Goal: Information Seeking & Learning: Learn about a topic

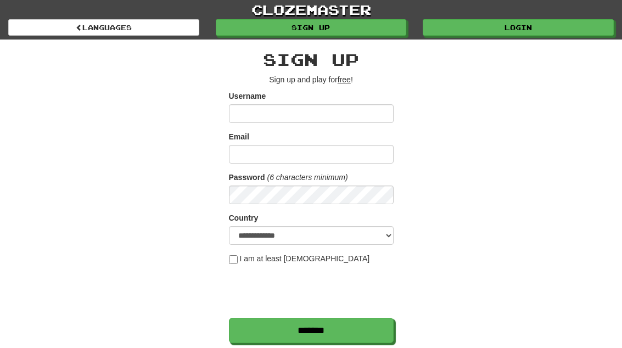
click at [555, 34] on link "Login" at bounding box center [518, 27] width 191 height 16
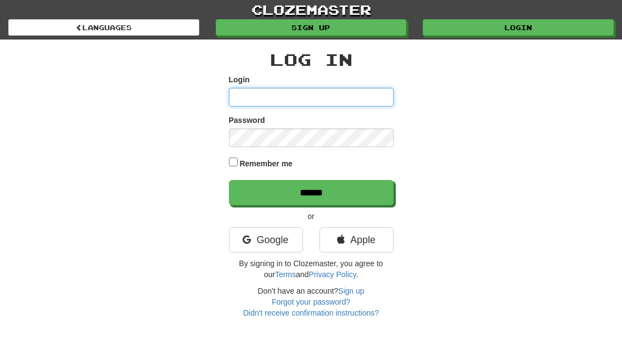
type input "**********"
click at [311, 192] on input "******" at bounding box center [311, 192] width 165 height 25
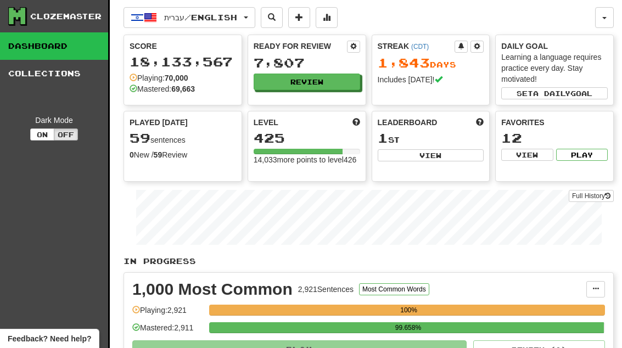
click at [336, 86] on button "Review" at bounding box center [307, 82] width 107 height 16
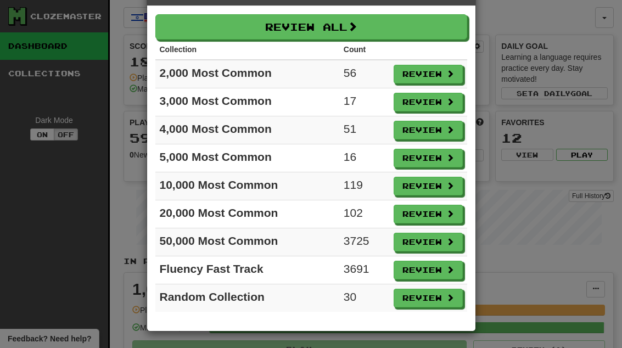
scroll to position [39, 0]
click at [443, 305] on button "Review" at bounding box center [428, 298] width 69 height 19
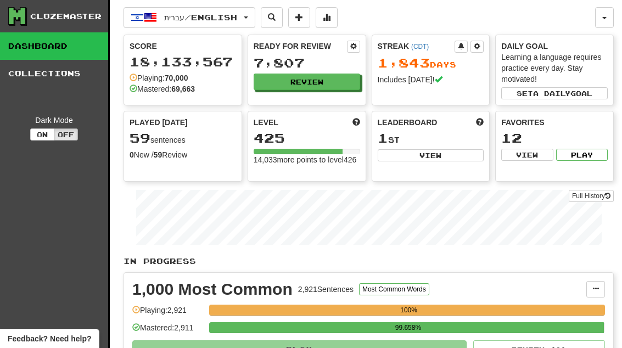
select select "**"
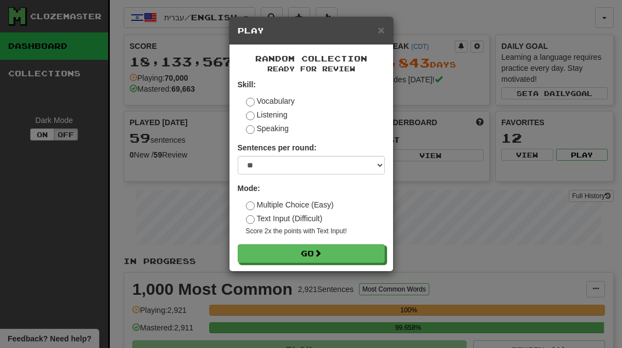
click at [376, 254] on button "Go" at bounding box center [311, 253] width 147 height 19
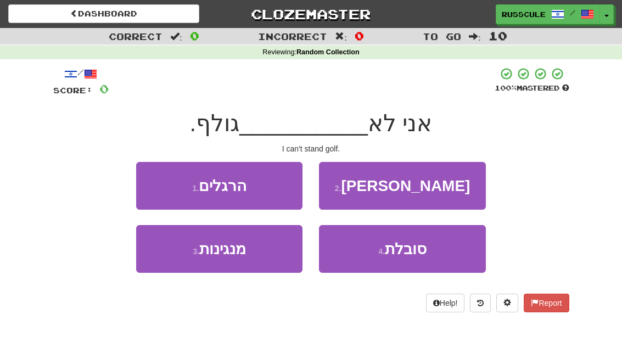
click at [424, 257] on button "4 . סובלת" at bounding box center [402, 249] width 166 height 48
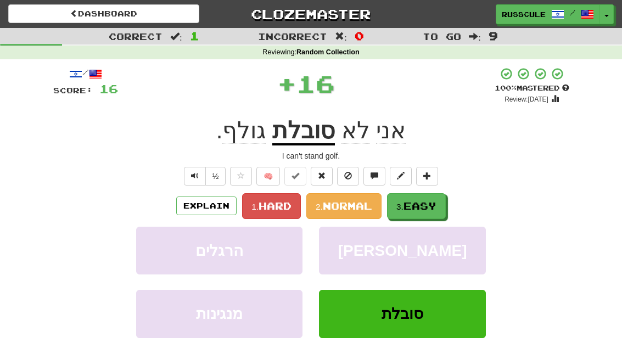
click at [424, 209] on span "Easy" at bounding box center [420, 206] width 33 height 12
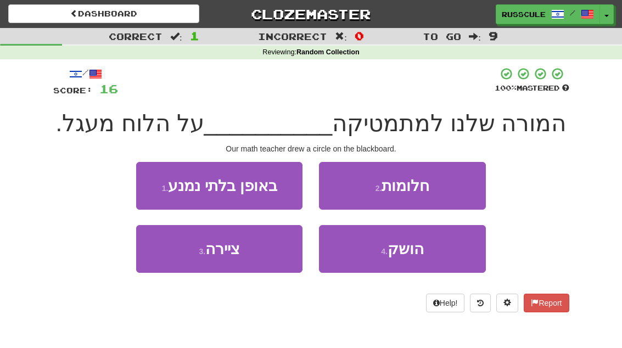
click at [166, 261] on button "3 . ציירה" at bounding box center [219, 249] width 166 height 48
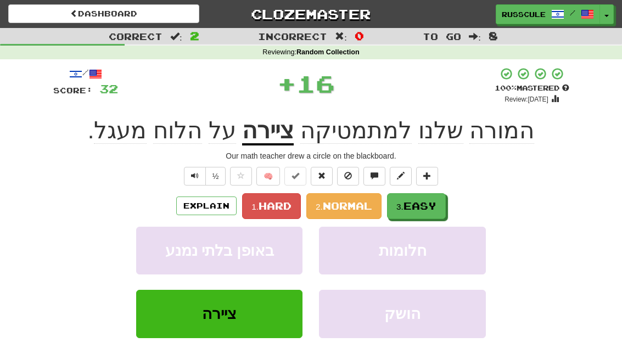
click at [432, 201] on span "Easy" at bounding box center [420, 206] width 33 height 12
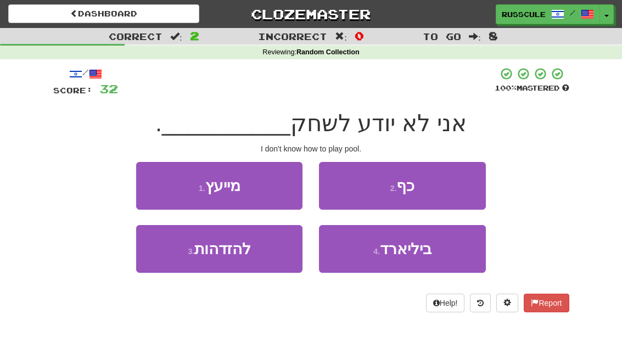
click at [431, 254] on span "ביליארד" at bounding box center [406, 249] width 52 height 17
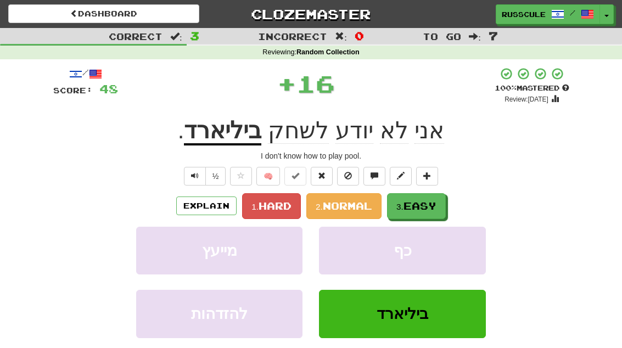
click at [442, 205] on button "3. Easy" at bounding box center [416, 206] width 59 height 26
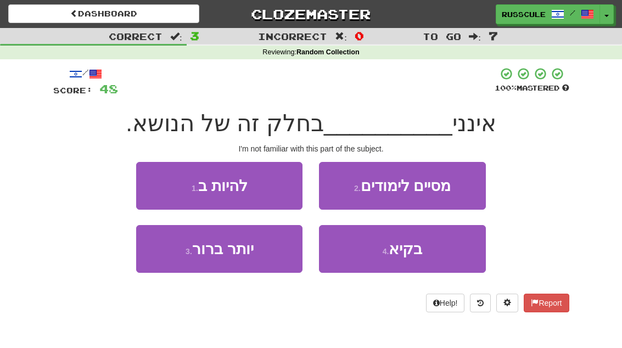
click at [426, 248] on button "4 . בקיא" at bounding box center [402, 249] width 166 height 48
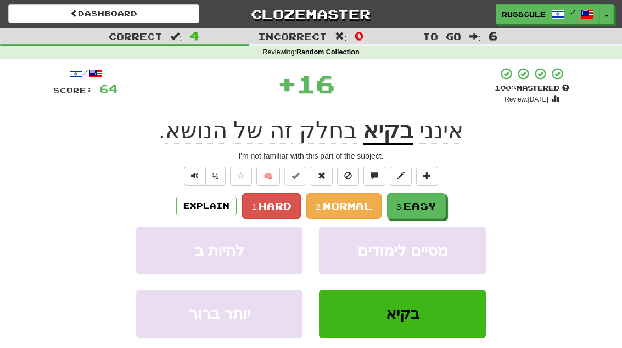
click at [434, 202] on span "Easy" at bounding box center [420, 206] width 33 height 12
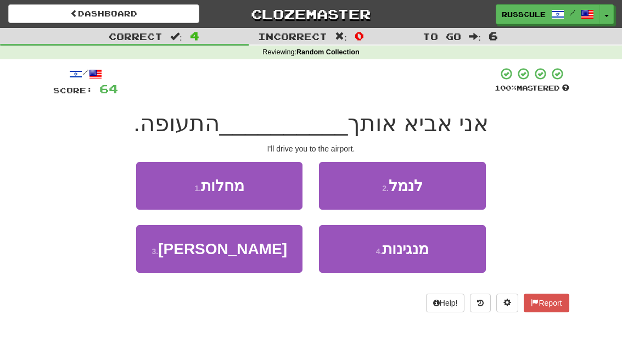
click at [462, 186] on button "2 . לנמל" at bounding box center [402, 186] width 166 height 48
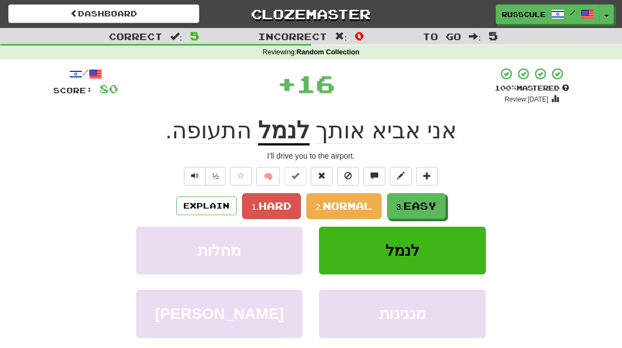
click at [427, 207] on span "Easy" at bounding box center [420, 206] width 33 height 12
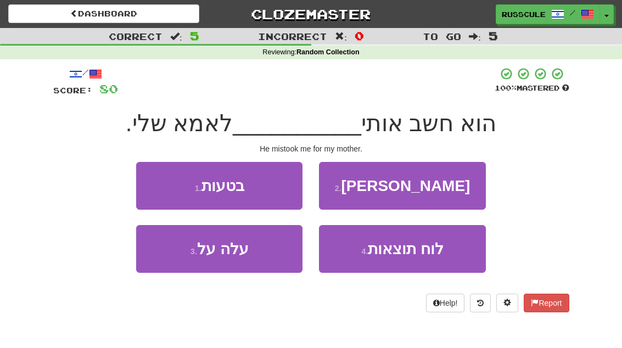
click at [142, 177] on button "1 . בטעות" at bounding box center [219, 186] width 166 height 48
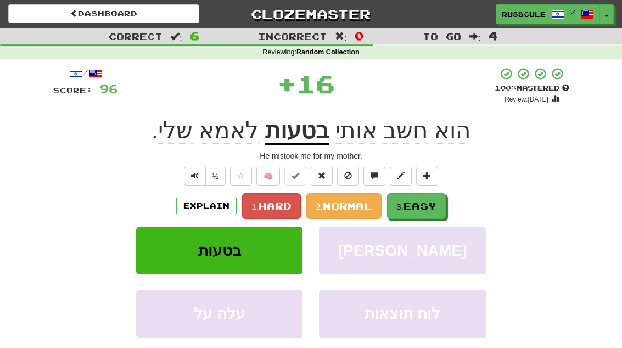
click at [446, 205] on button "3. Easy" at bounding box center [416, 206] width 59 height 26
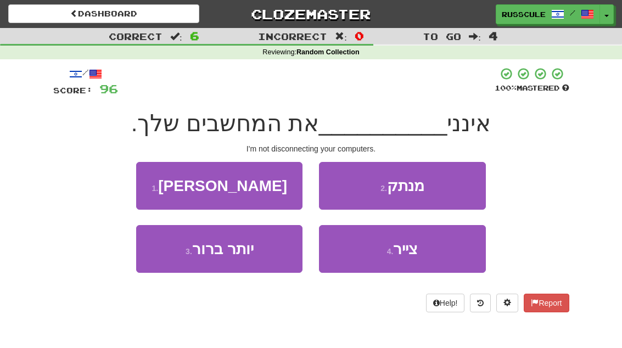
click at [455, 195] on button "2 . מנתק" at bounding box center [402, 186] width 166 height 48
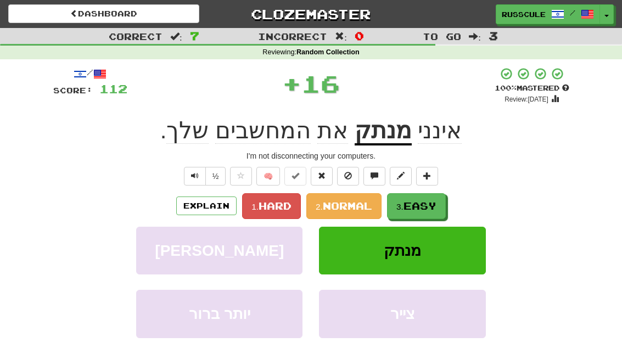
click at [437, 211] on button "3. Easy" at bounding box center [416, 206] width 59 height 26
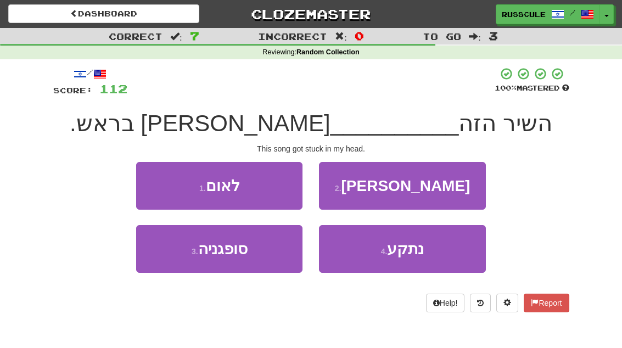
click at [419, 254] on span "נתקע" at bounding box center [405, 249] width 37 height 17
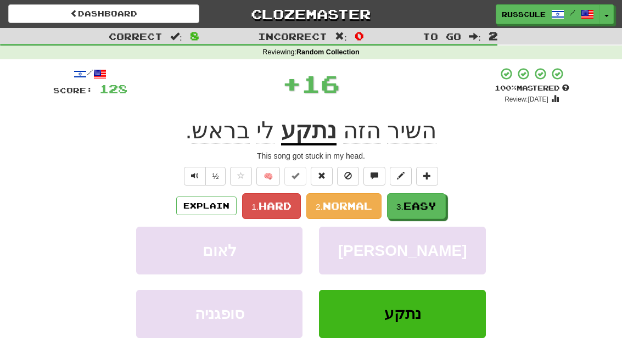
click at [446, 205] on button "3. Easy" at bounding box center [416, 206] width 59 height 26
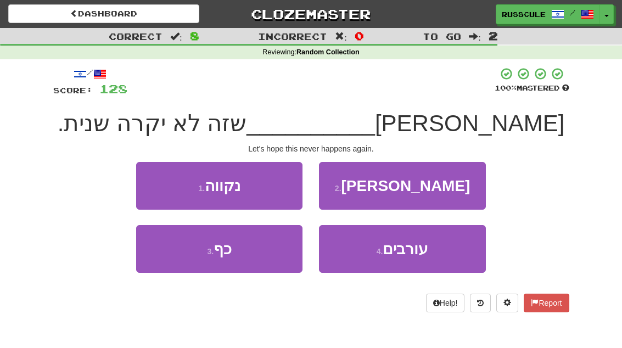
click at [151, 179] on button "1 . נקווה" at bounding box center [219, 186] width 166 height 48
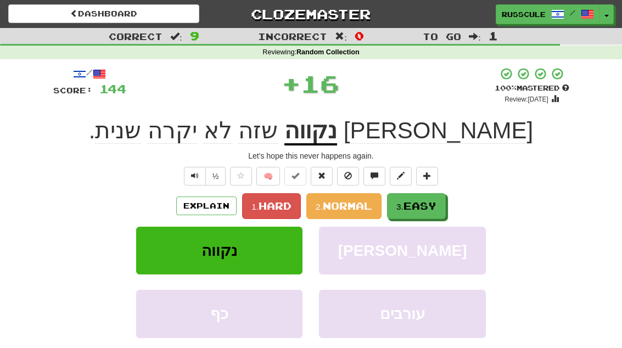
click at [435, 207] on span "Easy" at bounding box center [420, 206] width 33 height 12
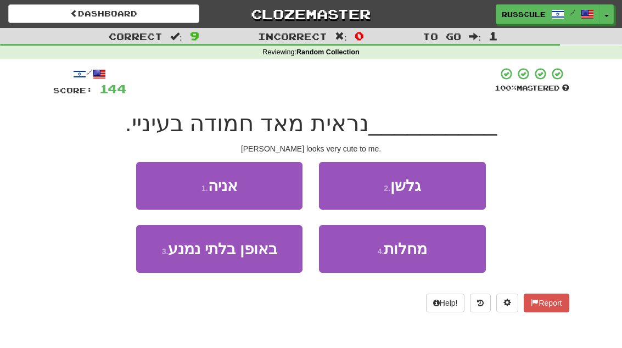
click at [145, 186] on button "1 . אניה" at bounding box center [219, 186] width 166 height 48
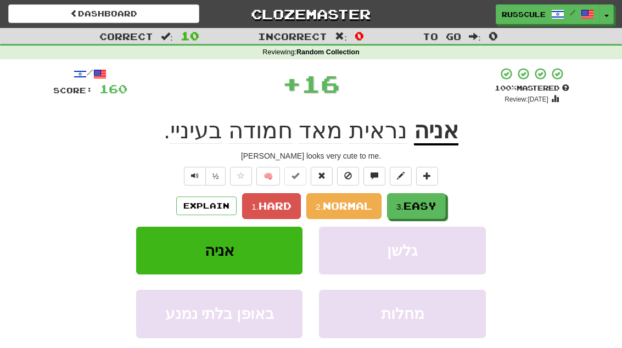
click at [431, 209] on span "Easy" at bounding box center [420, 206] width 33 height 12
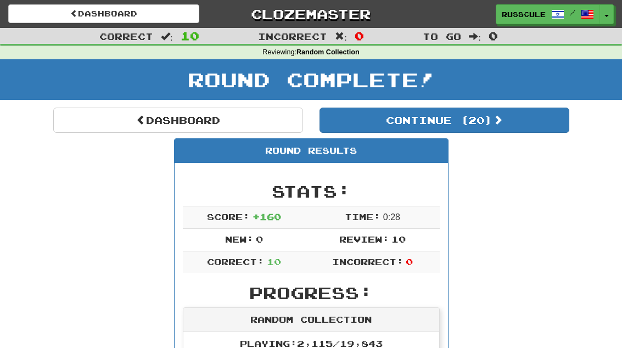
click at [539, 129] on button "Continue ( 20 )" at bounding box center [445, 120] width 250 height 25
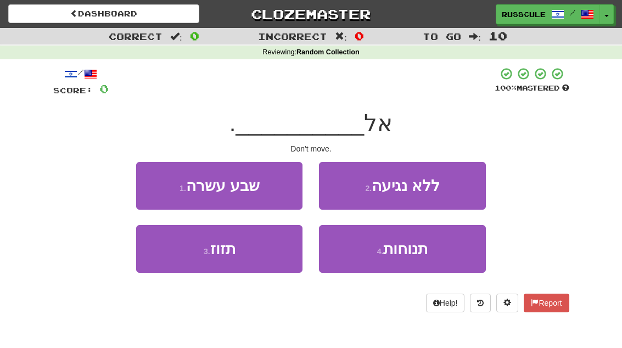
click at [157, 252] on button "3 . תזוז" at bounding box center [219, 249] width 166 height 48
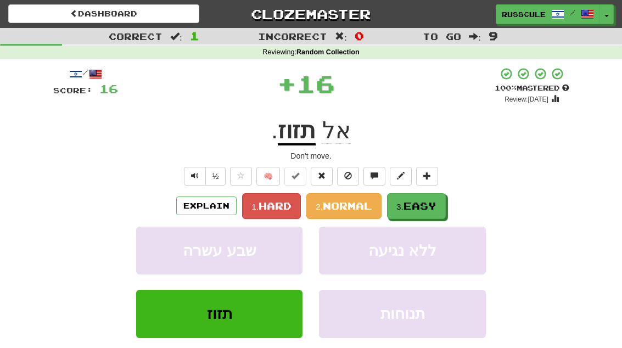
click at [437, 204] on span "Easy" at bounding box center [420, 206] width 33 height 12
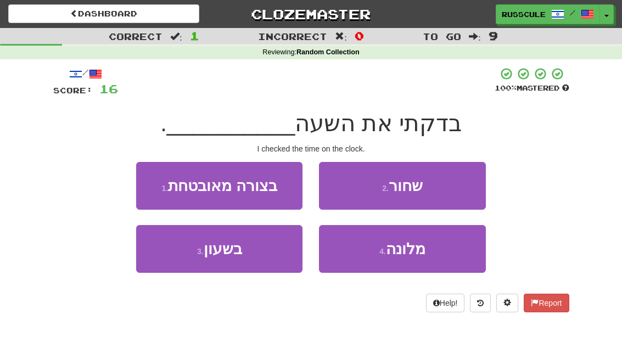
click at [159, 254] on button "3 . בשעון" at bounding box center [219, 249] width 166 height 48
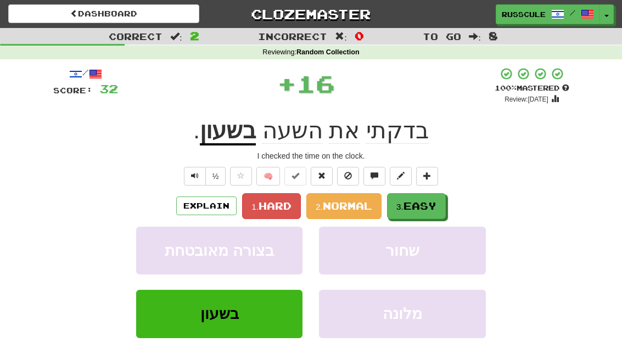
click at [441, 206] on button "3. Easy" at bounding box center [416, 206] width 59 height 26
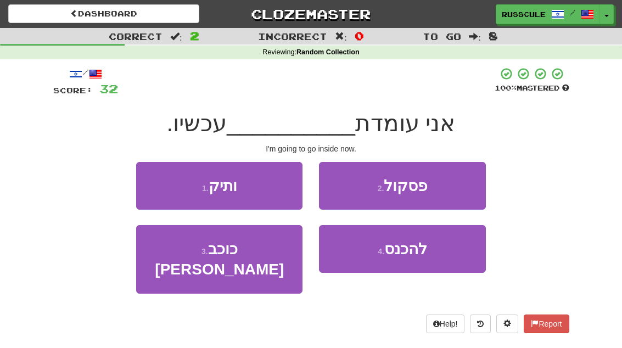
click at [416, 256] on span "להכנס" at bounding box center [406, 249] width 43 height 17
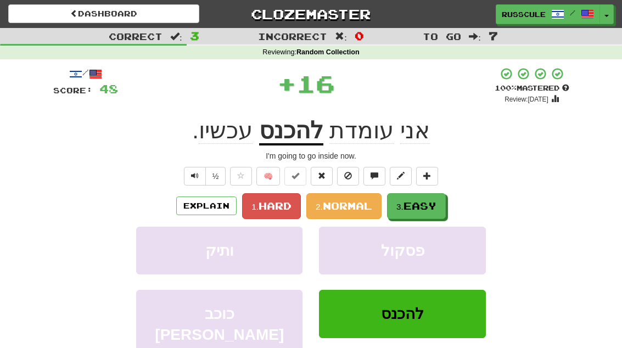
click at [437, 207] on span "Easy" at bounding box center [420, 206] width 33 height 12
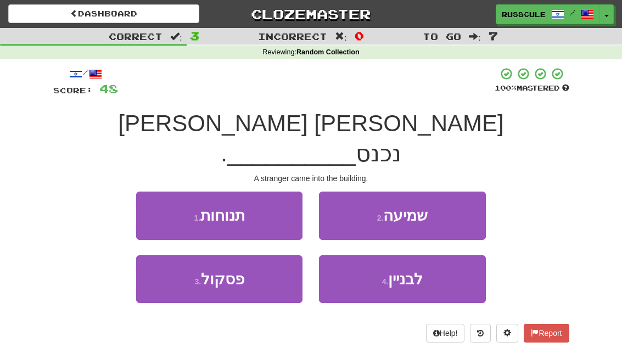
click at [426, 255] on button "4 . לבניין" at bounding box center [402, 279] width 166 height 48
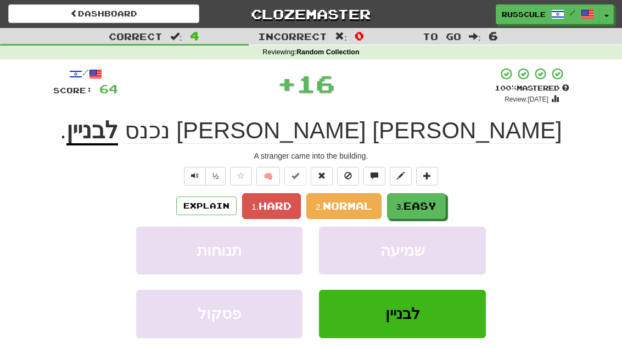
click at [442, 211] on button "3. Easy" at bounding box center [416, 206] width 59 height 26
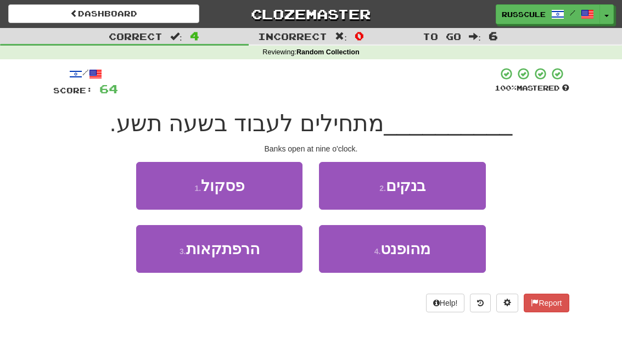
click at [464, 188] on button "2 . בנקים" at bounding box center [402, 186] width 166 height 48
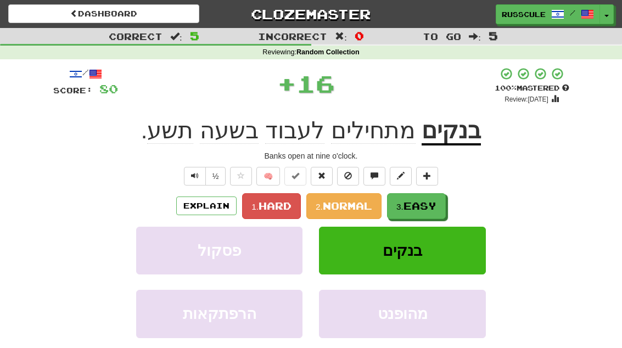
click at [435, 205] on span "Easy" at bounding box center [420, 206] width 33 height 12
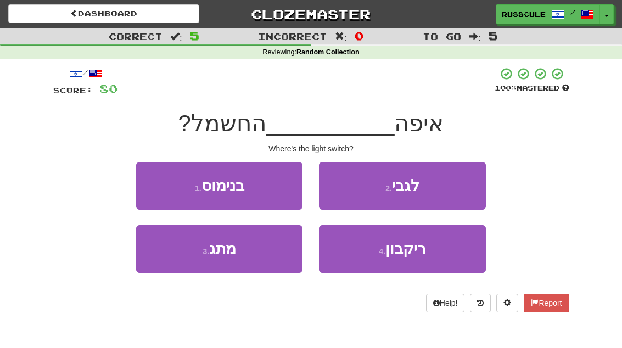
click at [171, 260] on button "3 . מתג" at bounding box center [219, 249] width 166 height 48
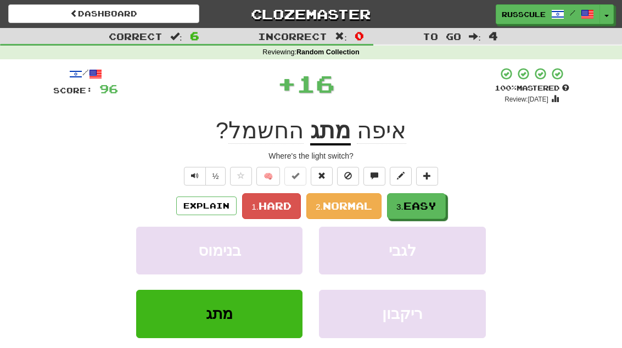
click at [428, 207] on span "Easy" at bounding box center [420, 206] width 33 height 12
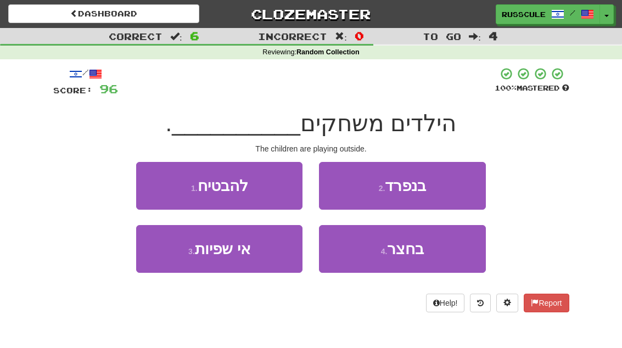
click at [417, 259] on button "4 . בחצר" at bounding box center [402, 249] width 166 height 48
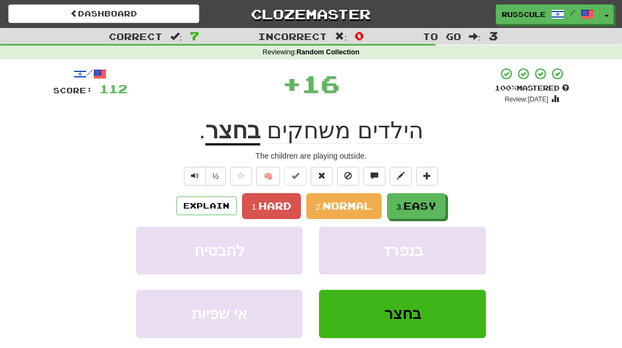
click at [438, 211] on button "3. Easy" at bounding box center [416, 206] width 59 height 26
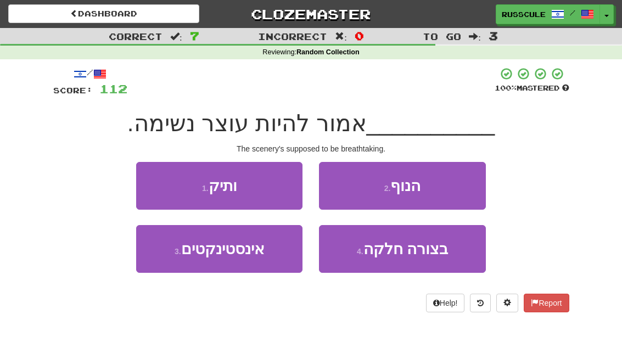
click at [464, 192] on button "2 . הנוף" at bounding box center [402, 186] width 166 height 48
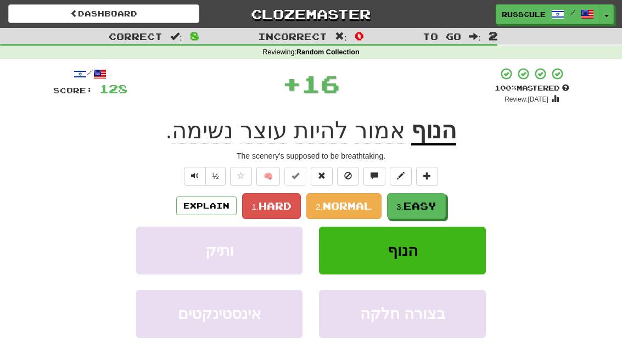
click at [428, 213] on button "3. Easy" at bounding box center [416, 206] width 59 height 26
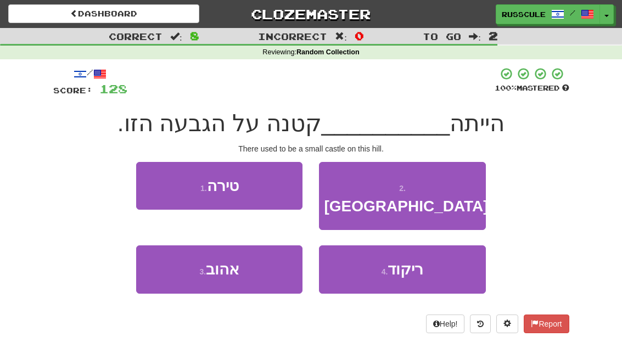
click at [149, 186] on button "1 . טירה" at bounding box center [219, 186] width 166 height 48
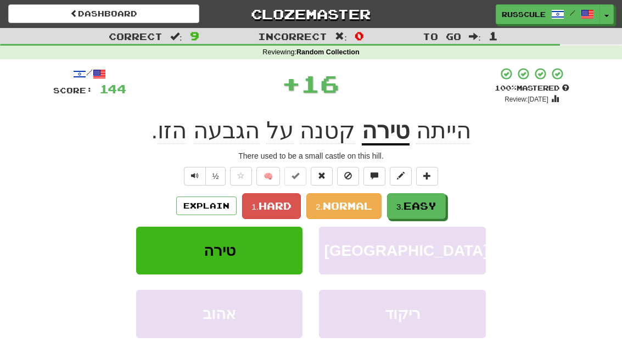
click at [442, 209] on button "3. Easy" at bounding box center [416, 206] width 59 height 26
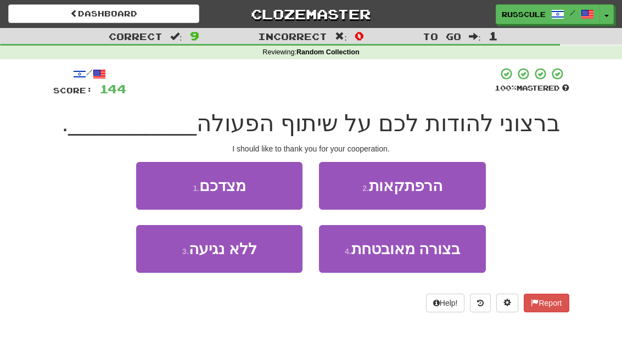
click at [148, 183] on button "1 . מצדכם" at bounding box center [219, 186] width 166 height 48
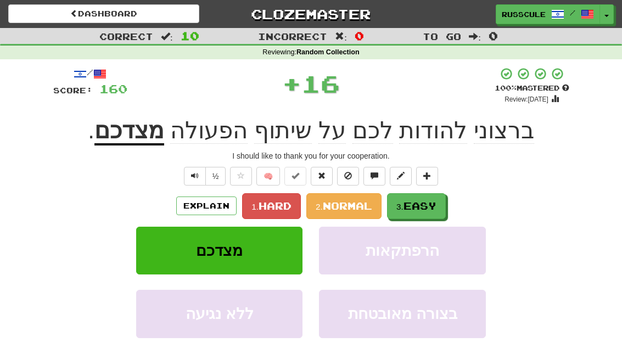
click at [437, 211] on button "3. Easy" at bounding box center [416, 206] width 59 height 26
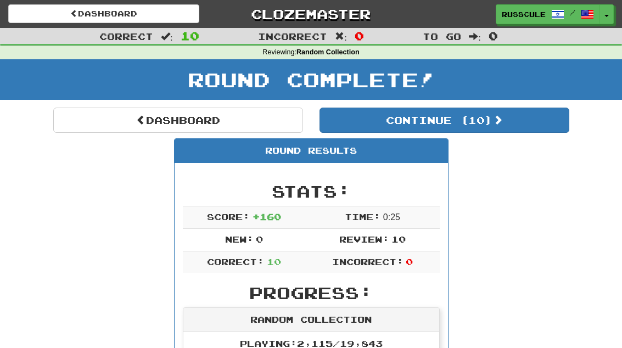
click at [547, 127] on button "Continue ( 10 )" at bounding box center [445, 120] width 250 height 25
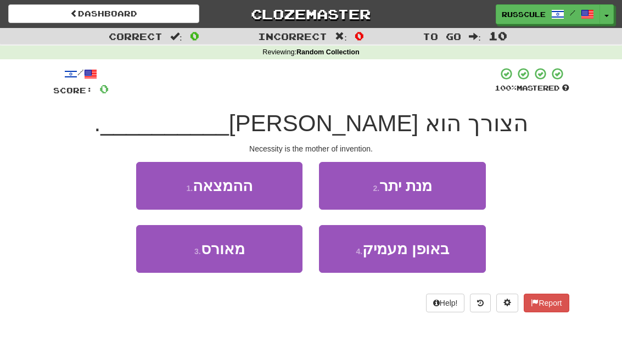
click at [138, 178] on button "1 . ההמצאה" at bounding box center [219, 186] width 166 height 48
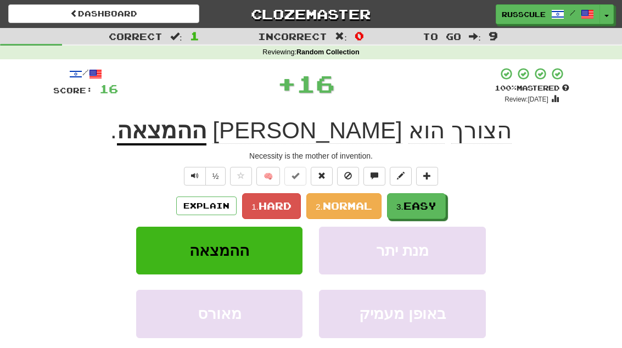
click at [441, 210] on button "3. Easy" at bounding box center [416, 206] width 59 height 26
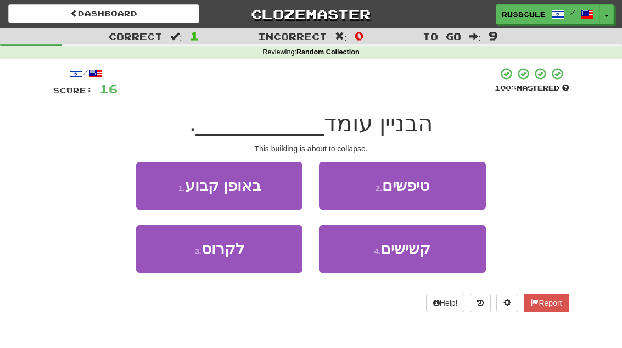
click at [171, 258] on button "3 . לקרוס" at bounding box center [219, 249] width 166 height 48
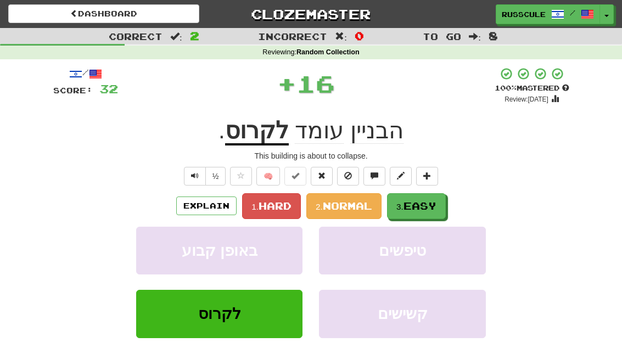
click at [432, 207] on span "Easy" at bounding box center [420, 206] width 33 height 12
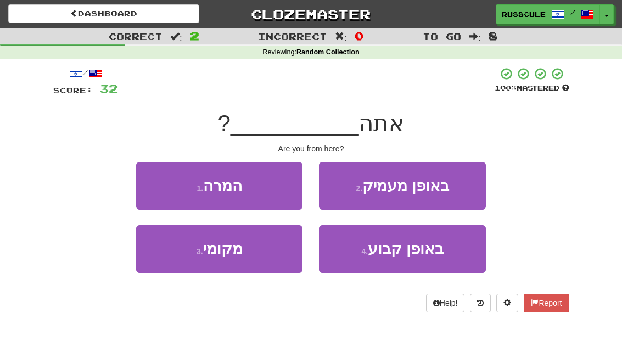
click at [166, 254] on button "3 . מקומי" at bounding box center [219, 249] width 166 height 48
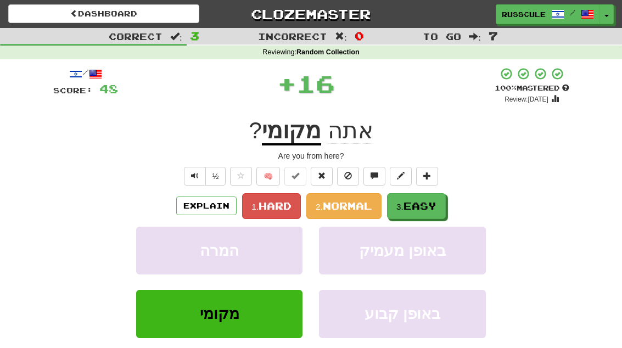
click at [433, 207] on span "Easy" at bounding box center [420, 206] width 33 height 12
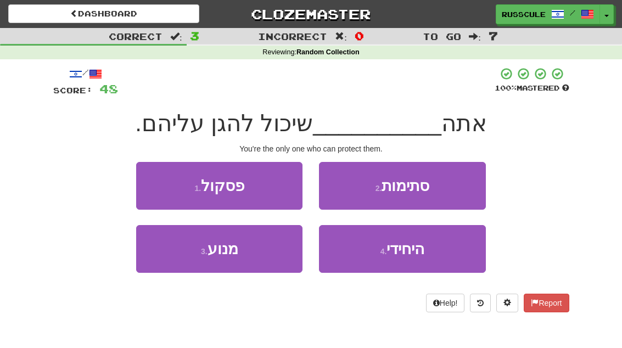
click at [425, 252] on span "היחידי" at bounding box center [406, 249] width 38 height 17
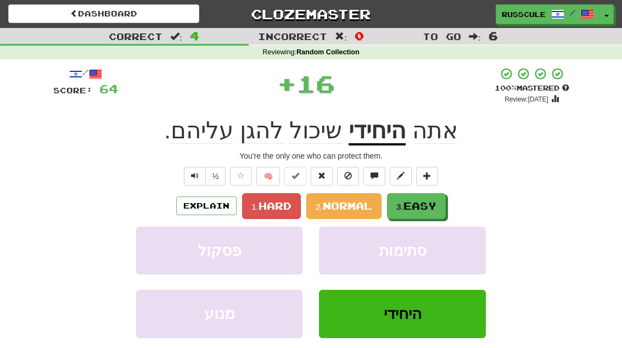
click at [441, 207] on button "3. Easy" at bounding box center [416, 206] width 59 height 26
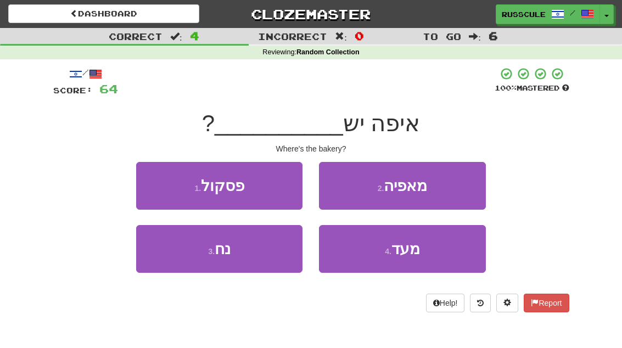
click at [459, 187] on button "2 . מאפיה" at bounding box center [402, 186] width 166 height 48
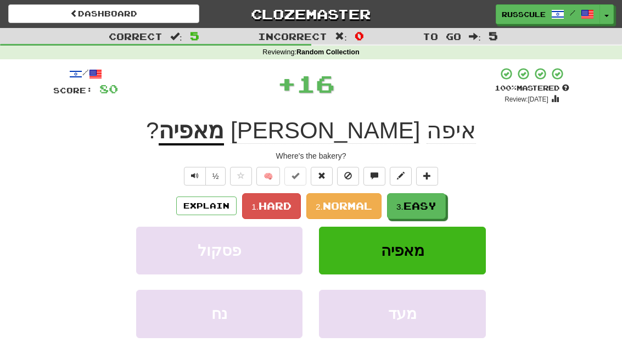
click at [432, 206] on span "Easy" at bounding box center [420, 206] width 33 height 12
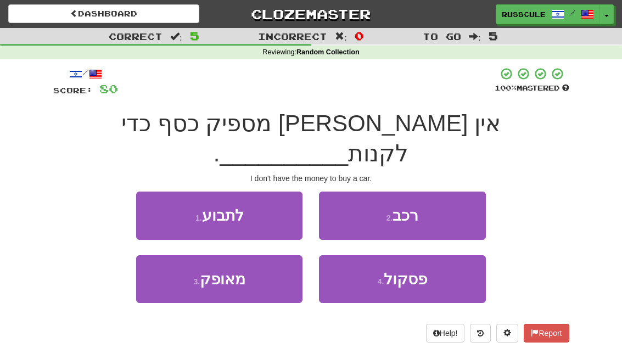
click at [466, 192] on button "2 . רכב" at bounding box center [402, 216] width 166 height 48
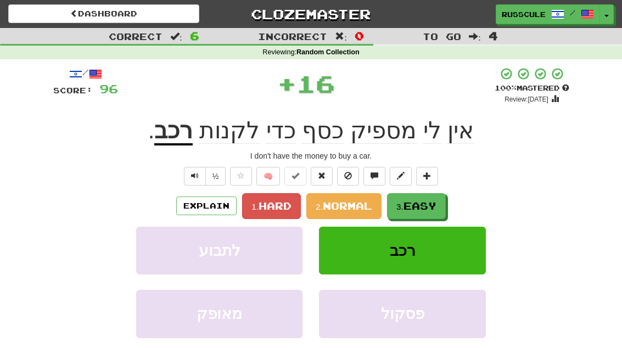
click at [434, 210] on span "Easy" at bounding box center [420, 206] width 33 height 12
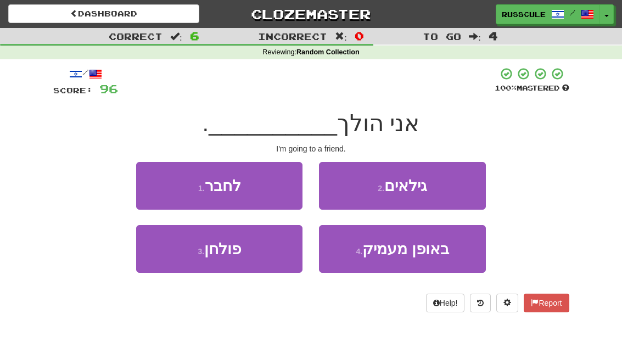
click at [145, 185] on button "1 . לחבר" at bounding box center [219, 186] width 166 height 48
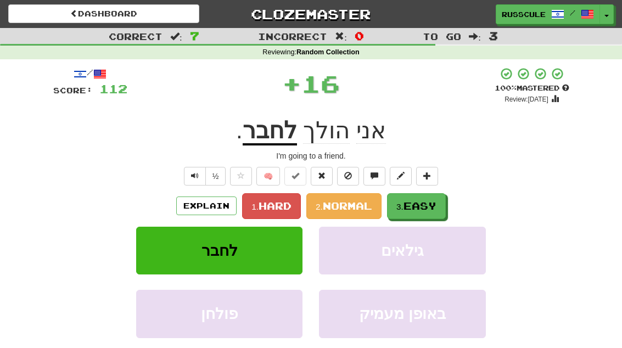
click at [437, 209] on span "Easy" at bounding box center [420, 206] width 33 height 12
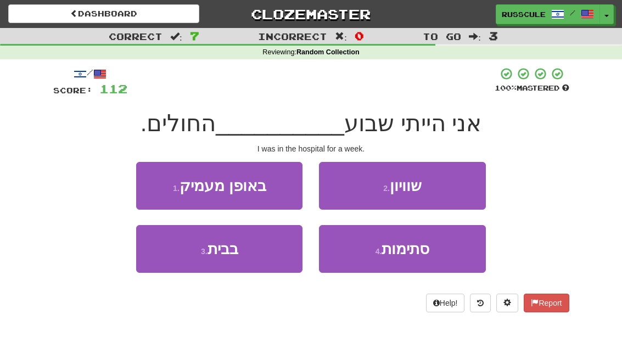
click at [174, 259] on button "3 . בבית" at bounding box center [219, 249] width 166 height 48
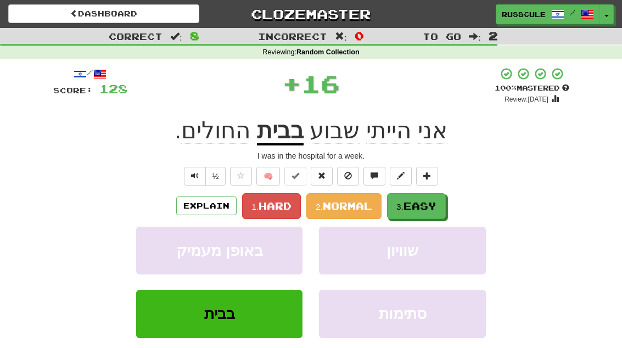
click at [432, 209] on span "Easy" at bounding box center [420, 206] width 33 height 12
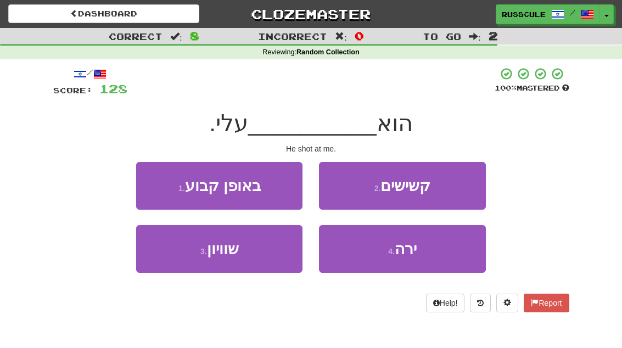
click at [424, 254] on button "4 . ירה" at bounding box center [402, 249] width 166 height 48
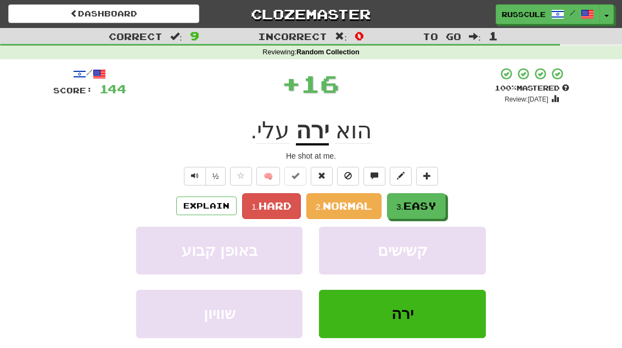
click at [444, 204] on button "3. Easy" at bounding box center [416, 206] width 59 height 26
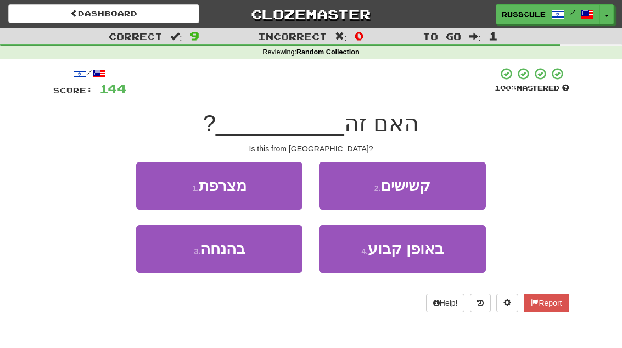
click at [143, 182] on button "1 . מצרפת" at bounding box center [219, 186] width 166 height 48
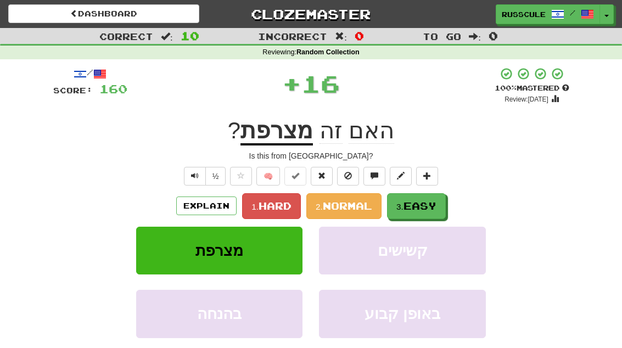
click at [436, 205] on span "Easy" at bounding box center [420, 206] width 33 height 12
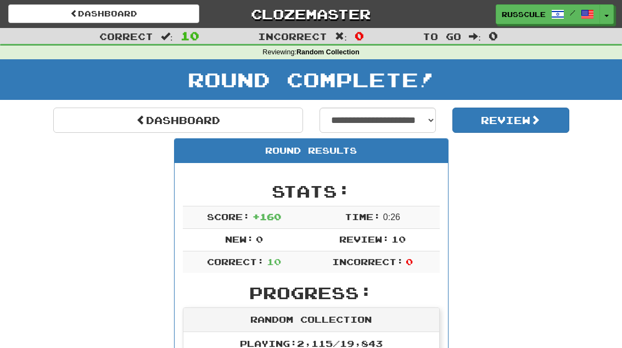
click at [105, 117] on link "Dashboard" at bounding box center [178, 120] width 250 height 25
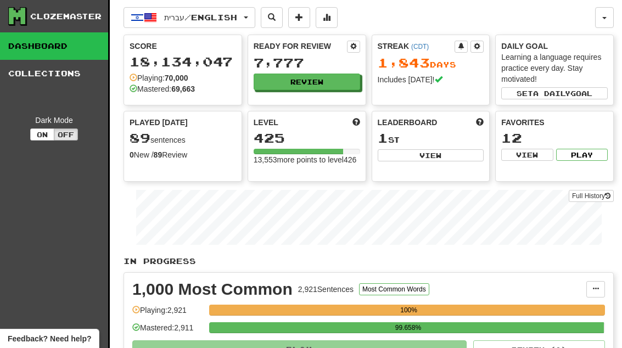
click at [448, 160] on button "View" at bounding box center [431, 155] width 107 height 12
select select "**********"
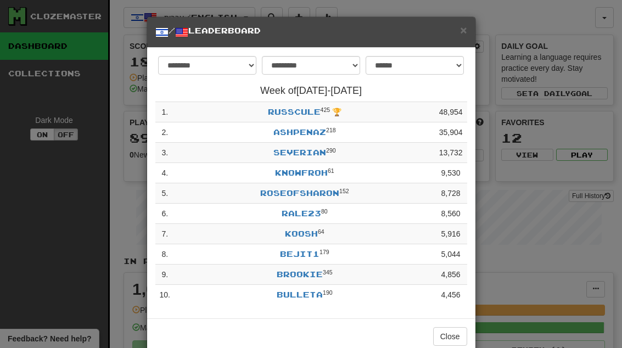
click at [323, 190] on link "roseofsharon" at bounding box center [299, 192] width 79 height 9
click at [457, 335] on button "Close" at bounding box center [450, 336] width 34 height 19
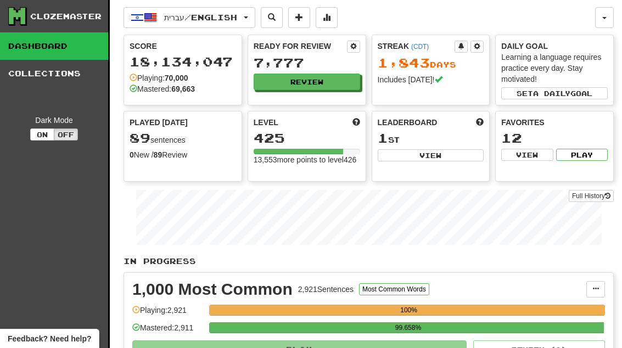
click at [331, 83] on button "Review" at bounding box center [307, 82] width 107 height 16
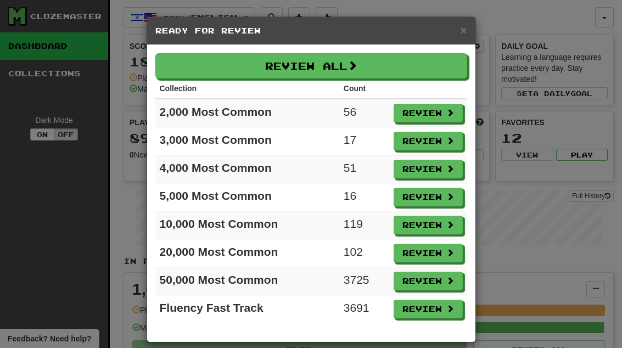
click at [447, 203] on button "Review" at bounding box center [428, 197] width 69 height 19
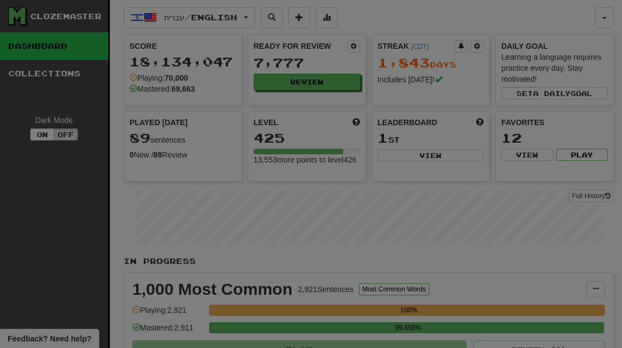
select select "**"
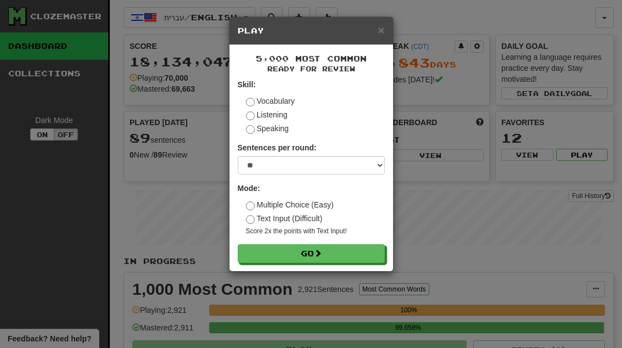
click at [371, 257] on button "Go" at bounding box center [311, 253] width 147 height 19
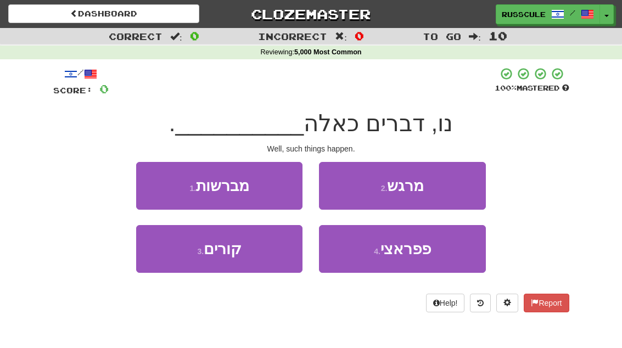
click at [171, 261] on button "3 . קורים" at bounding box center [219, 249] width 166 height 48
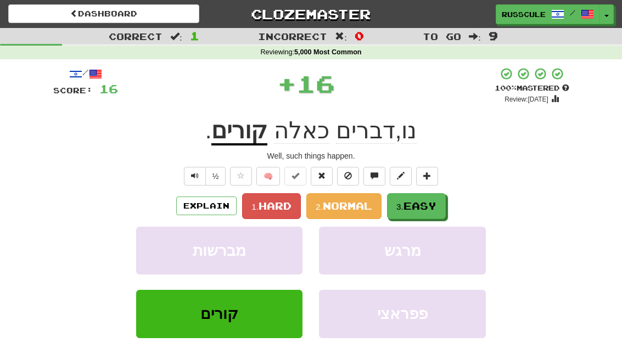
click at [443, 194] on button "3. Easy" at bounding box center [416, 206] width 59 height 26
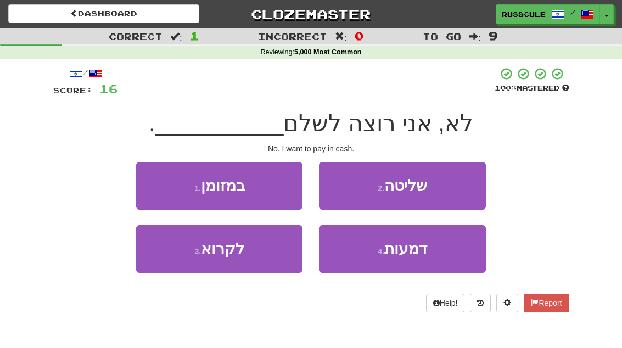
click at [160, 188] on button "1 . במזומן" at bounding box center [219, 186] width 166 height 48
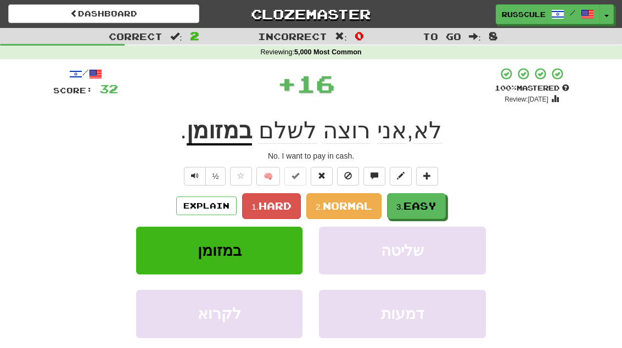
click at [440, 198] on button "3. Easy" at bounding box center [416, 206] width 59 height 26
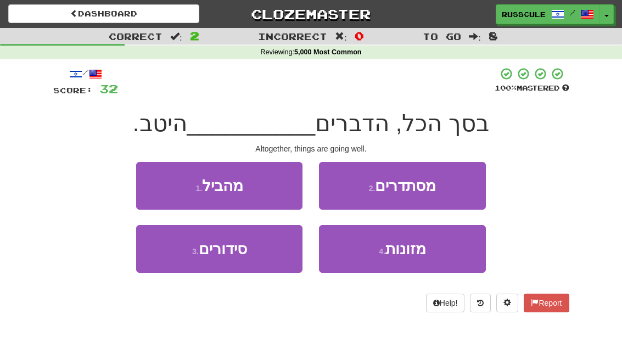
click at [460, 183] on button "2 . מסתדרים" at bounding box center [402, 186] width 166 height 48
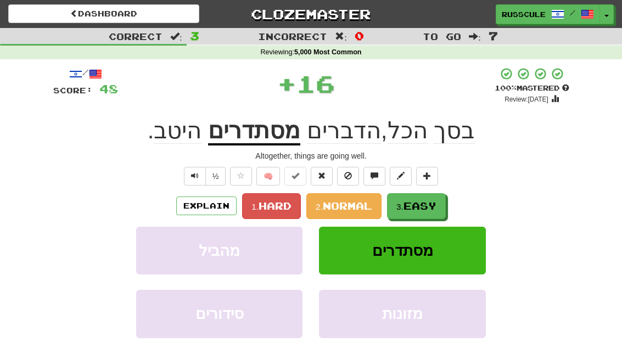
click at [431, 200] on span "Easy" at bounding box center [420, 206] width 33 height 12
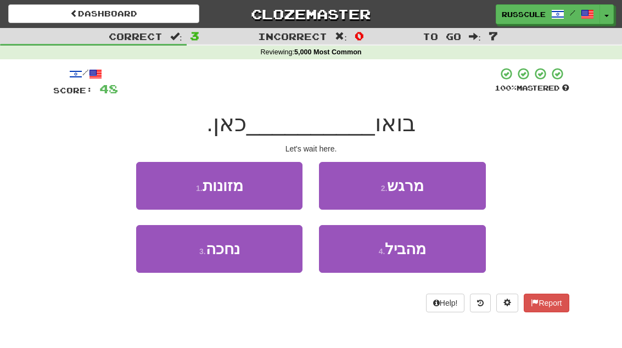
click at [173, 259] on button "3 . נחכה" at bounding box center [219, 249] width 166 height 48
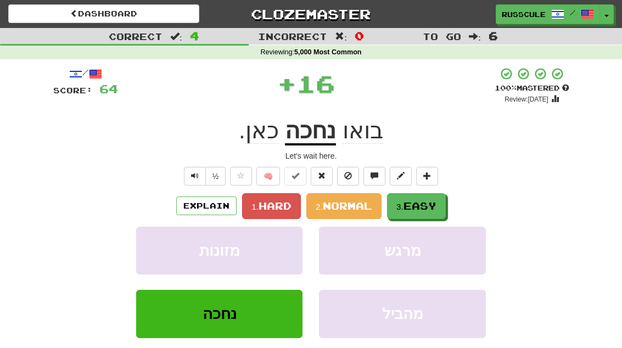
click at [436, 204] on span "Easy" at bounding box center [420, 206] width 33 height 12
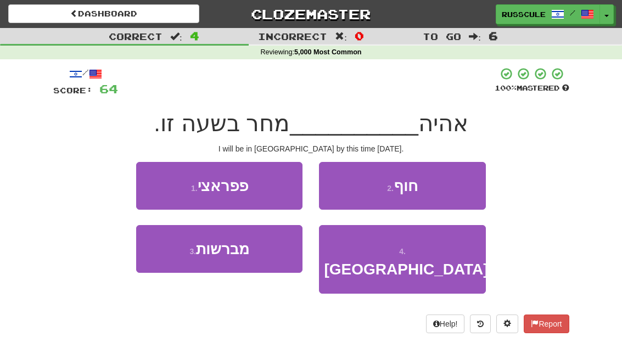
click at [419, 261] on span "בלונדון" at bounding box center [406, 269] width 164 height 17
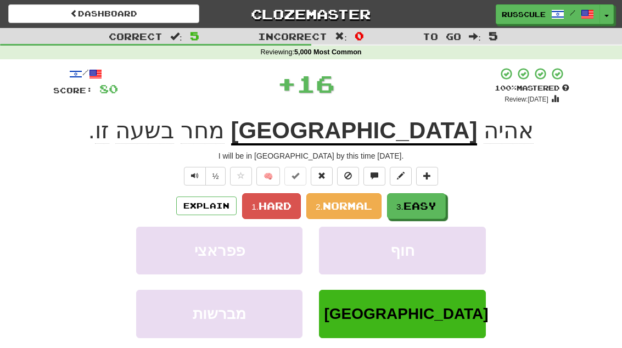
click at [437, 204] on span "Easy" at bounding box center [420, 206] width 33 height 12
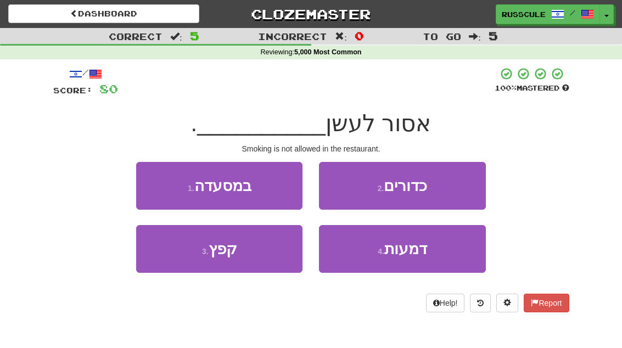
click at [153, 185] on button "1 . במסעדה" at bounding box center [219, 186] width 166 height 48
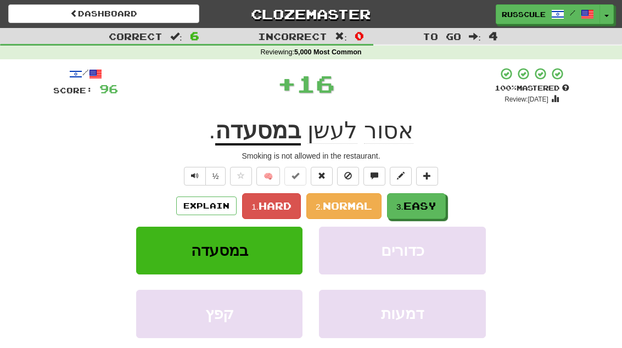
click at [437, 201] on span "Easy" at bounding box center [420, 206] width 33 height 12
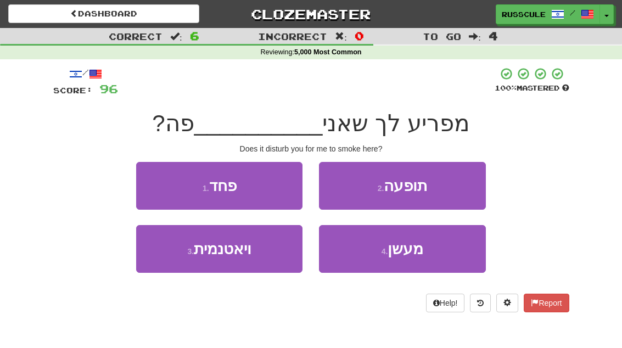
click at [428, 254] on button "4 . מעשן" at bounding box center [402, 249] width 166 height 48
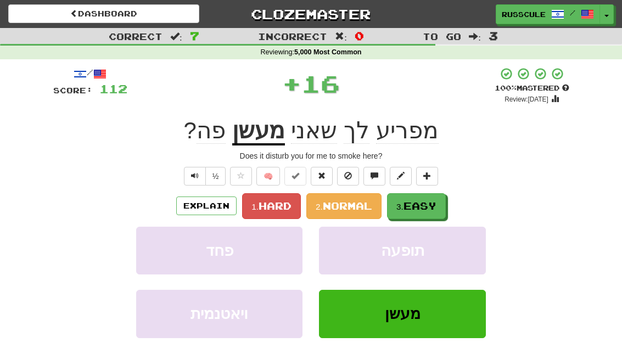
click at [440, 199] on button "3. Easy" at bounding box center [416, 206] width 59 height 26
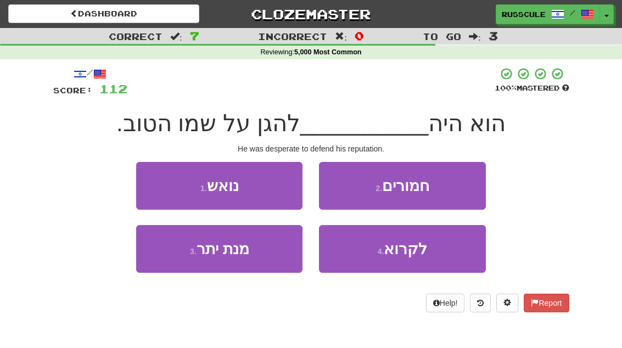
click at [150, 182] on button "1 . נואש" at bounding box center [219, 186] width 166 height 48
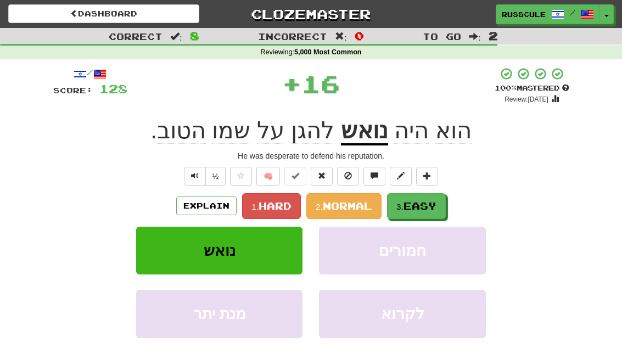
click at [433, 202] on span "Easy" at bounding box center [420, 206] width 33 height 12
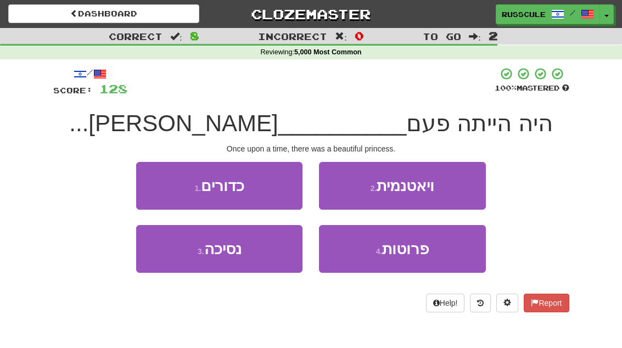
click at [170, 254] on button "3 . נסיכה" at bounding box center [219, 249] width 166 height 48
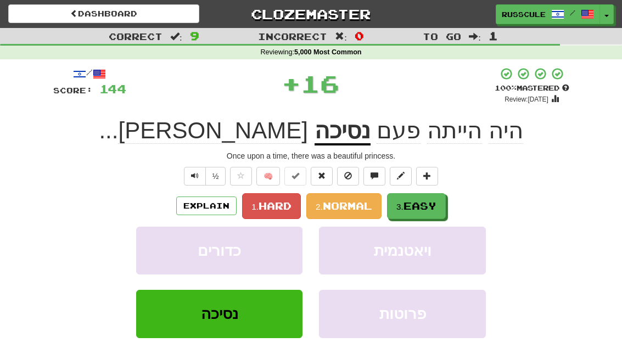
click at [433, 203] on span "Easy" at bounding box center [420, 206] width 33 height 12
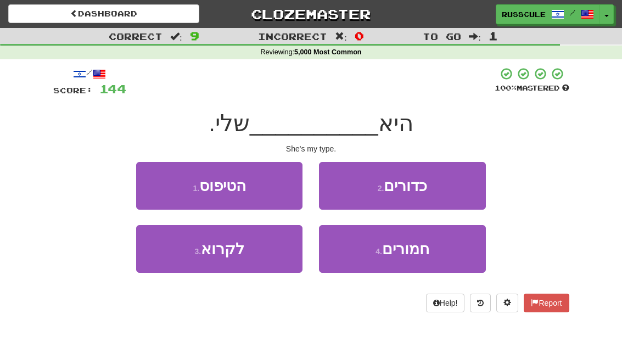
click at [156, 186] on button "1 . הטיפוס" at bounding box center [219, 186] width 166 height 48
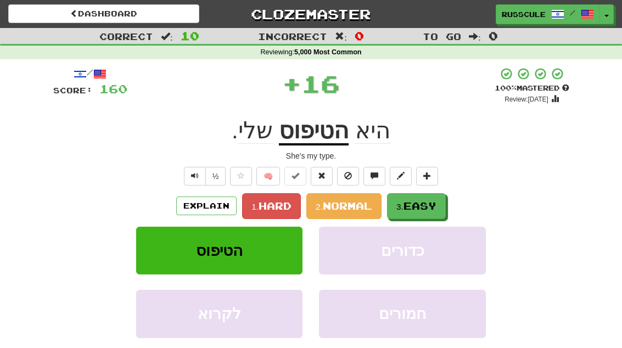
click at [436, 203] on span "Easy" at bounding box center [420, 206] width 33 height 12
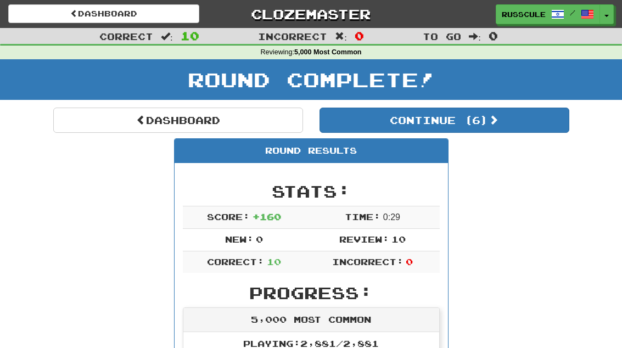
click at [540, 127] on button "Continue ( 6 )" at bounding box center [445, 120] width 250 height 25
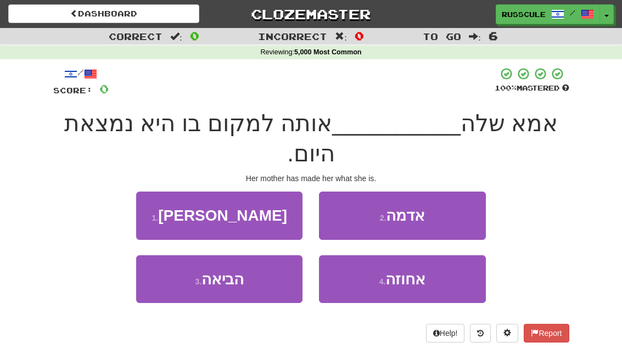
click at [176, 258] on button "3 . הביאה" at bounding box center [219, 279] width 166 height 48
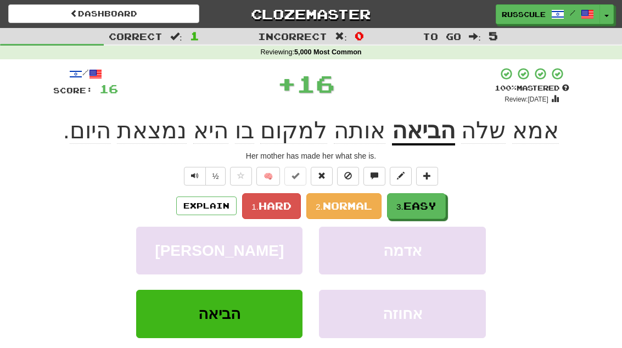
click at [432, 204] on span "Easy" at bounding box center [420, 206] width 33 height 12
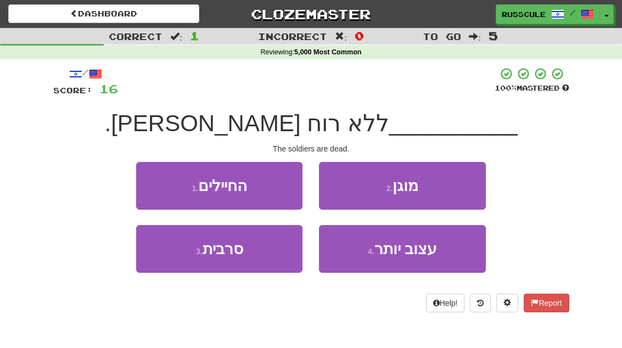
click at [157, 190] on button "1 . החיילים" at bounding box center [219, 186] width 166 height 48
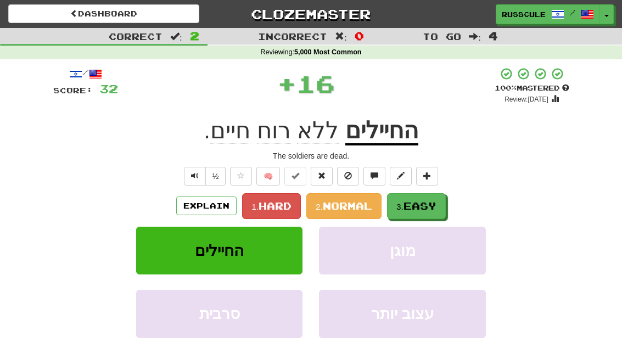
click at [435, 204] on span "Easy" at bounding box center [420, 206] width 33 height 12
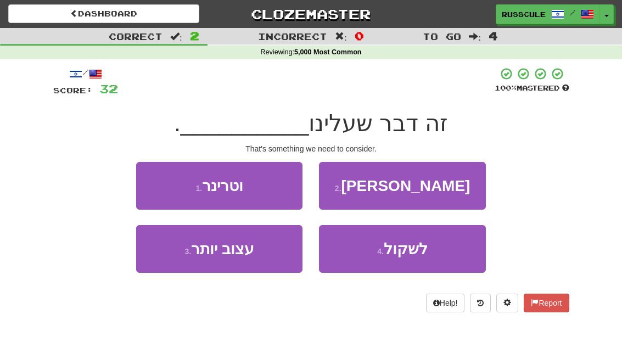
click at [431, 252] on button "4 . לשקול" at bounding box center [402, 249] width 166 height 48
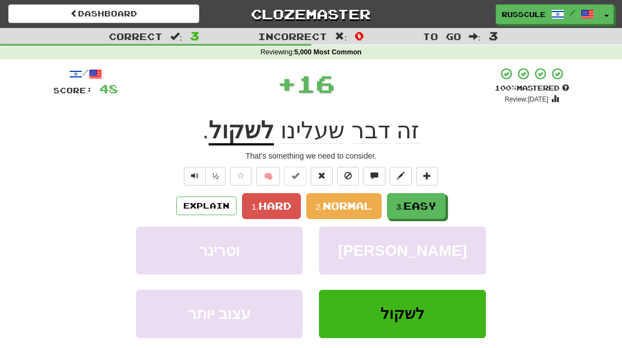
click at [446, 200] on button "3. Easy" at bounding box center [416, 206] width 59 height 26
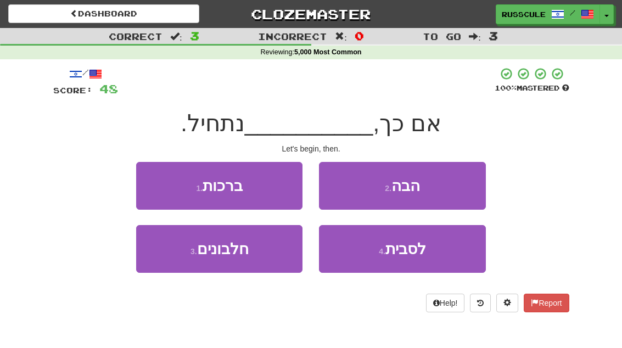
click at [455, 190] on button "2 . הבה" at bounding box center [402, 186] width 166 height 48
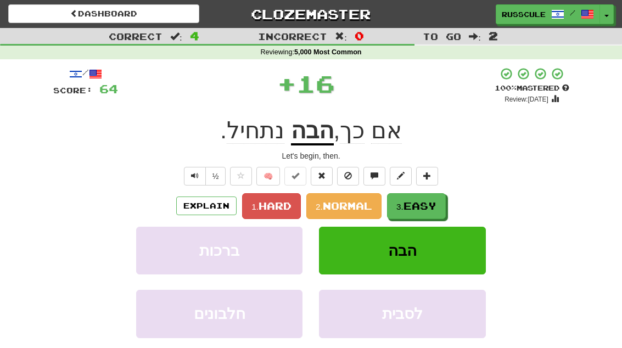
click at [432, 208] on span "Easy" at bounding box center [420, 206] width 33 height 12
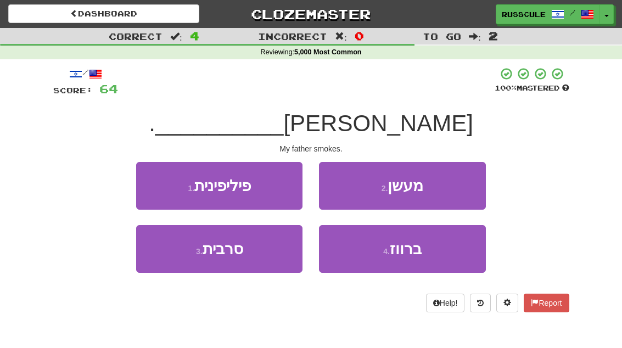
click at [461, 192] on button "2 . מעשן" at bounding box center [402, 186] width 166 height 48
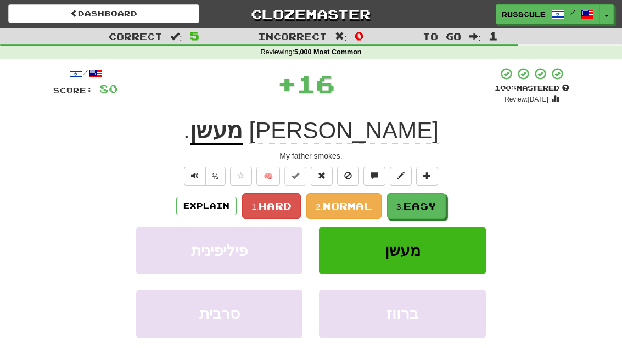
click at [437, 205] on span "Easy" at bounding box center [420, 206] width 33 height 12
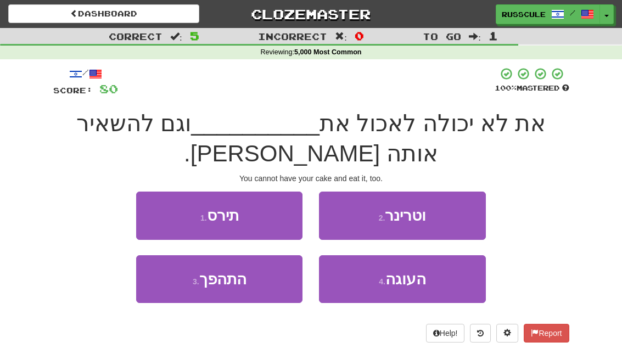
click at [420, 285] on span "העוגה" at bounding box center [406, 279] width 41 height 17
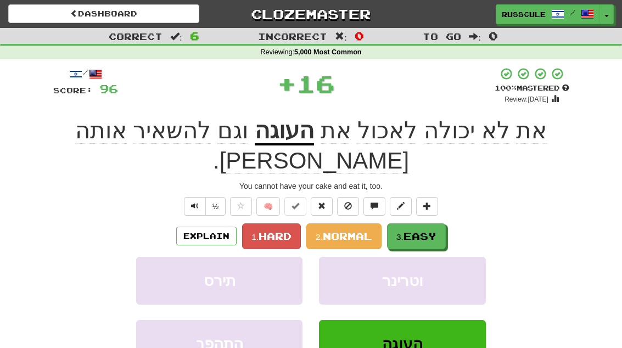
click at [444, 224] on button "3. Easy" at bounding box center [416, 237] width 59 height 26
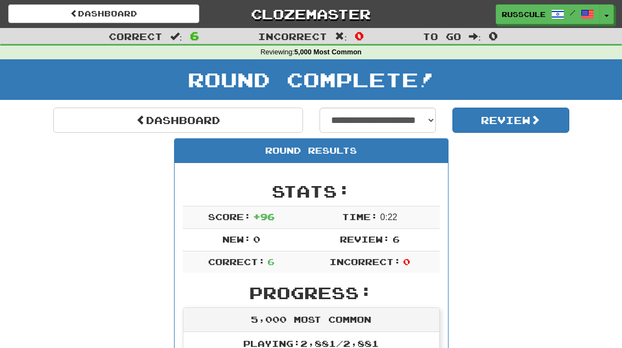
click at [74, 109] on link "Dashboard" at bounding box center [178, 120] width 250 height 25
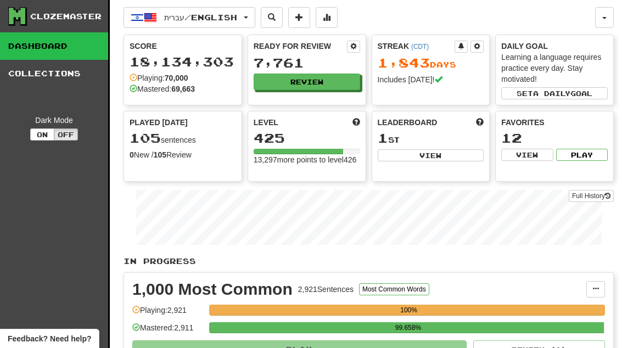
click at [332, 90] on button "Review" at bounding box center [307, 82] width 107 height 16
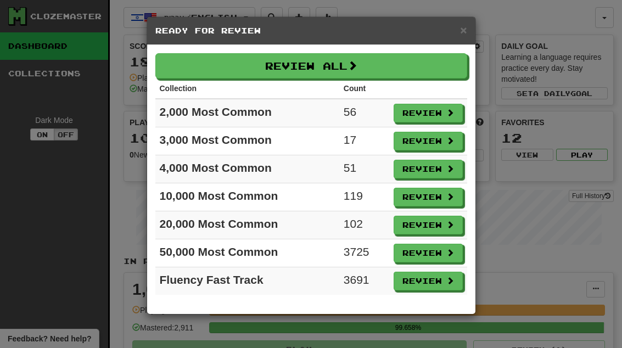
click at [439, 142] on button "Review" at bounding box center [428, 141] width 69 height 19
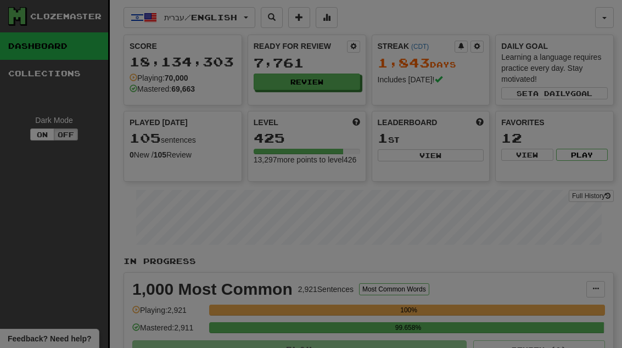
select select "**"
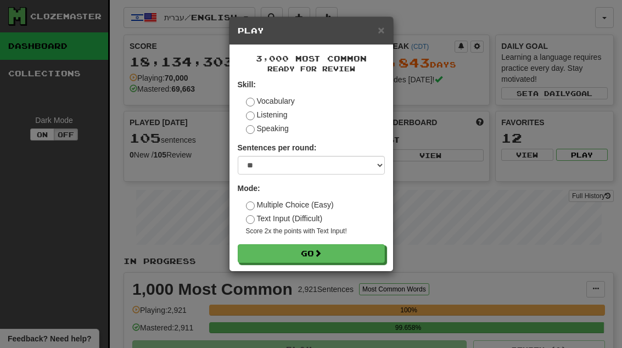
click at [365, 253] on button "Go" at bounding box center [311, 253] width 147 height 19
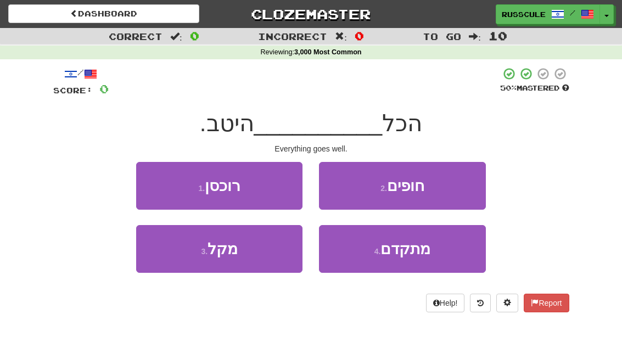
click at [416, 260] on button "4 . מתקדם" at bounding box center [402, 249] width 166 height 48
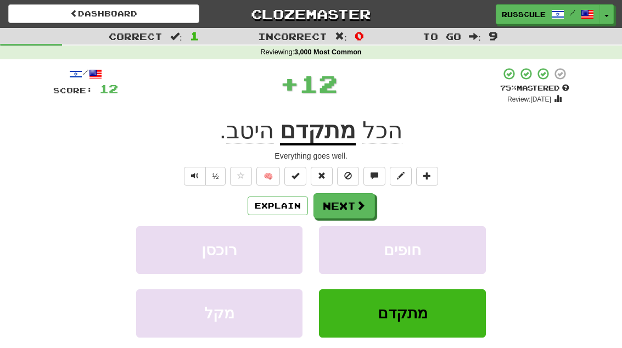
click at [357, 209] on span at bounding box center [361, 206] width 10 height 10
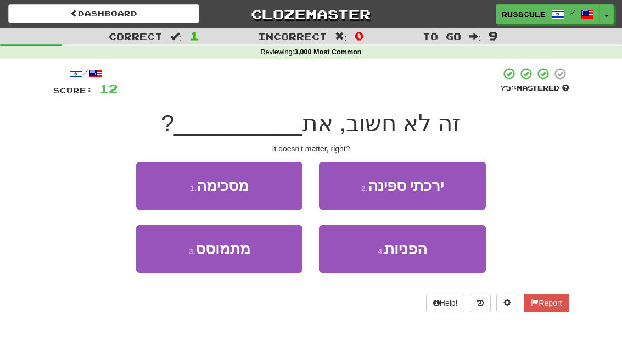
click at [141, 172] on button "1 . מסכימה" at bounding box center [219, 186] width 166 height 48
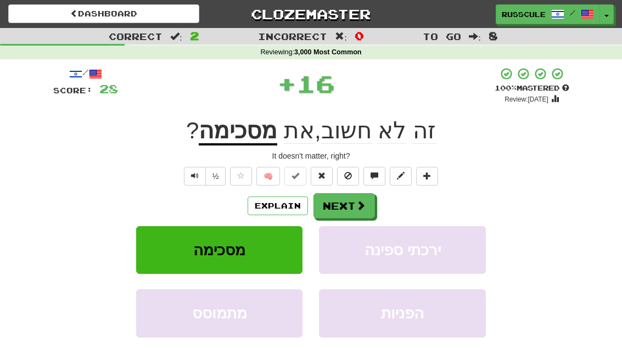
click at [363, 205] on span at bounding box center [361, 206] width 10 height 10
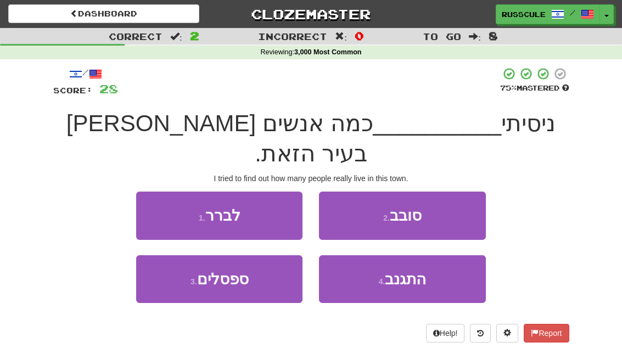
click at [140, 192] on button "1 . לברר" at bounding box center [219, 216] width 166 height 48
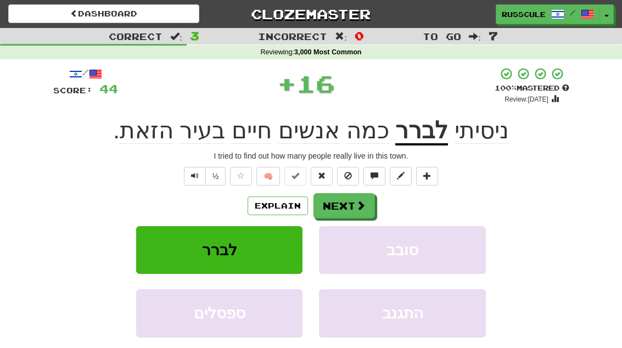
click at [358, 207] on span at bounding box center [361, 206] width 10 height 10
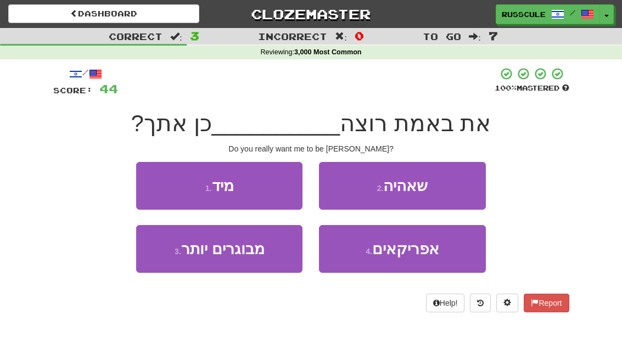
click at [437, 188] on button "2 . [GEOGRAPHIC_DATA]" at bounding box center [402, 186] width 166 height 48
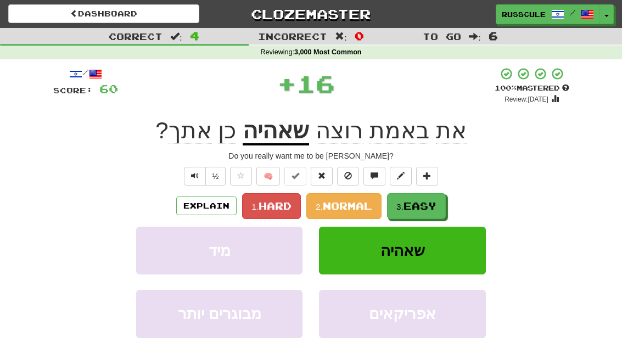
click at [407, 207] on span "Easy" at bounding box center [420, 206] width 33 height 12
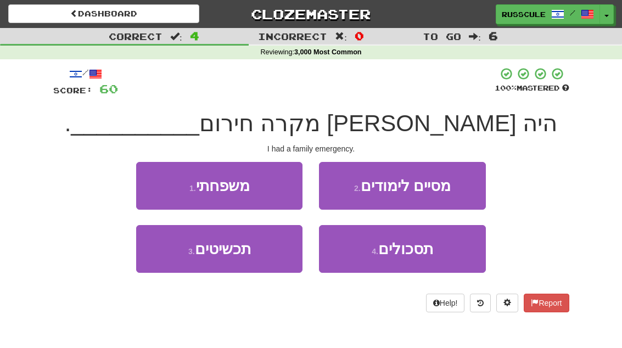
click at [144, 178] on button "1 . משפחתי" at bounding box center [219, 186] width 166 height 48
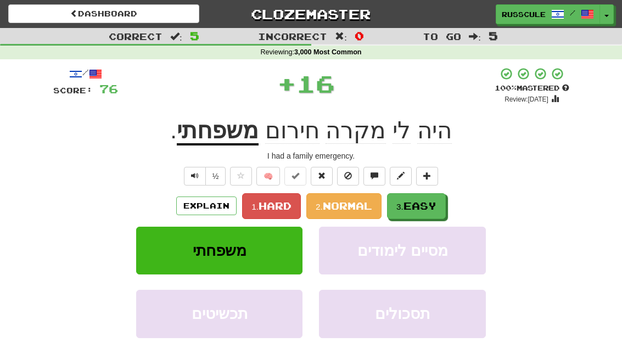
click at [426, 202] on span "Easy" at bounding box center [420, 206] width 33 height 12
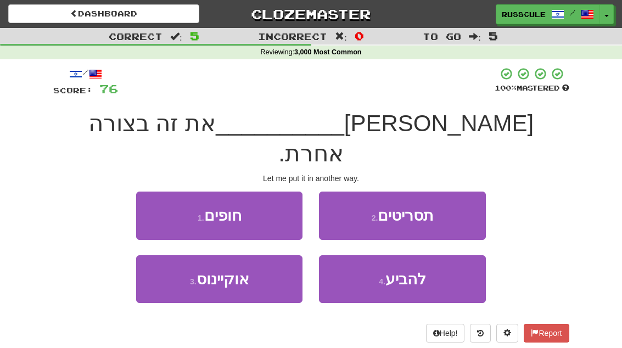
click at [424, 258] on button "4 . להביע" at bounding box center [402, 279] width 166 height 48
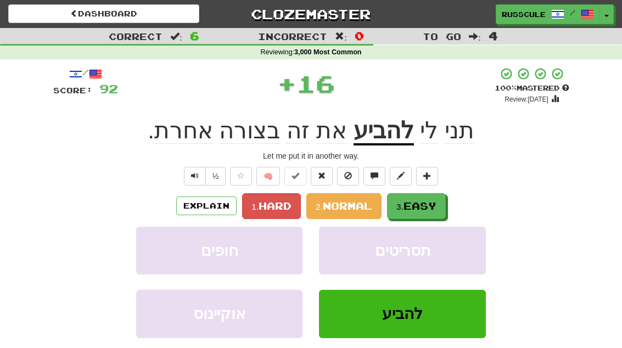
click at [434, 203] on span "Easy" at bounding box center [420, 206] width 33 height 12
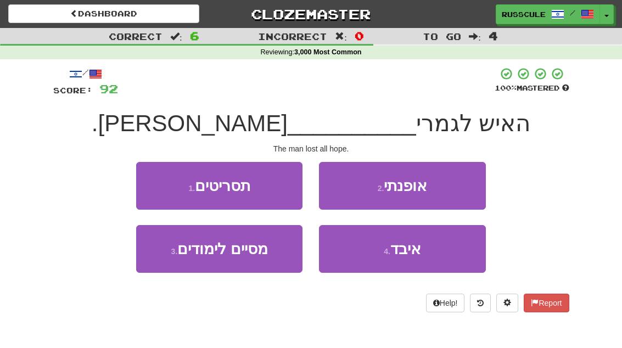
click at [415, 259] on button "4 . איבד" at bounding box center [402, 249] width 166 height 48
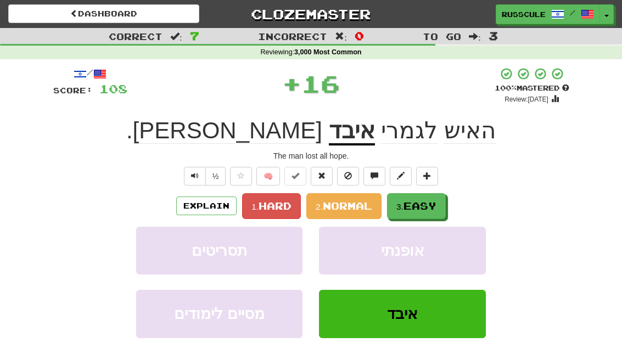
click at [433, 204] on span "Easy" at bounding box center [420, 206] width 33 height 12
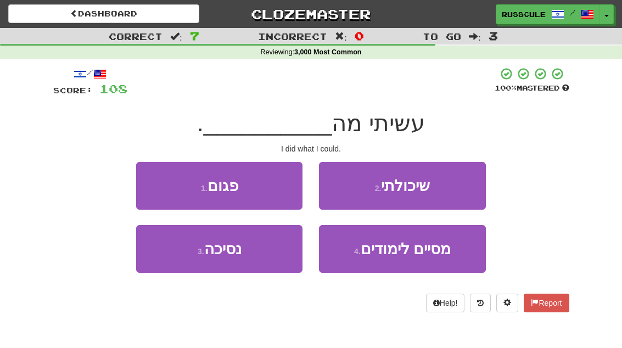
click at [456, 187] on button "2 . שיכולתי" at bounding box center [402, 186] width 166 height 48
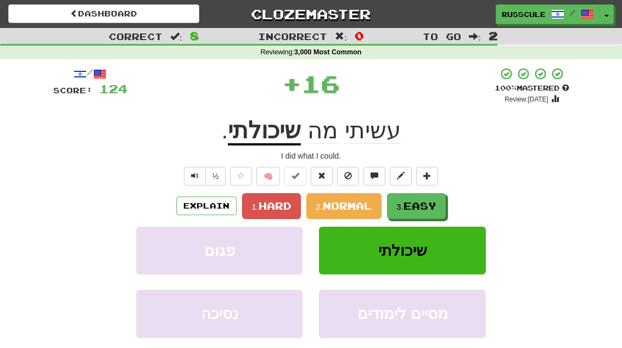
click at [428, 206] on span "Easy" at bounding box center [420, 206] width 33 height 12
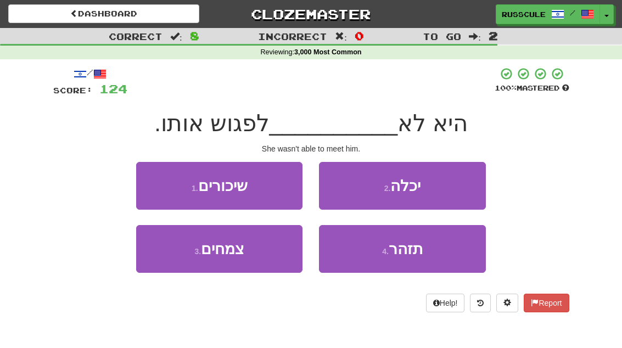
click at [454, 189] on button "2 . יכלה" at bounding box center [402, 186] width 166 height 48
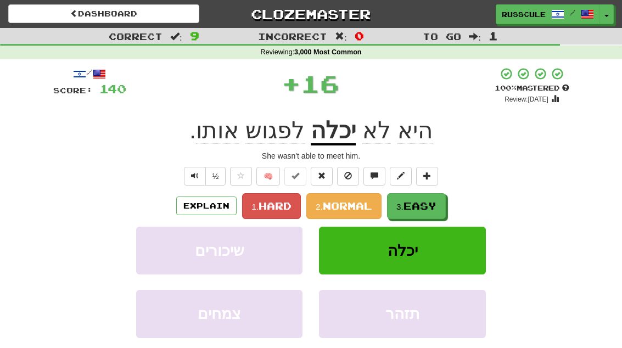
click at [432, 207] on span "Easy" at bounding box center [420, 206] width 33 height 12
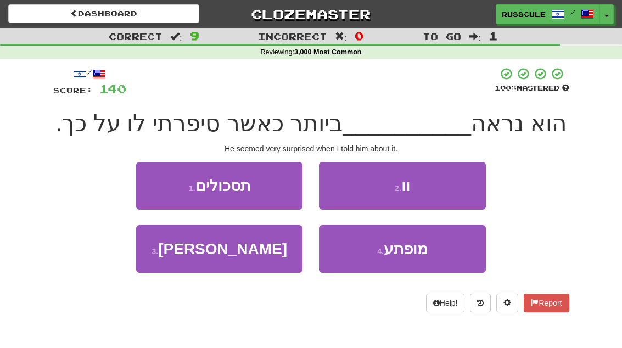
click at [419, 255] on span "מופתע" at bounding box center [406, 249] width 44 height 17
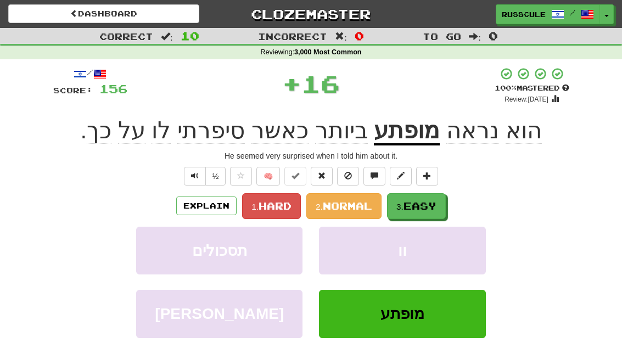
click at [433, 210] on span "Easy" at bounding box center [420, 206] width 33 height 12
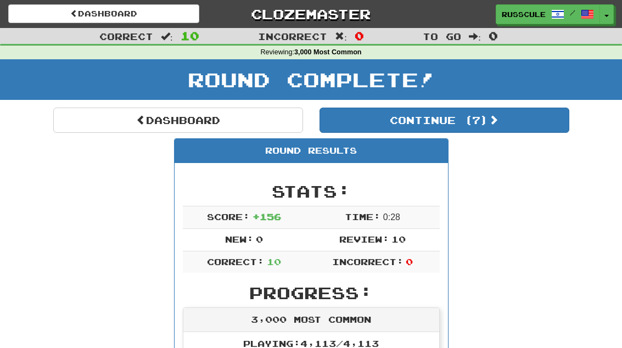
click at [538, 127] on button "Continue ( 7 )" at bounding box center [445, 120] width 250 height 25
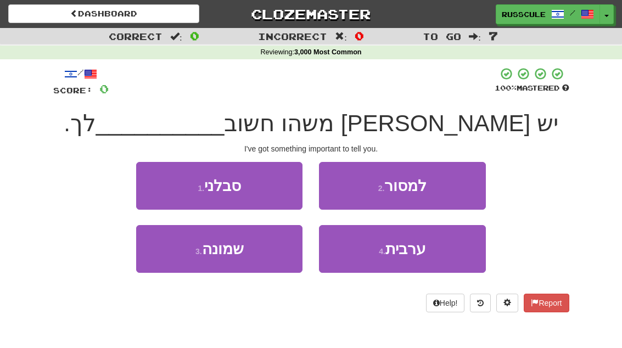
click at [456, 190] on button "2 . למסור" at bounding box center [402, 186] width 166 height 48
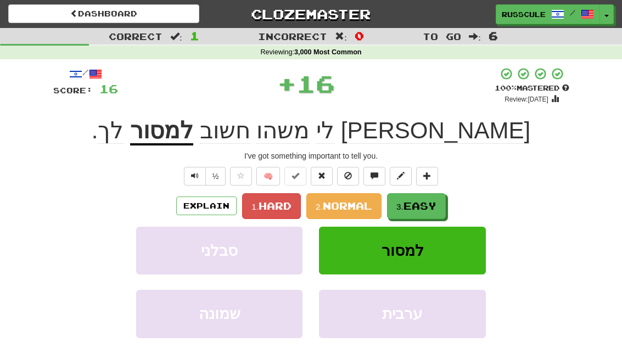
click at [430, 208] on span "Easy" at bounding box center [420, 206] width 33 height 12
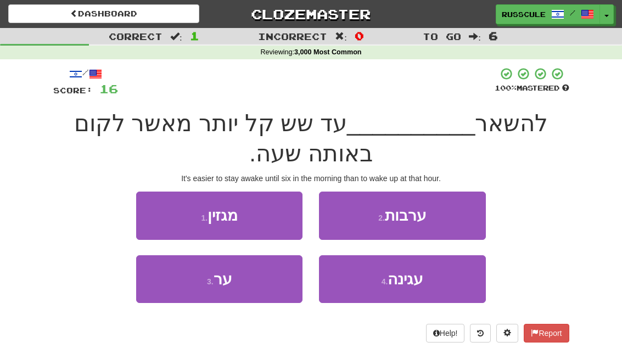
click at [169, 286] on button "3 . ער" at bounding box center [219, 279] width 166 height 48
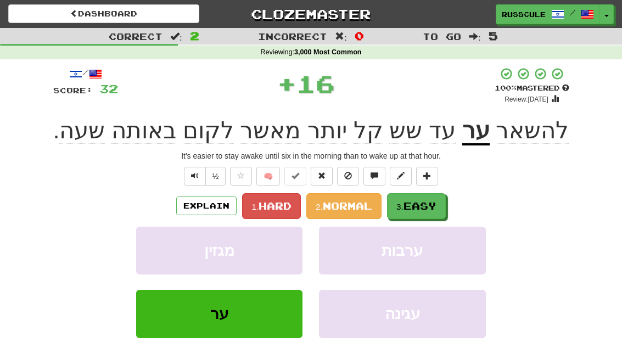
click at [425, 210] on span "Easy" at bounding box center [420, 206] width 33 height 12
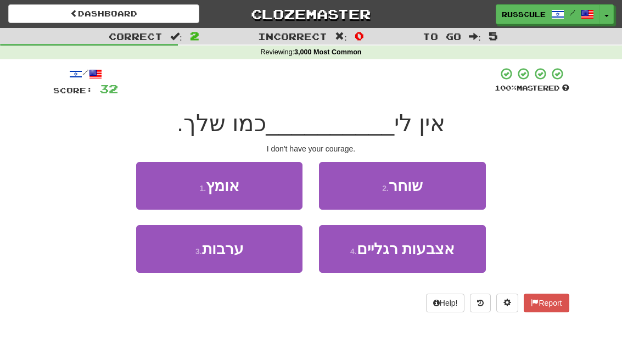
click at [147, 181] on button "1 . אומץ" at bounding box center [219, 186] width 166 height 48
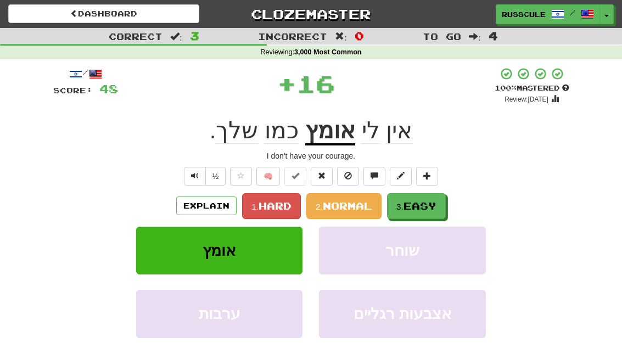
click at [432, 208] on span "Easy" at bounding box center [420, 206] width 33 height 12
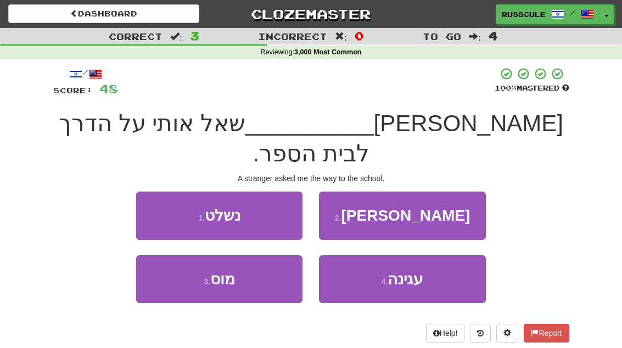
click at [459, 192] on button "2 . זר" at bounding box center [402, 216] width 166 height 48
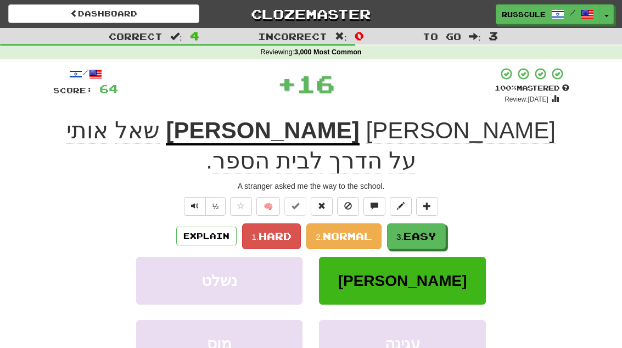
click at [433, 230] on span "Easy" at bounding box center [420, 236] width 33 height 12
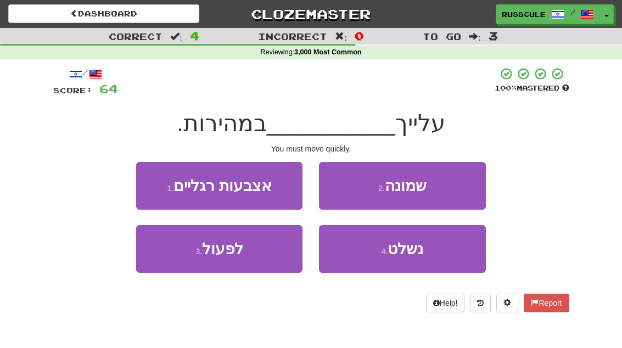
click at [172, 263] on button "3 . לפעול" at bounding box center [219, 249] width 166 height 48
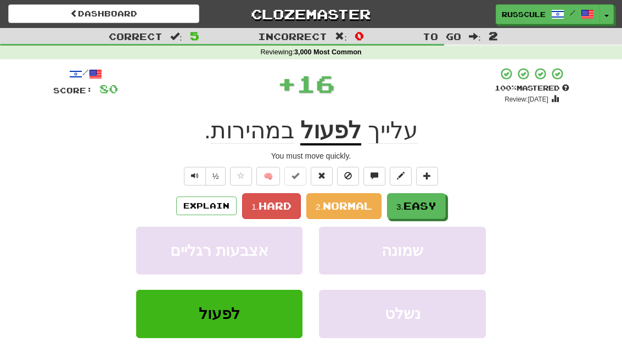
click at [435, 207] on span "Easy" at bounding box center [420, 206] width 33 height 12
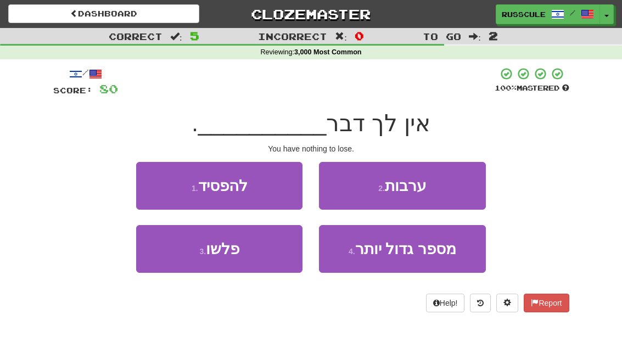
click at [155, 175] on button "1 . להפסיד" at bounding box center [219, 186] width 166 height 48
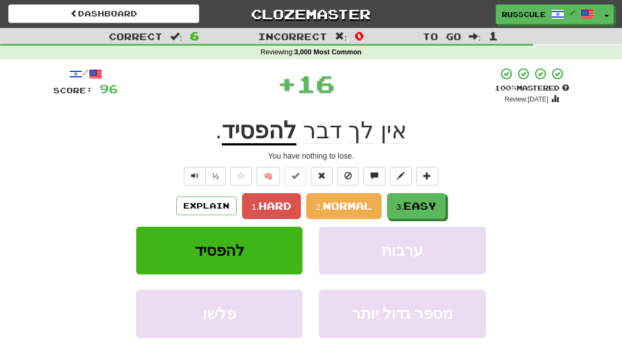
click at [431, 202] on span "Easy" at bounding box center [420, 206] width 33 height 12
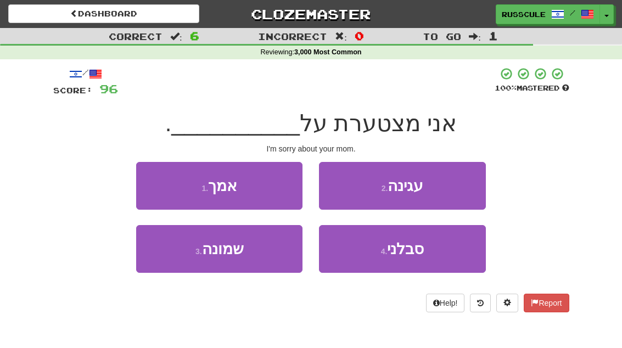
click at [153, 183] on button "1 . אמך" at bounding box center [219, 186] width 166 height 48
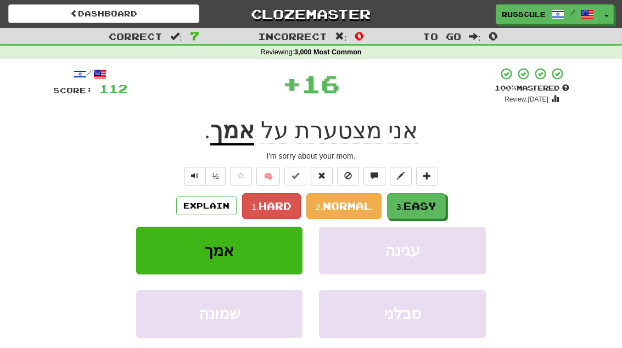
click at [437, 209] on span "Easy" at bounding box center [420, 206] width 33 height 12
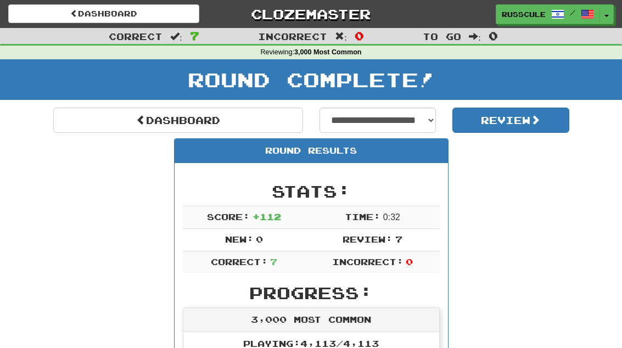
click at [85, 119] on link "Dashboard" at bounding box center [178, 120] width 250 height 25
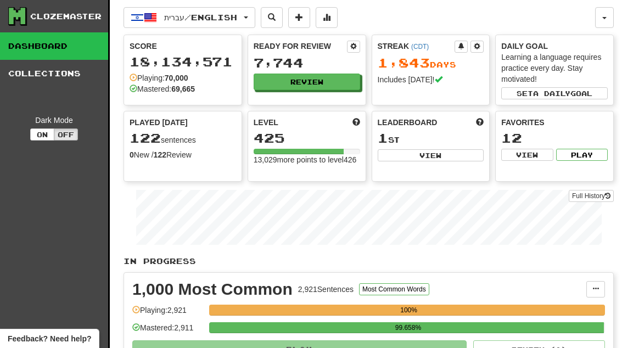
click at [336, 82] on button "Review" at bounding box center [307, 82] width 107 height 16
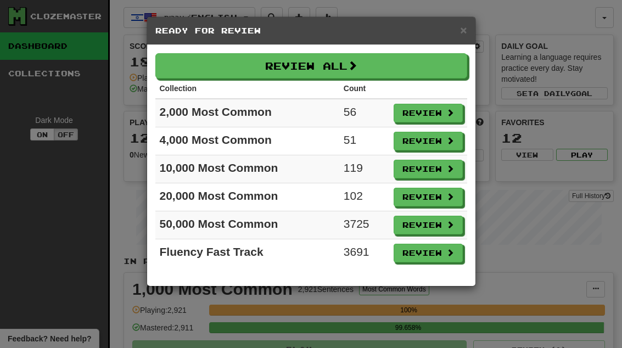
click at [436, 120] on button "Review" at bounding box center [428, 113] width 69 height 19
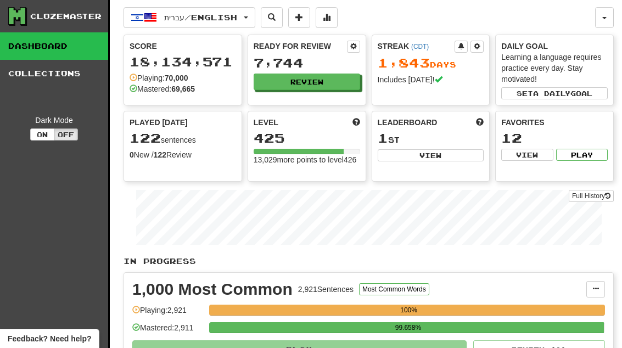
select select "**"
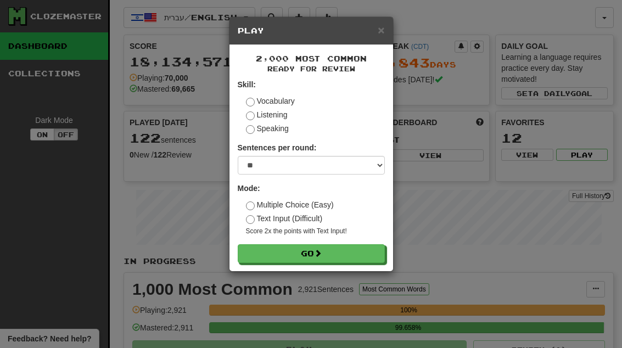
click at [363, 255] on button "Go" at bounding box center [311, 253] width 147 height 19
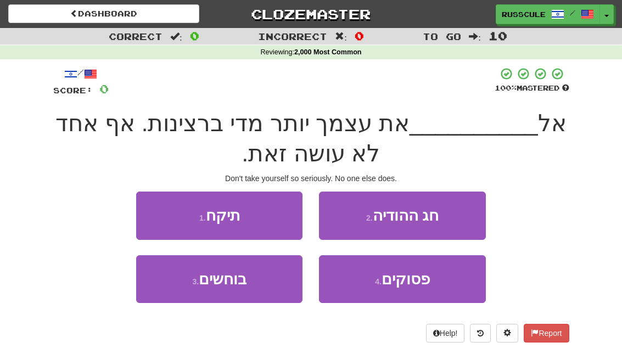
click at [170, 210] on button "1 . תיקח" at bounding box center [219, 216] width 166 height 48
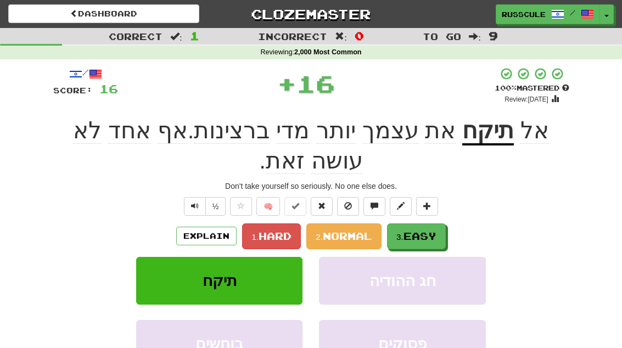
click at [429, 238] on span "Easy" at bounding box center [420, 236] width 33 height 12
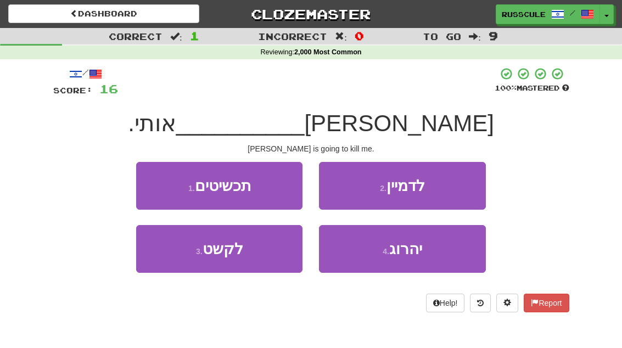
click at [415, 258] on button "4 . יהרוג" at bounding box center [402, 249] width 166 height 48
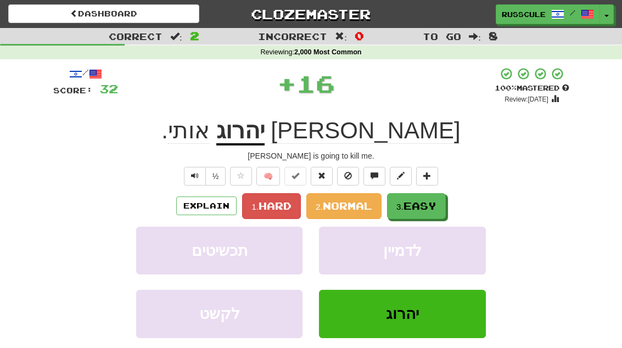
click at [435, 204] on span "Easy" at bounding box center [420, 206] width 33 height 12
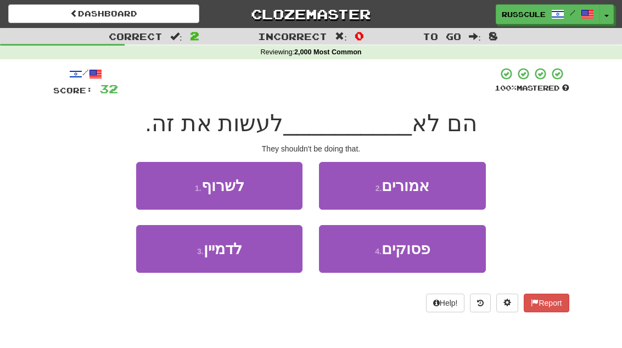
click at [457, 193] on button "2 . אמורים" at bounding box center [402, 186] width 166 height 48
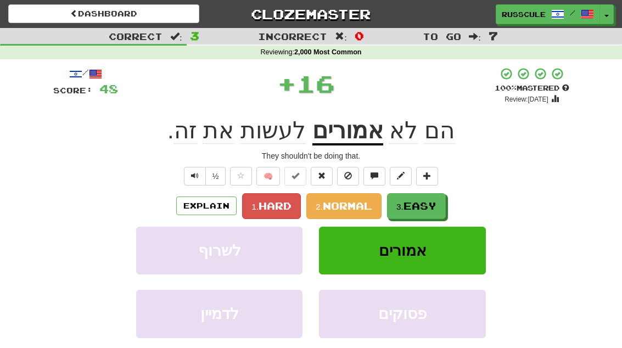
click at [435, 209] on span "Easy" at bounding box center [420, 206] width 33 height 12
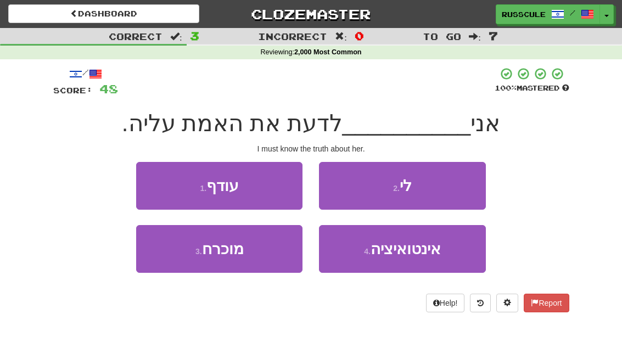
click at [180, 257] on button "3 . מוכרח" at bounding box center [219, 249] width 166 height 48
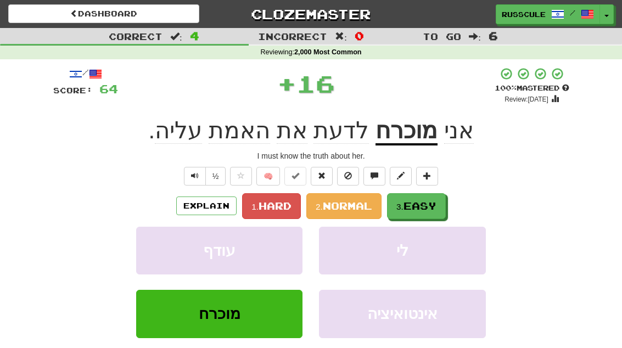
click at [437, 207] on span "Easy" at bounding box center [420, 206] width 33 height 12
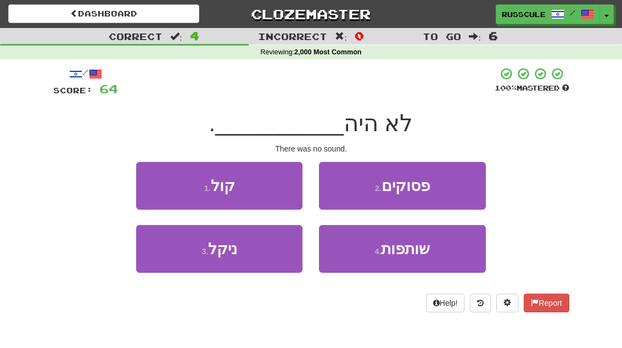
click at [150, 178] on button "1 . קול" at bounding box center [219, 186] width 166 height 48
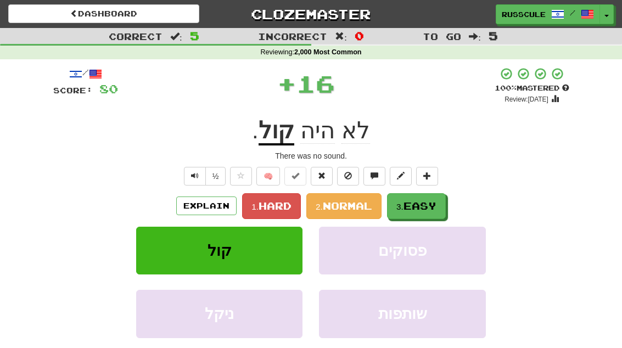
click at [435, 208] on span "Easy" at bounding box center [420, 206] width 33 height 12
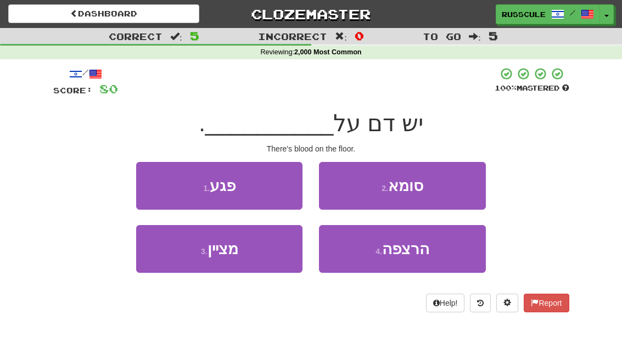
click at [418, 257] on button "4 . הרצפה" at bounding box center [402, 249] width 166 height 48
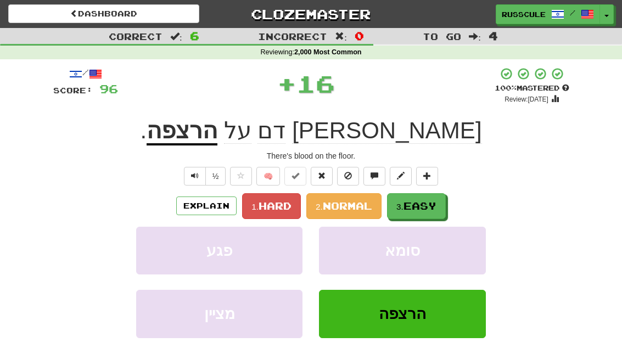
click at [437, 204] on span "Easy" at bounding box center [420, 206] width 33 height 12
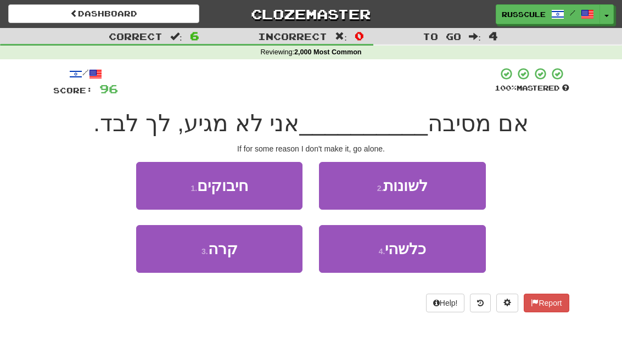
click at [416, 258] on button "4 . כלשהי" at bounding box center [402, 249] width 166 height 48
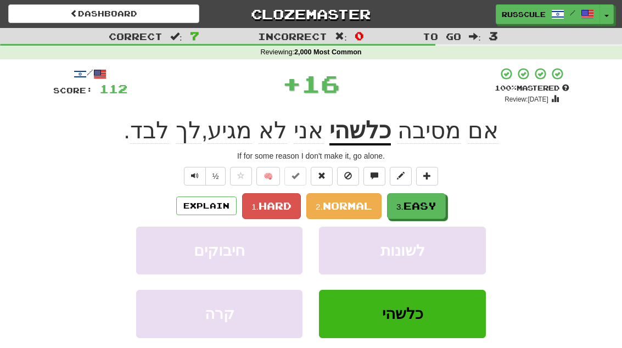
click at [436, 202] on span "Easy" at bounding box center [420, 206] width 33 height 12
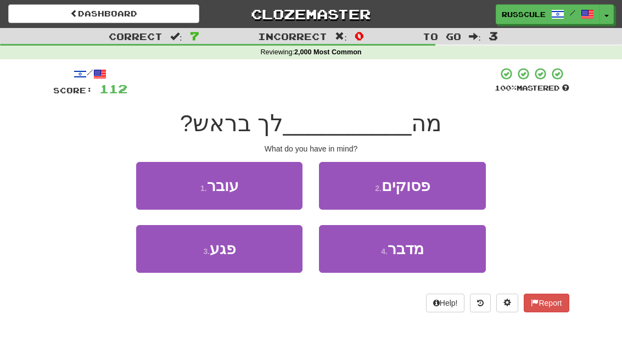
click at [154, 180] on button "1 . עובר" at bounding box center [219, 186] width 166 height 48
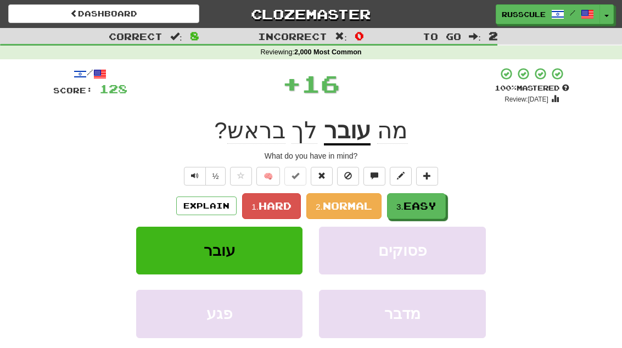
click at [435, 208] on span "Easy" at bounding box center [420, 206] width 33 height 12
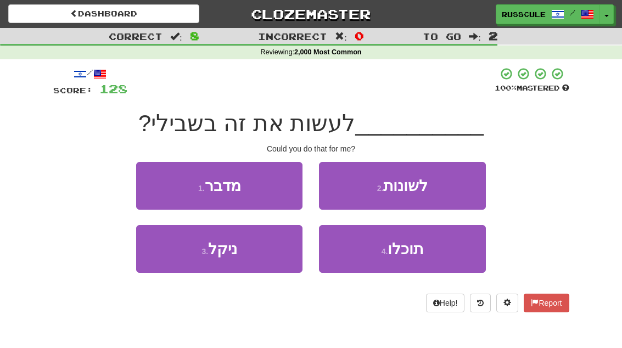
click at [415, 257] on button "4 . תוכלו" at bounding box center [402, 249] width 166 height 48
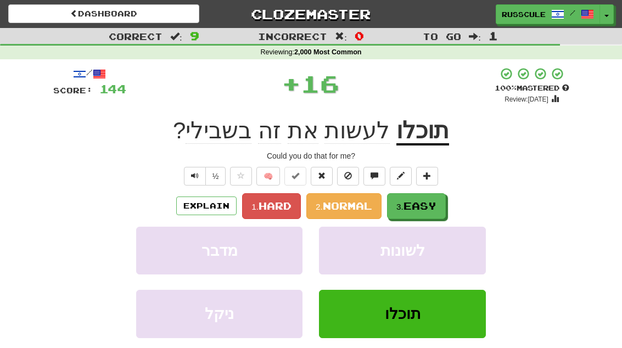
click at [437, 202] on span "Easy" at bounding box center [420, 206] width 33 height 12
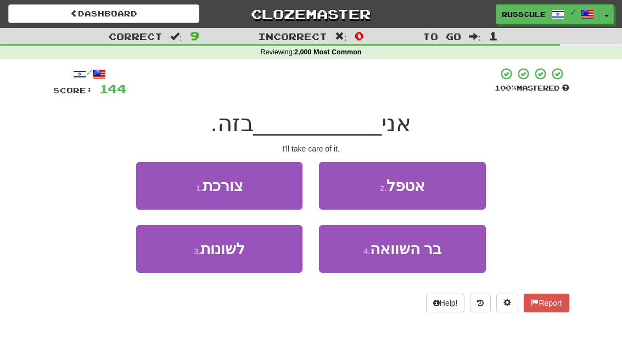
click at [460, 186] on button "2 . אטפל" at bounding box center [402, 186] width 166 height 48
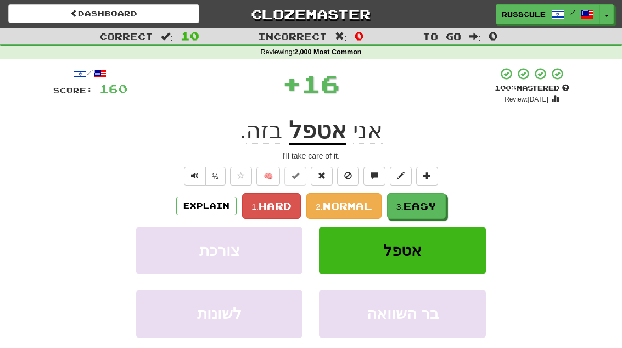
click at [426, 208] on span "Easy" at bounding box center [420, 206] width 33 height 12
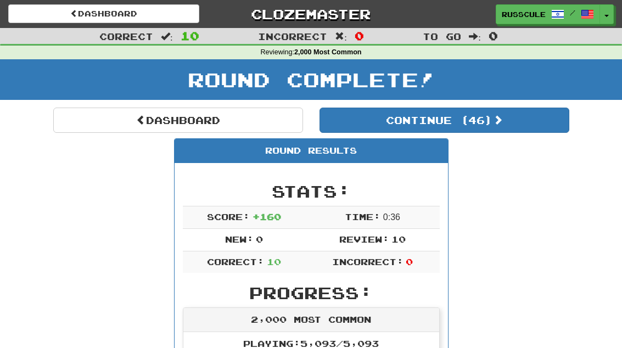
click at [549, 129] on button "Continue ( 46 )" at bounding box center [445, 120] width 250 height 25
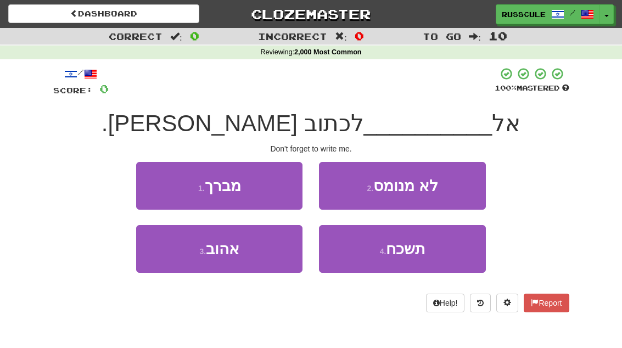
click at [428, 255] on button "4 . תשכח" at bounding box center [402, 249] width 166 height 48
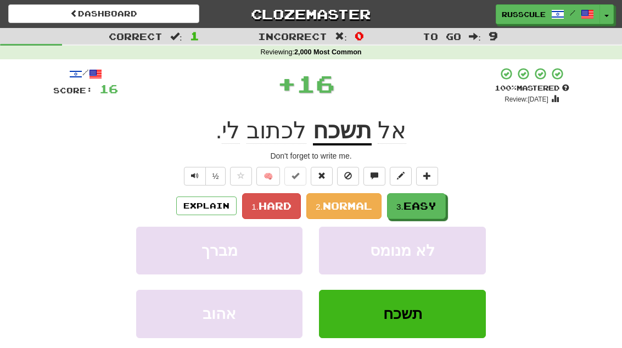
click at [441, 208] on button "3. Easy" at bounding box center [416, 206] width 59 height 26
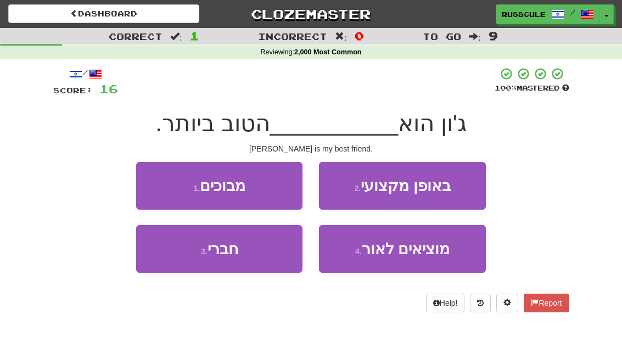
click at [181, 255] on button "3 . חברי" at bounding box center [219, 249] width 166 height 48
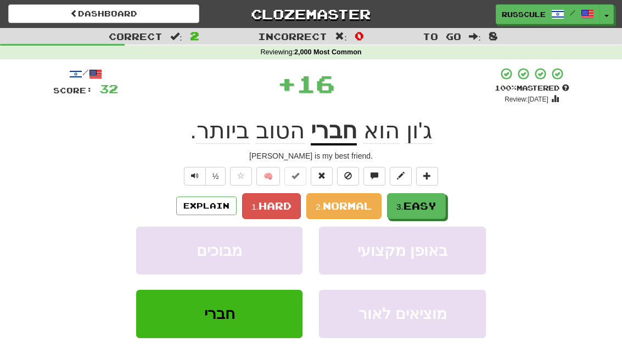
click at [433, 208] on span "Easy" at bounding box center [420, 206] width 33 height 12
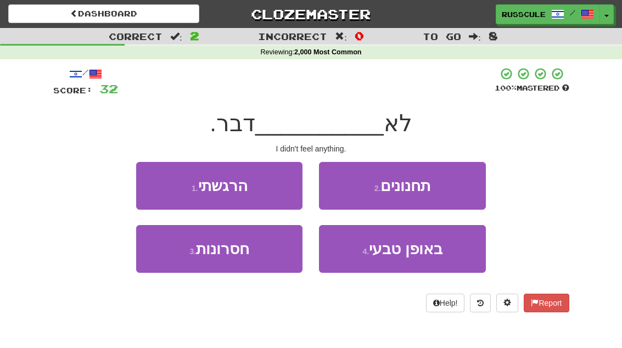
click at [151, 180] on button "1 . הרגשתי" at bounding box center [219, 186] width 166 height 48
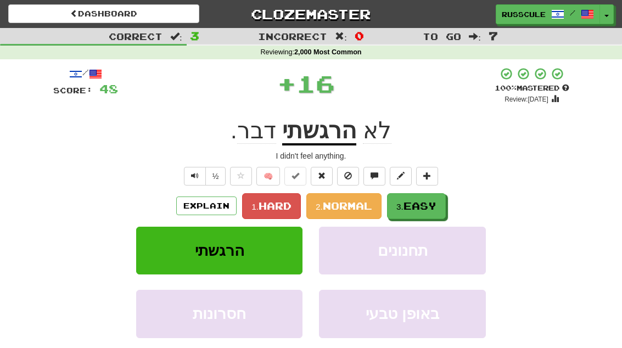
click at [435, 206] on span "Easy" at bounding box center [420, 206] width 33 height 12
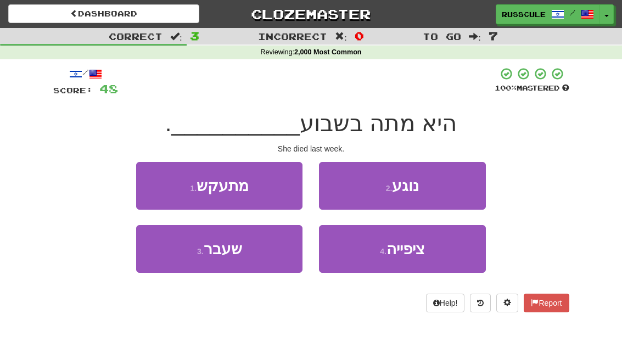
click at [179, 263] on button "3 . שעבר" at bounding box center [219, 249] width 166 height 48
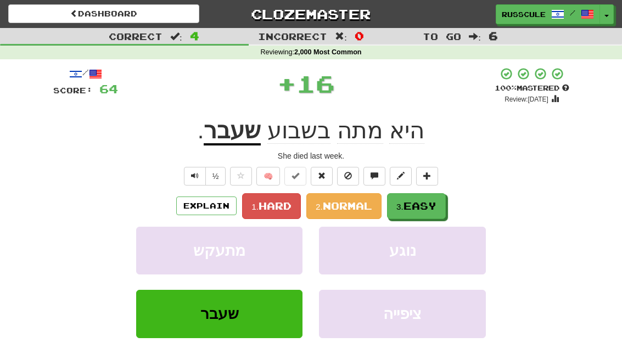
click at [433, 211] on button "3. Easy" at bounding box center [416, 206] width 59 height 26
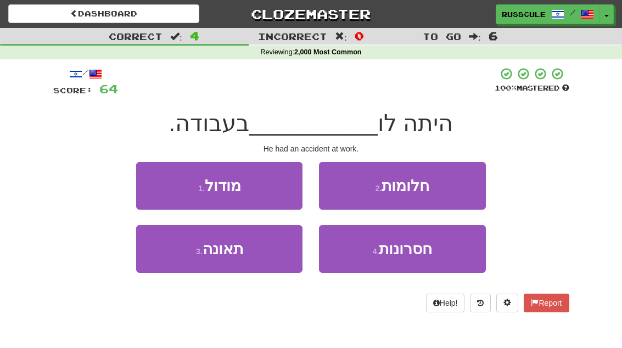
click at [181, 267] on button "3 . תאונה" at bounding box center [219, 249] width 166 height 48
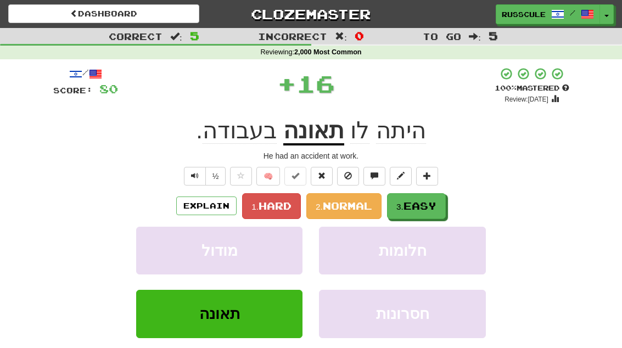
click at [437, 205] on span "Easy" at bounding box center [420, 206] width 33 height 12
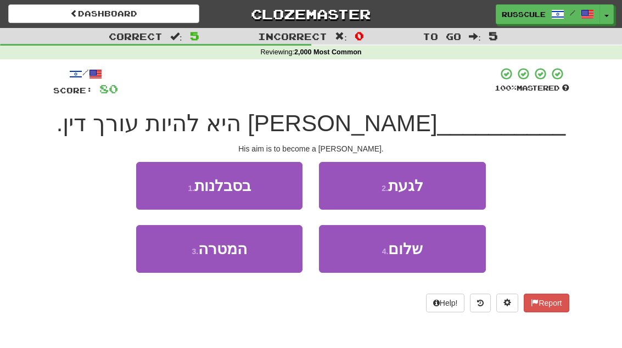
click at [180, 260] on button "3 . המטרה" at bounding box center [219, 249] width 166 height 48
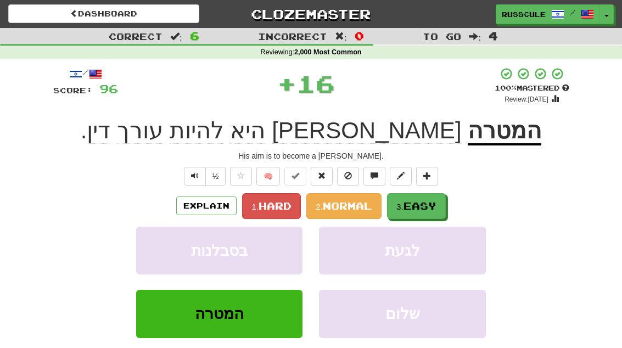
click at [431, 207] on span "Easy" at bounding box center [420, 206] width 33 height 12
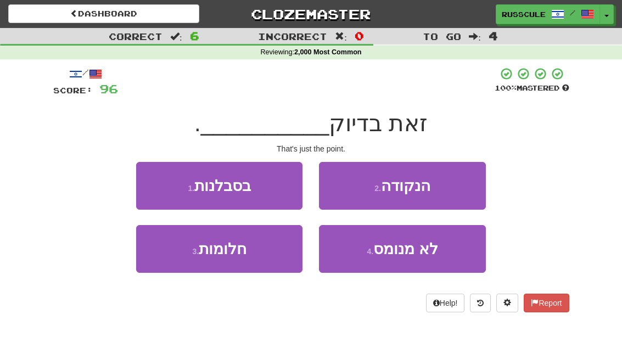
click at [457, 191] on button "2 . הנקודה" at bounding box center [402, 186] width 166 height 48
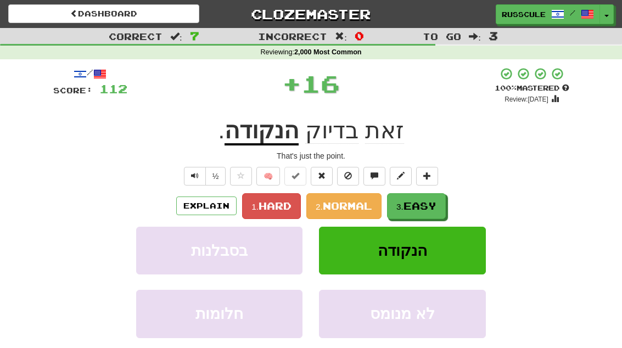
click at [432, 208] on span "Easy" at bounding box center [420, 206] width 33 height 12
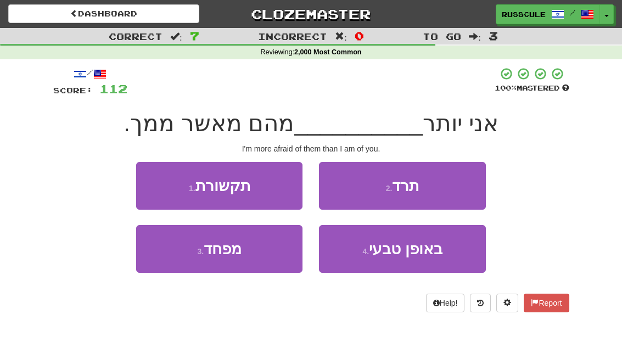
click at [182, 253] on button "3 . מפחד" at bounding box center [219, 249] width 166 height 48
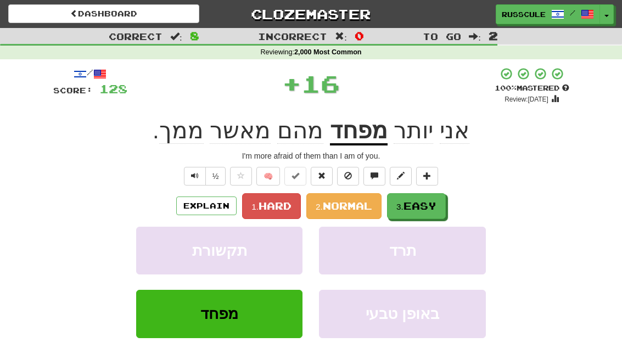
click at [436, 210] on span "Easy" at bounding box center [420, 206] width 33 height 12
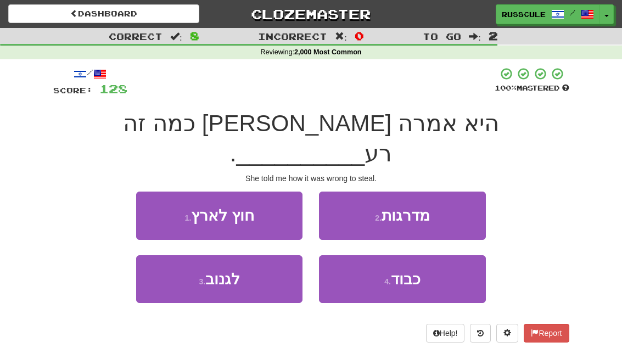
click at [180, 259] on button "3 . לגנוב" at bounding box center [219, 279] width 166 height 48
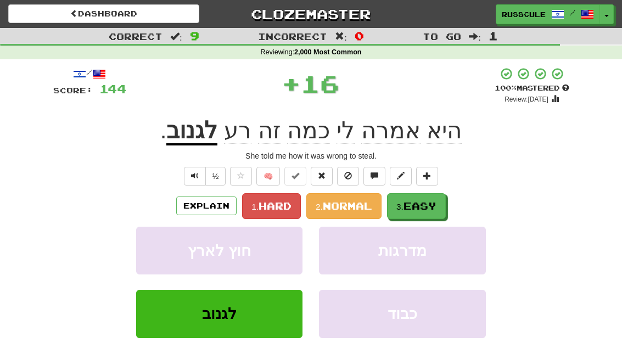
click at [429, 214] on button "3. Easy" at bounding box center [416, 206] width 59 height 26
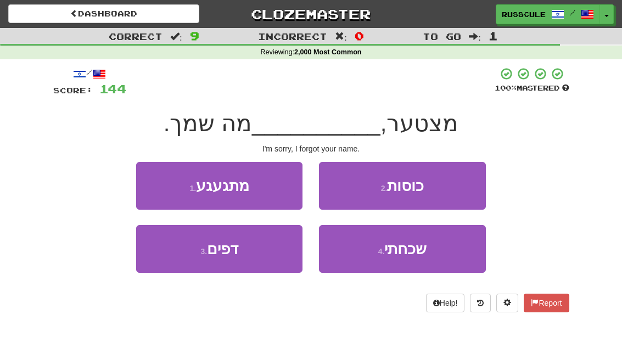
click at [422, 253] on span "שכחתי" at bounding box center [406, 249] width 42 height 17
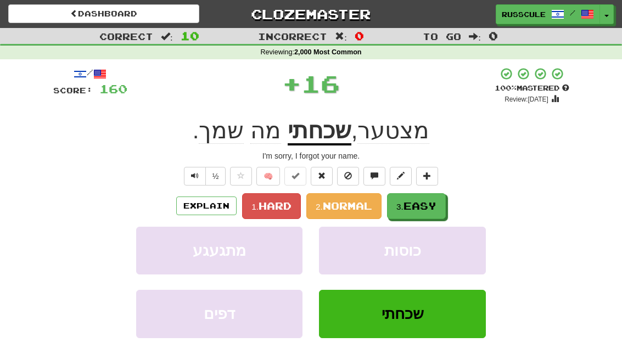
click at [439, 204] on button "3. Easy" at bounding box center [416, 206] width 59 height 26
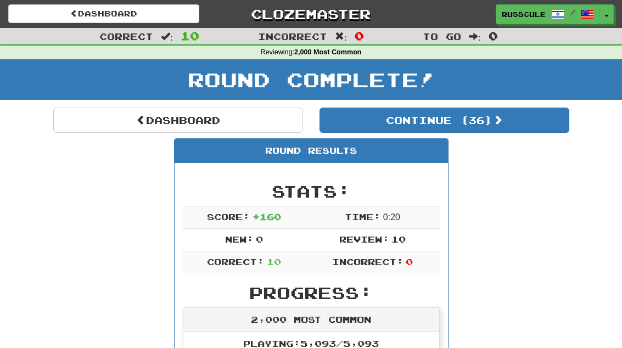
click at [532, 130] on button "Continue ( 36 )" at bounding box center [445, 120] width 250 height 25
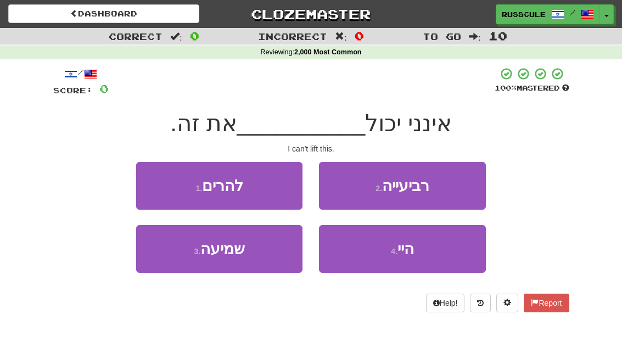
click at [154, 186] on button "1 . להרים" at bounding box center [219, 186] width 166 height 48
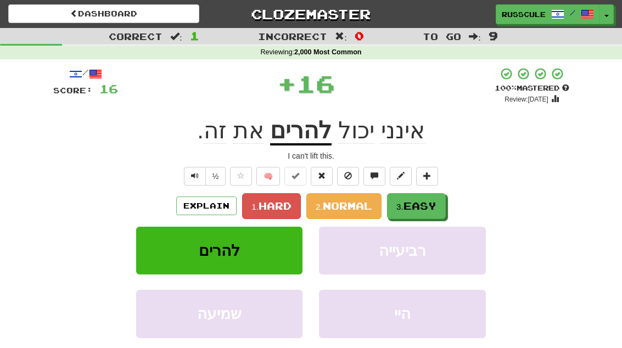
click at [437, 203] on span "Easy" at bounding box center [420, 206] width 33 height 12
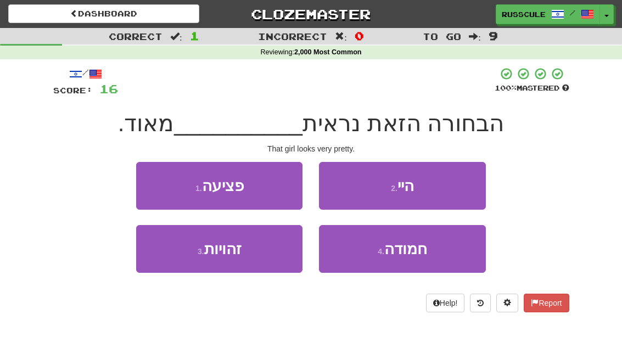
click at [421, 248] on span "חמודה" at bounding box center [406, 249] width 43 height 17
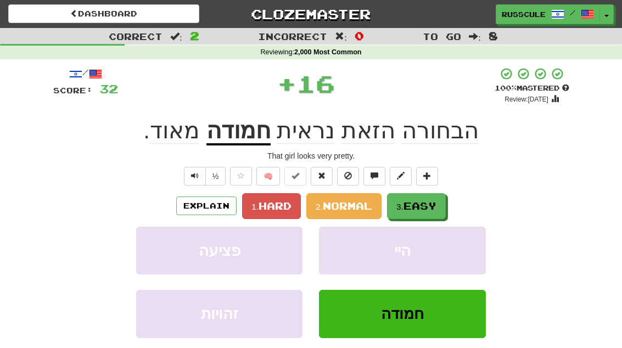
click at [438, 197] on button "3. Easy" at bounding box center [416, 206] width 59 height 26
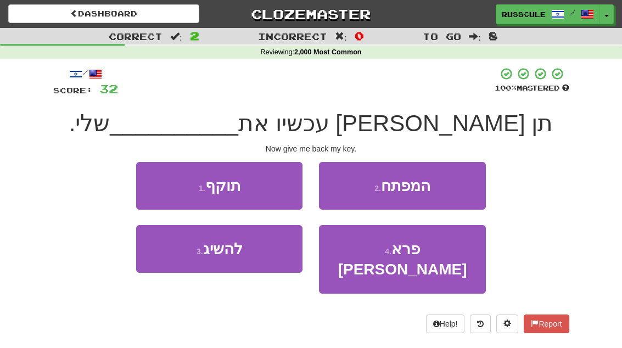
click at [458, 190] on button "2 . המפתח" at bounding box center [402, 186] width 166 height 48
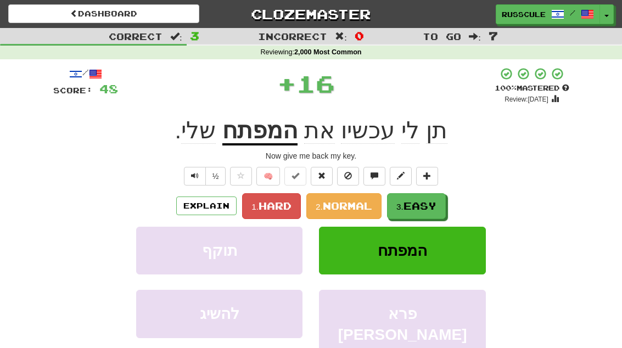
click at [433, 209] on span "Easy" at bounding box center [420, 206] width 33 height 12
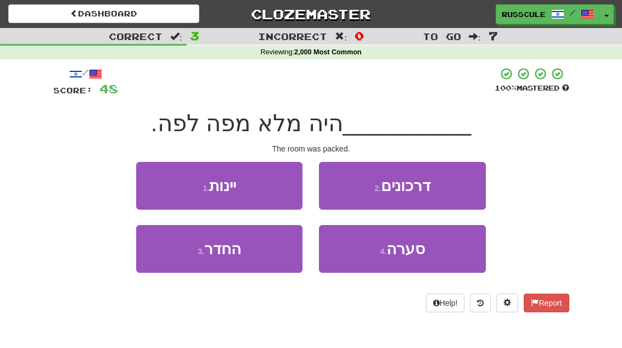
click at [177, 263] on button "3 . החדר" at bounding box center [219, 249] width 166 height 48
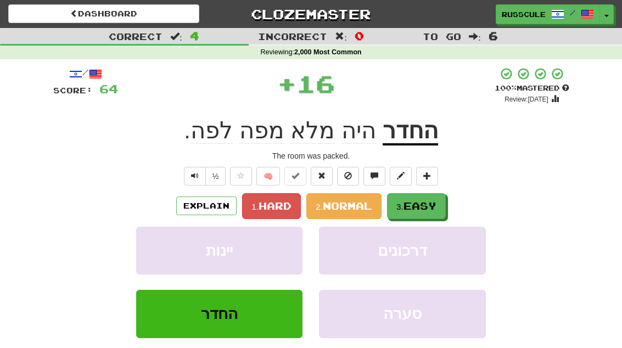
click at [442, 208] on button "3. Easy" at bounding box center [416, 206] width 59 height 26
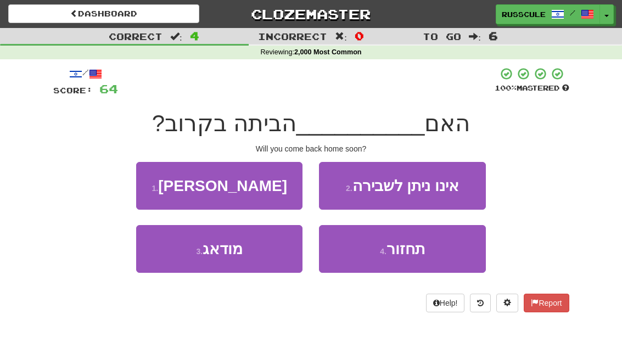
click at [421, 258] on button "4 . תחזור" at bounding box center [402, 249] width 166 height 48
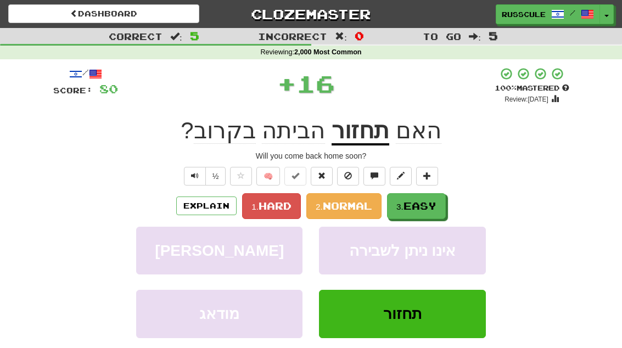
click at [436, 205] on span "Easy" at bounding box center [420, 206] width 33 height 12
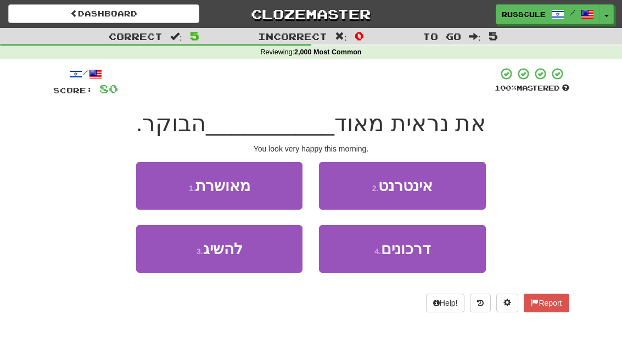
click at [153, 185] on button "1 . מאושרת" at bounding box center [219, 186] width 166 height 48
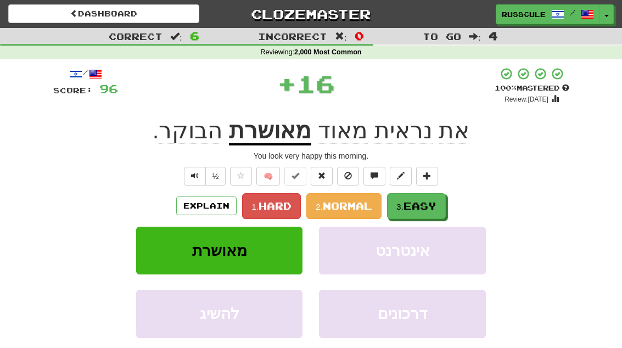
click at [441, 206] on button "3. Easy" at bounding box center [416, 206] width 59 height 26
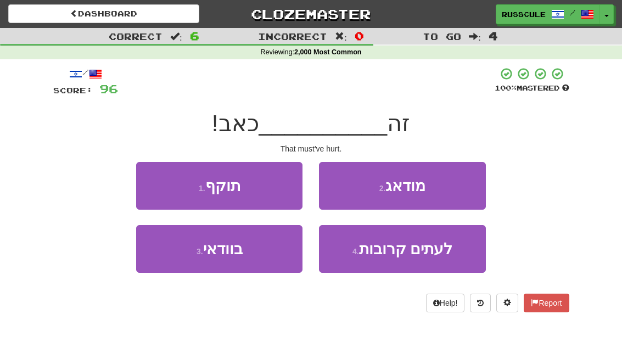
click at [180, 263] on button "3 . בוודאי" at bounding box center [219, 249] width 166 height 48
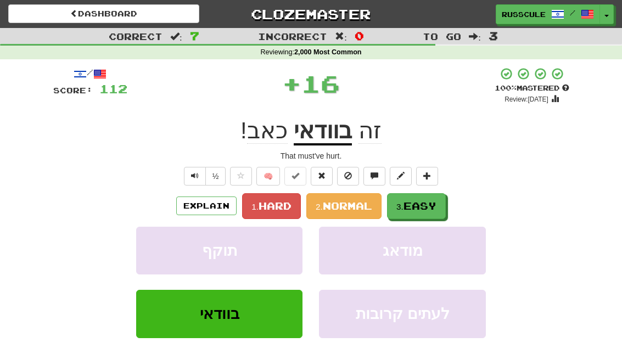
click at [437, 206] on span "Easy" at bounding box center [420, 206] width 33 height 12
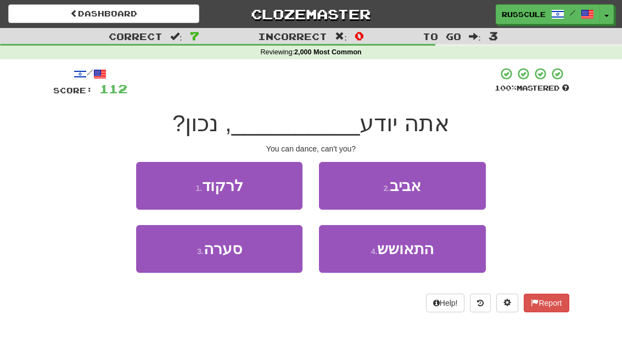
click at [155, 187] on button "1 . לרקוד" at bounding box center [219, 186] width 166 height 48
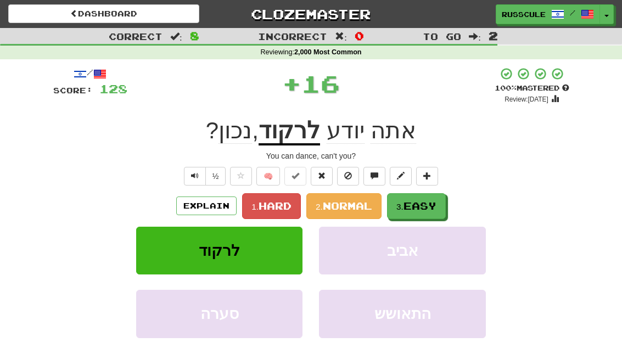
click at [437, 207] on span "Easy" at bounding box center [420, 206] width 33 height 12
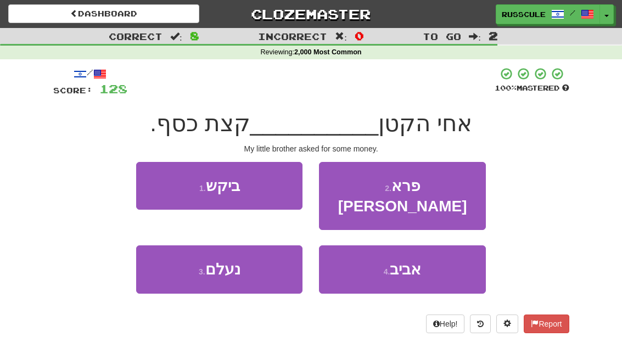
click at [157, 186] on button "1 . ביקש" at bounding box center [219, 186] width 166 height 48
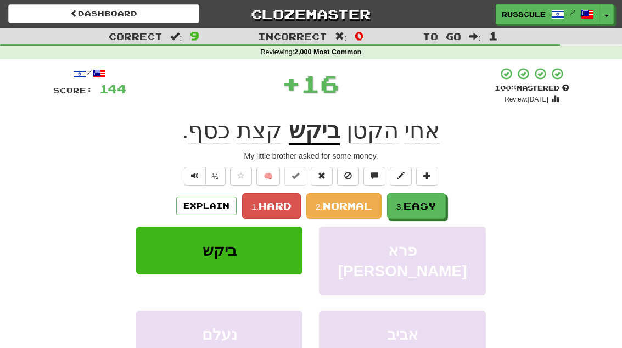
click at [441, 202] on button "3. Easy" at bounding box center [416, 206] width 59 height 26
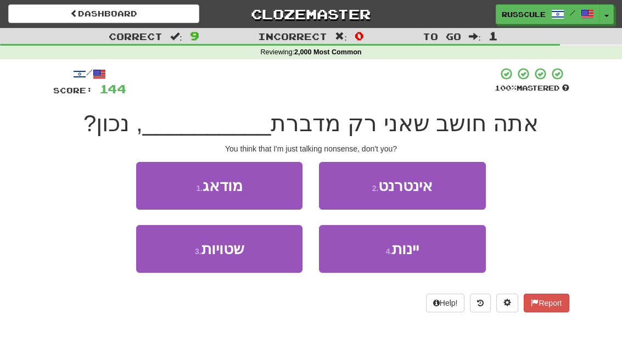
click at [180, 258] on button "3 . שטויות" at bounding box center [219, 249] width 166 height 48
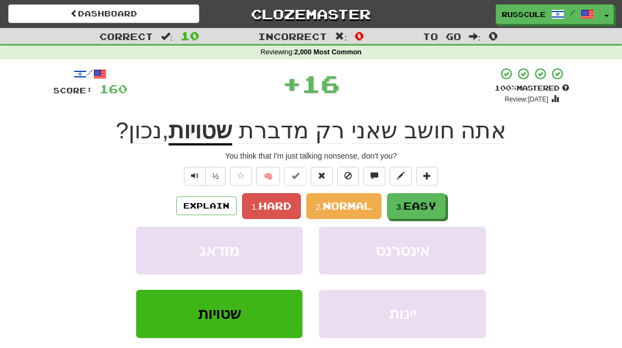
click at [428, 209] on span "Easy" at bounding box center [420, 206] width 33 height 12
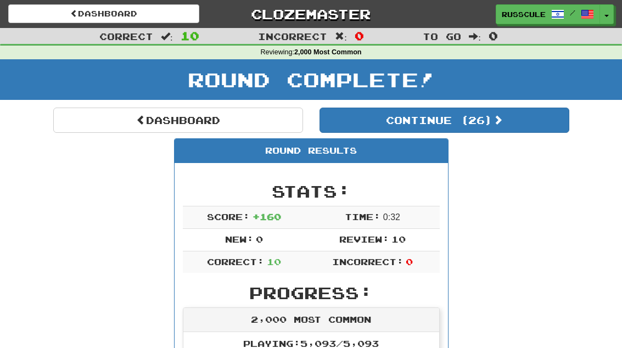
click at [537, 131] on button "Continue ( 26 )" at bounding box center [445, 120] width 250 height 25
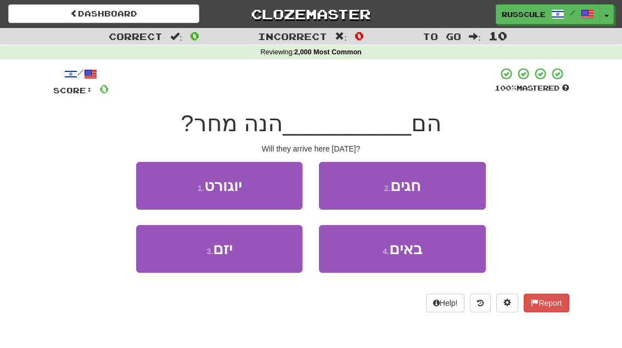
click at [423, 253] on button "4 . באים" at bounding box center [402, 249] width 166 height 48
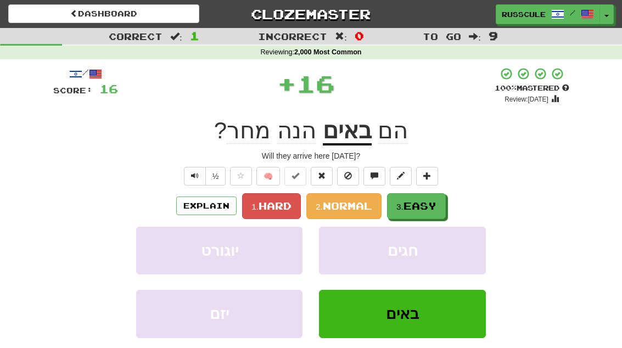
click at [443, 204] on button "3. Easy" at bounding box center [416, 206] width 59 height 26
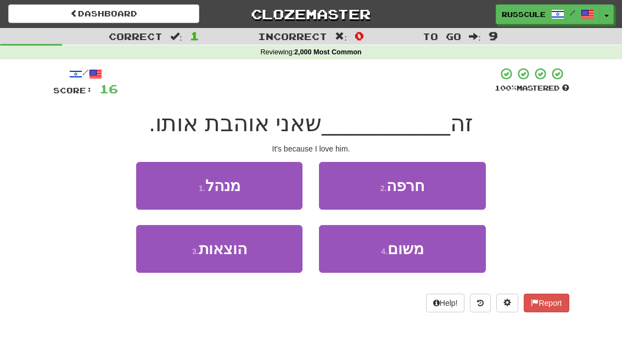
click at [427, 254] on button "4 . משום" at bounding box center [402, 249] width 166 height 48
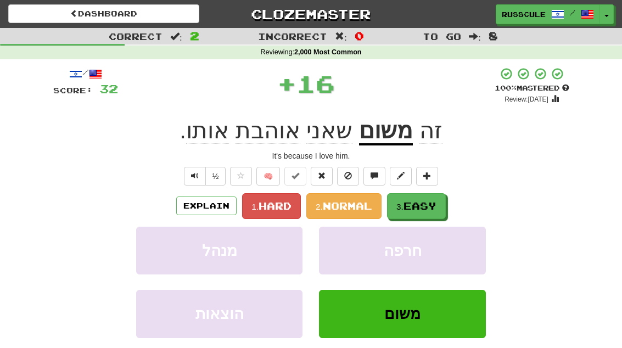
click at [440, 207] on button "3. Easy" at bounding box center [416, 206] width 59 height 26
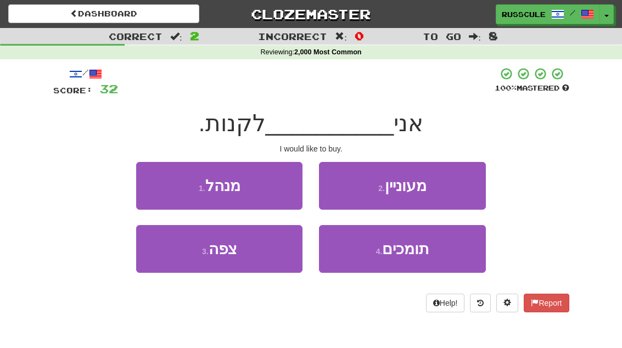
click at [459, 191] on button "2 . מעוניין" at bounding box center [402, 186] width 166 height 48
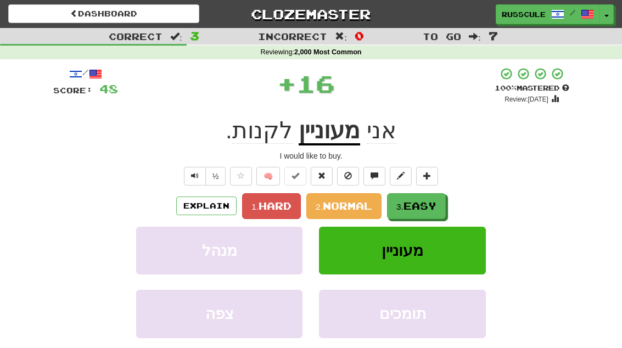
click at [431, 209] on span "Easy" at bounding box center [420, 206] width 33 height 12
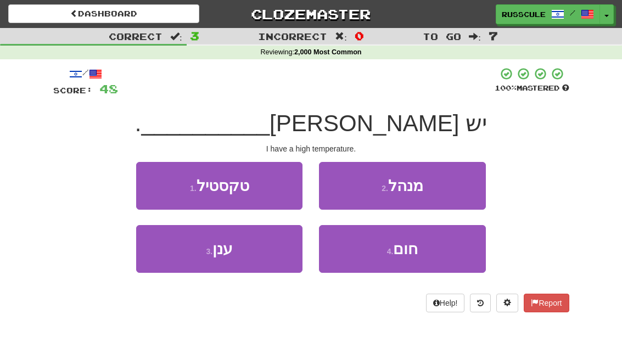
click at [421, 256] on button "4 . חום" at bounding box center [402, 249] width 166 height 48
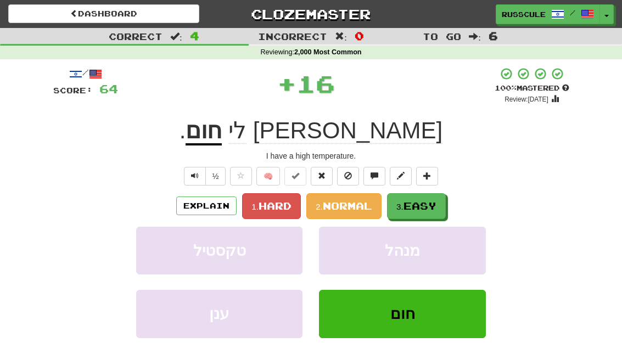
click at [437, 209] on span "Easy" at bounding box center [420, 206] width 33 height 12
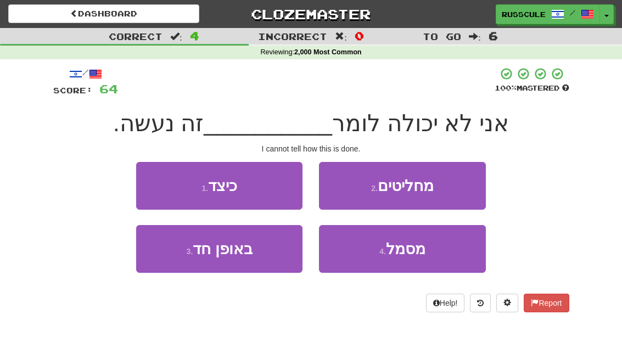
click at [155, 183] on button "1 . כיצד" at bounding box center [219, 186] width 166 height 48
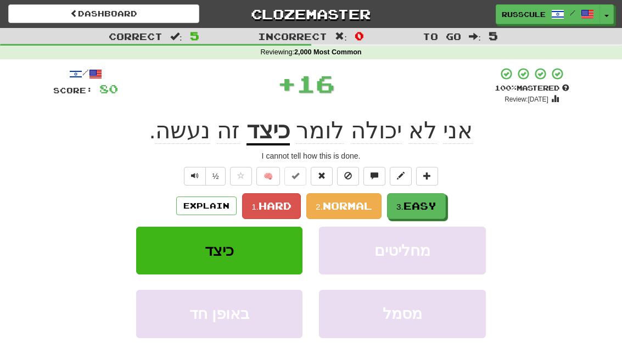
click at [437, 205] on span "Easy" at bounding box center [420, 206] width 33 height 12
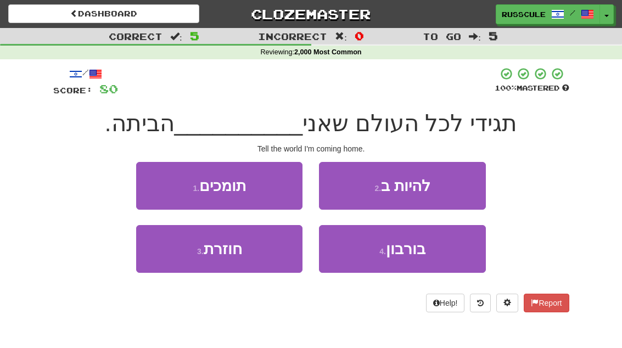
click at [183, 265] on button "3 . חוזרת" at bounding box center [219, 249] width 166 height 48
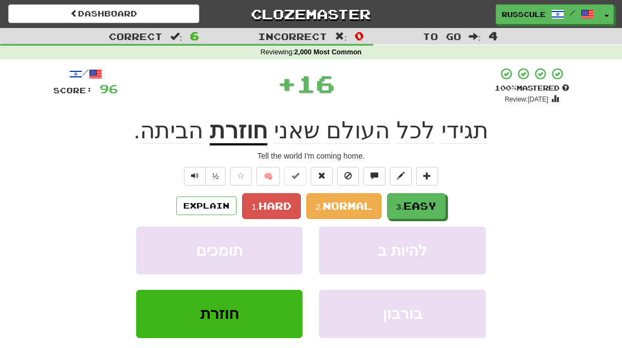
click at [436, 205] on span "Easy" at bounding box center [420, 206] width 33 height 12
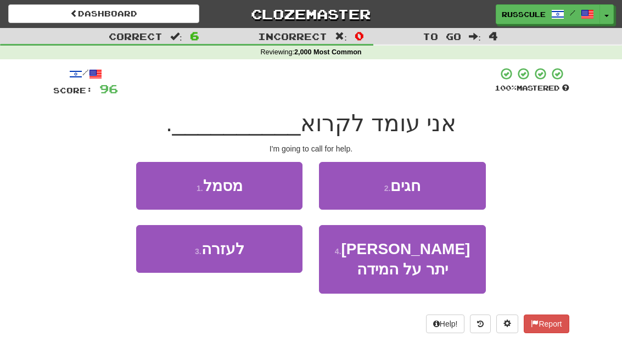
click at [180, 254] on button "3 . לעזרה" at bounding box center [219, 249] width 166 height 48
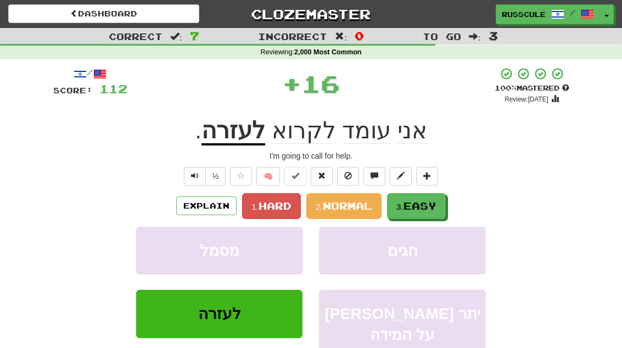
click at [437, 204] on span "Easy" at bounding box center [420, 206] width 33 height 12
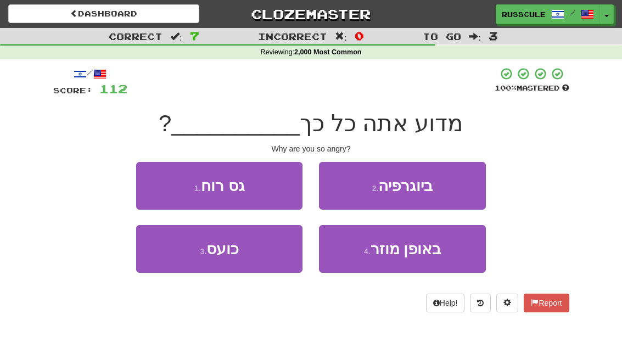
click at [180, 257] on button "3 . כועס" at bounding box center [219, 249] width 166 height 48
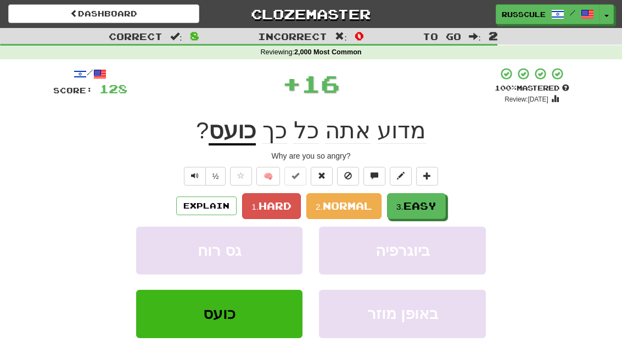
click at [434, 205] on span "Easy" at bounding box center [420, 206] width 33 height 12
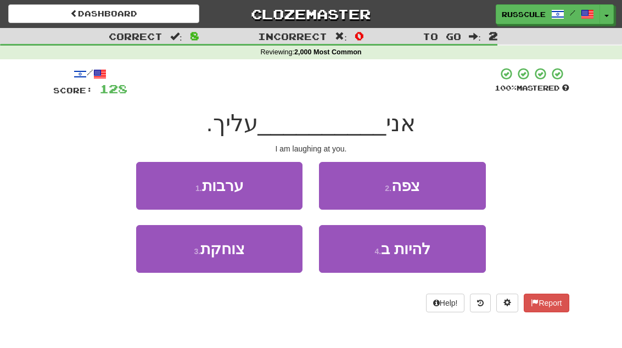
click at [182, 263] on button "3 . צוחקת" at bounding box center [219, 249] width 166 height 48
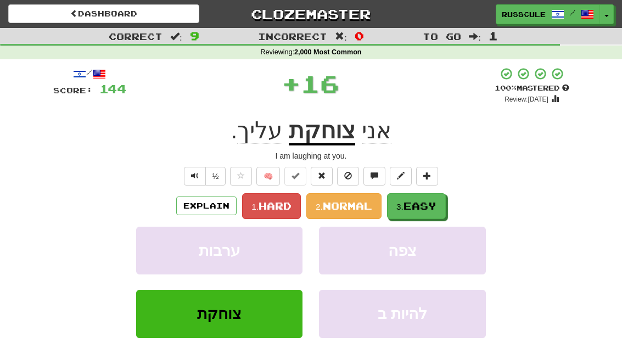
click at [437, 206] on span "Easy" at bounding box center [420, 206] width 33 height 12
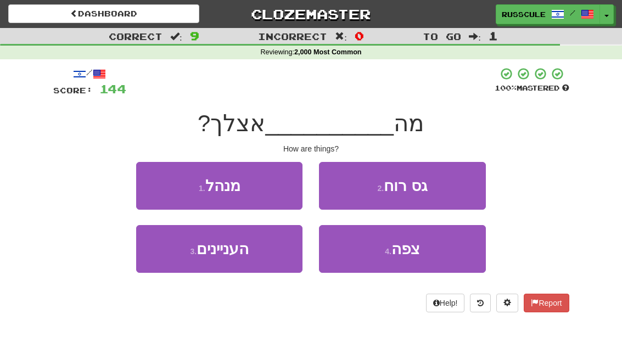
click at [180, 261] on button "3 . העניינים" at bounding box center [219, 249] width 166 height 48
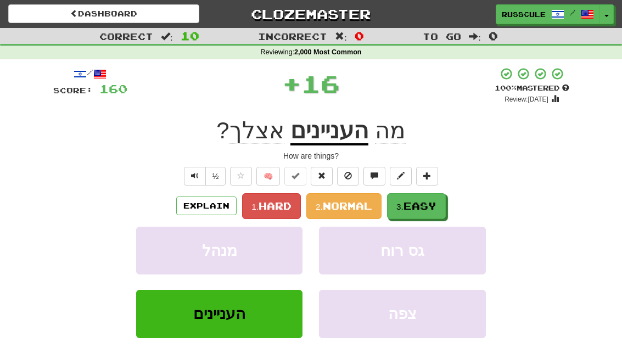
click at [432, 209] on span "Easy" at bounding box center [420, 206] width 33 height 12
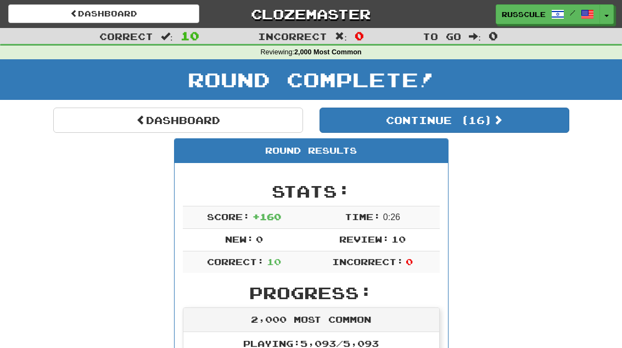
click at [541, 130] on button "Continue ( 16 )" at bounding box center [445, 120] width 250 height 25
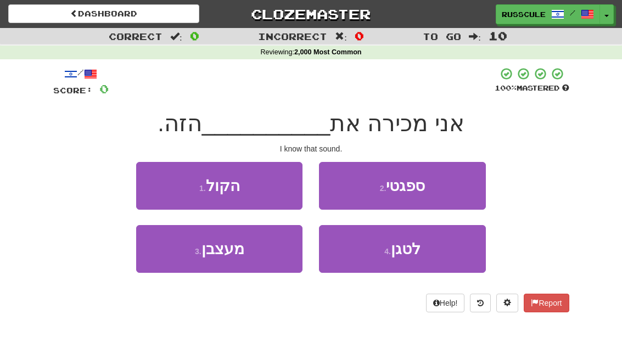
click at [163, 188] on button "1 . הקול" at bounding box center [219, 186] width 166 height 48
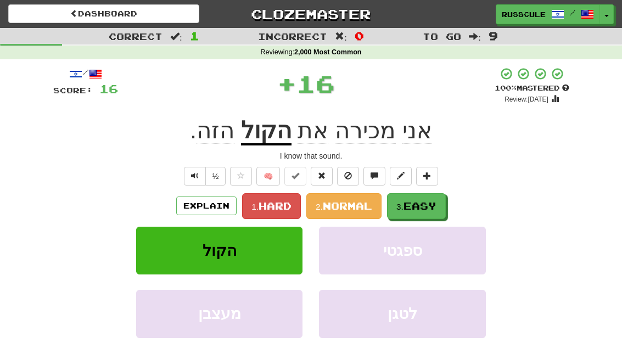
click at [431, 209] on span "Easy" at bounding box center [420, 206] width 33 height 12
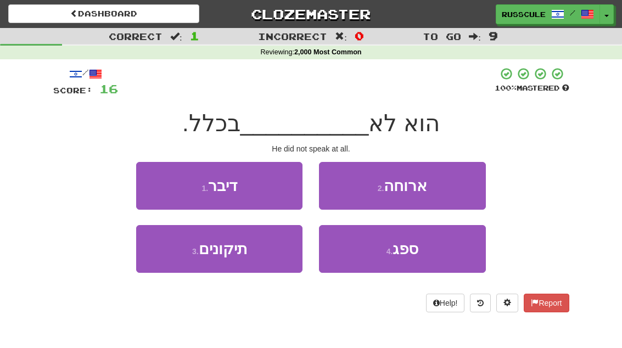
click at [159, 186] on button "1 . דיבר" at bounding box center [219, 186] width 166 height 48
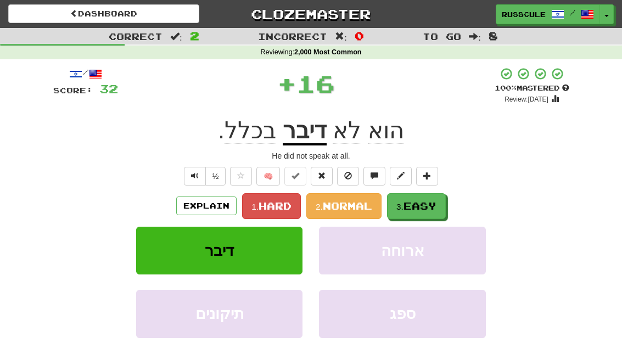
click at [426, 208] on span "Easy" at bounding box center [420, 206] width 33 height 12
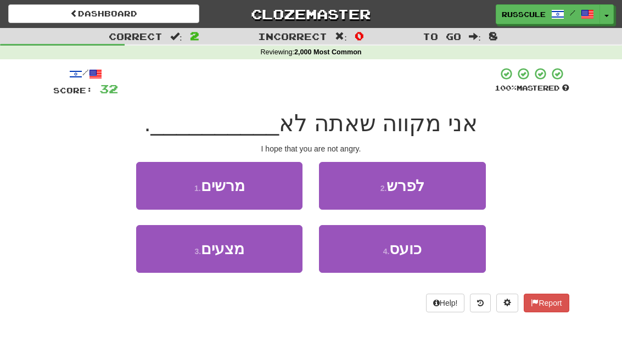
click at [422, 255] on button "4 . כועס" at bounding box center [402, 249] width 166 height 48
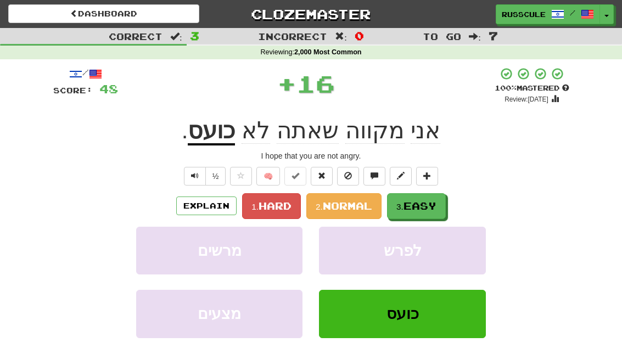
click at [437, 208] on span "Easy" at bounding box center [420, 206] width 33 height 12
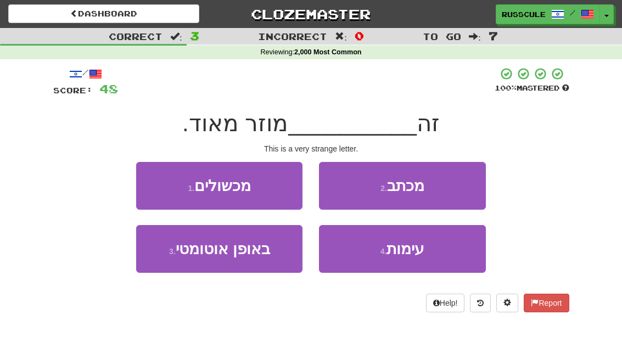
click at [452, 193] on button "2 . מכתב" at bounding box center [402, 186] width 166 height 48
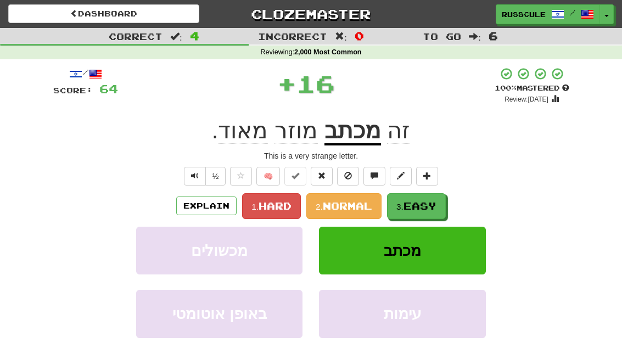
click at [433, 204] on span "Easy" at bounding box center [420, 206] width 33 height 12
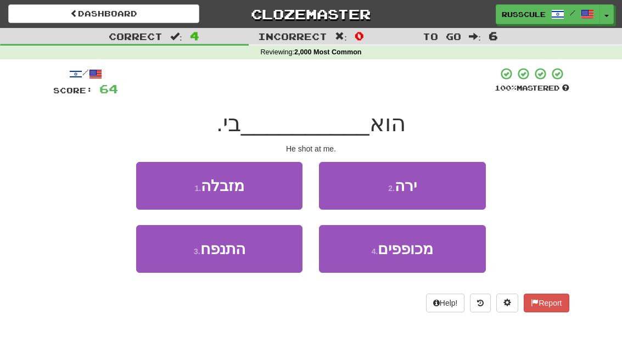
click at [454, 190] on button "2 . ירה" at bounding box center [402, 186] width 166 height 48
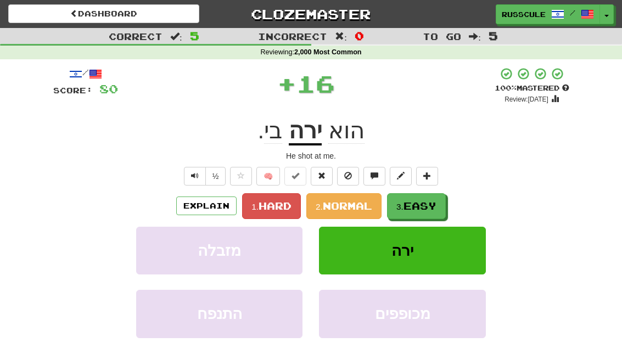
click at [427, 205] on span "Easy" at bounding box center [420, 206] width 33 height 12
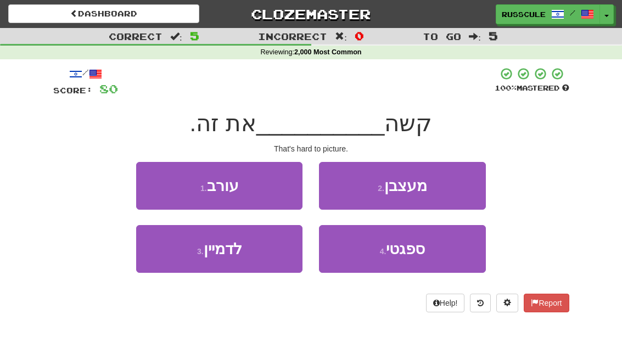
click at [180, 257] on button "3 . לדמיין" at bounding box center [219, 249] width 166 height 48
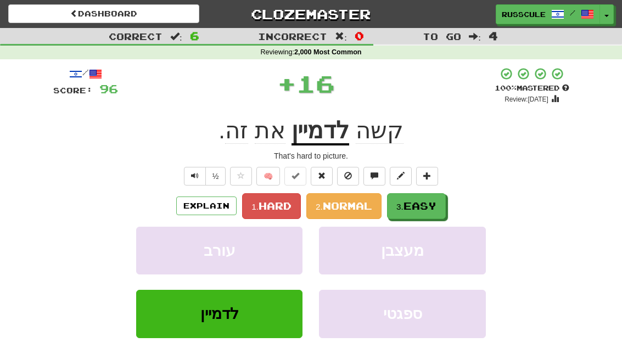
click at [435, 205] on span "Easy" at bounding box center [420, 206] width 33 height 12
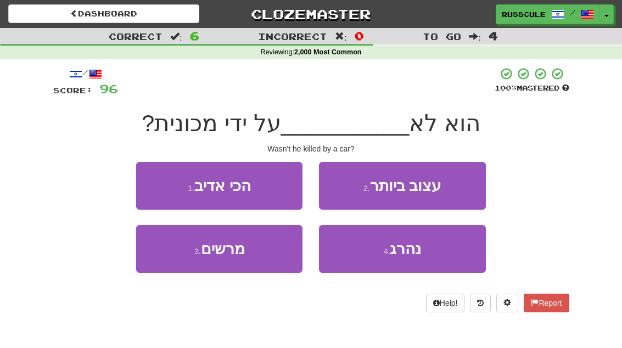
click at [426, 251] on button "4 . נהרג" at bounding box center [402, 249] width 166 height 48
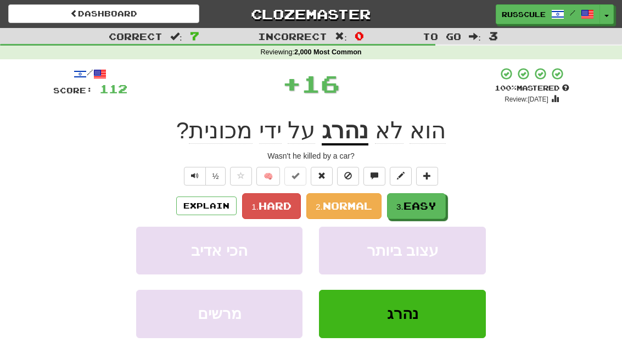
click at [436, 206] on span "Easy" at bounding box center [420, 206] width 33 height 12
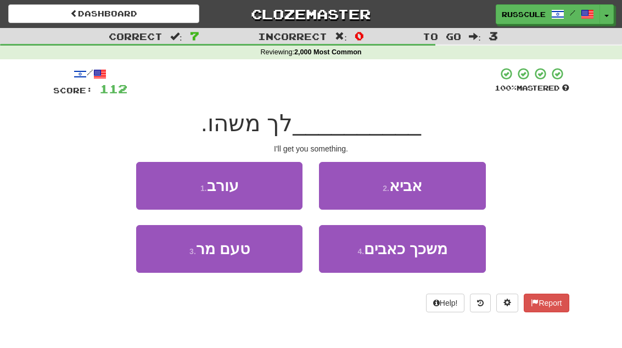
click at [458, 190] on button "2 . אביא" at bounding box center [402, 186] width 166 height 48
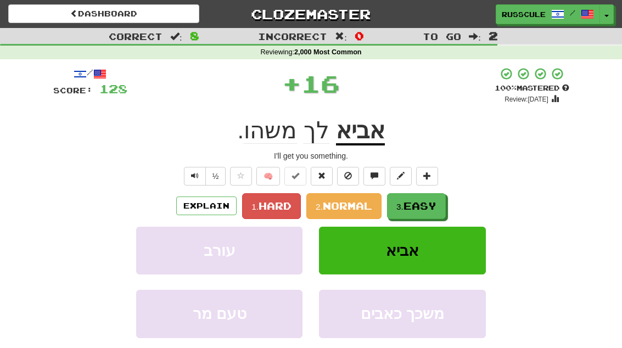
click at [433, 208] on span "Easy" at bounding box center [420, 206] width 33 height 12
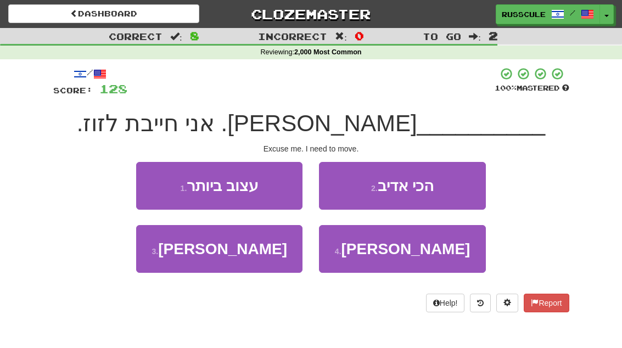
click at [422, 257] on button "4 . סלח" at bounding box center [402, 249] width 166 height 48
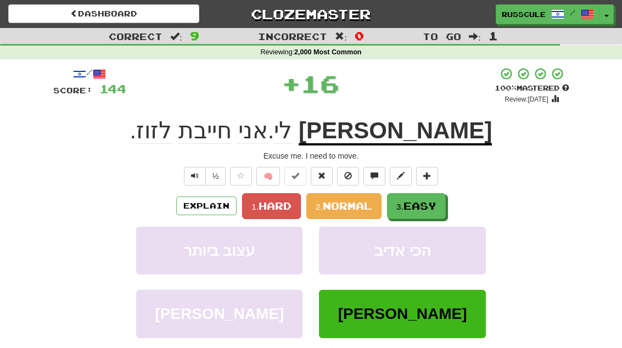
click at [444, 204] on button "3. Easy" at bounding box center [416, 206] width 59 height 26
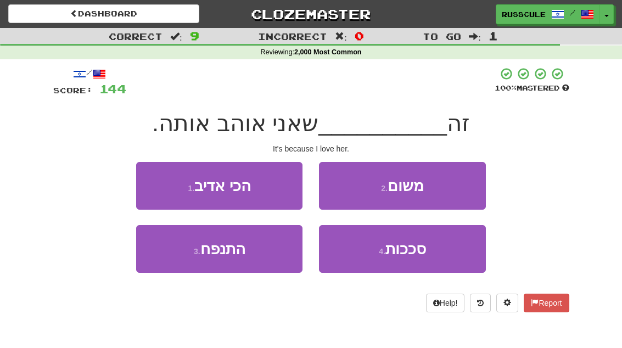
click at [465, 187] on button "2 . משום" at bounding box center [402, 186] width 166 height 48
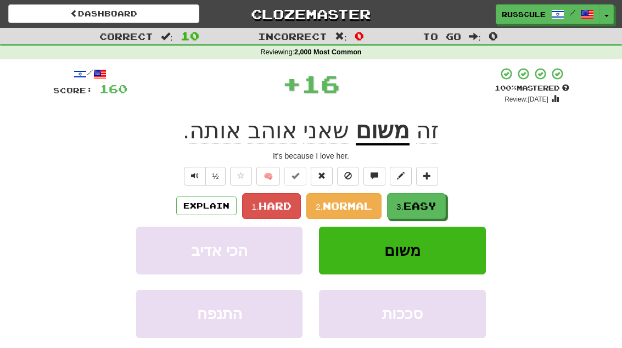
click at [433, 207] on span "Easy" at bounding box center [420, 206] width 33 height 12
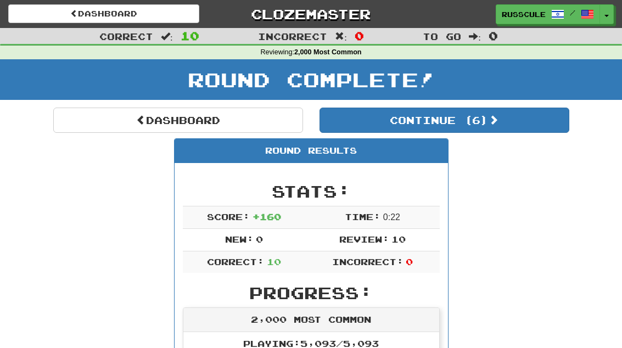
click at [547, 129] on button "Continue ( 6 )" at bounding box center [445, 120] width 250 height 25
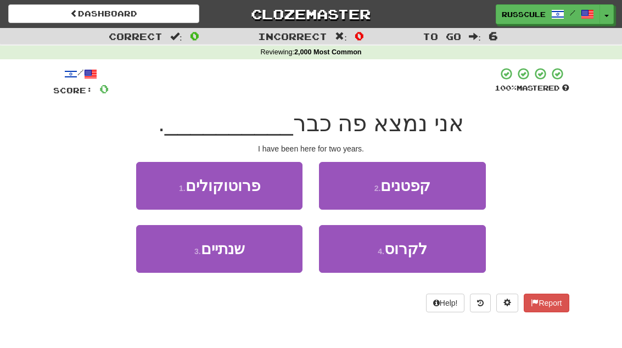
click at [177, 255] on button "3 . שנתיים" at bounding box center [219, 249] width 166 height 48
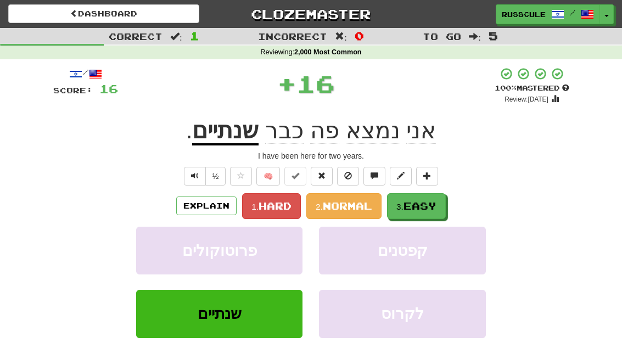
click at [437, 210] on span "Easy" at bounding box center [420, 206] width 33 height 12
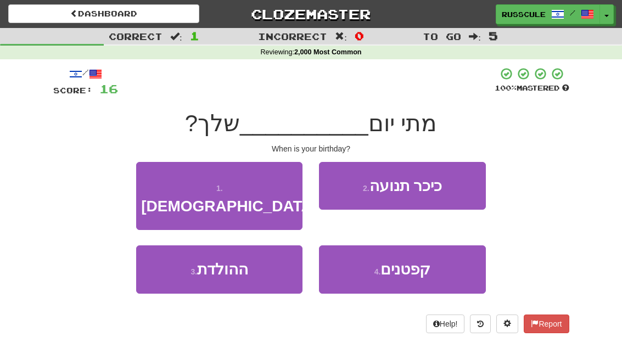
click at [177, 260] on button "3 . ההולדת" at bounding box center [219, 270] width 166 height 48
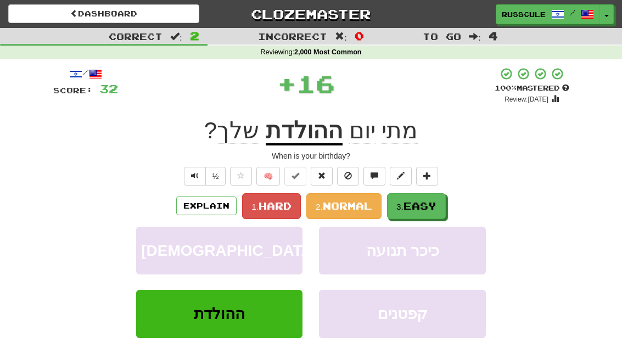
click at [442, 206] on button "3. Easy" at bounding box center [416, 206] width 59 height 26
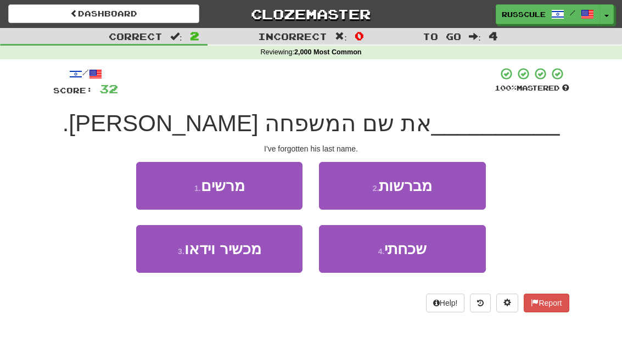
click at [421, 256] on span "שכחתי" at bounding box center [406, 249] width 42 height 17
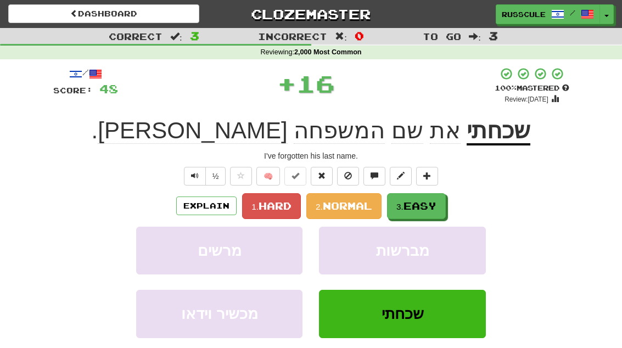
click at [437, 208] on span "Easy" at bounding box center [420, 206] width 33 height 12
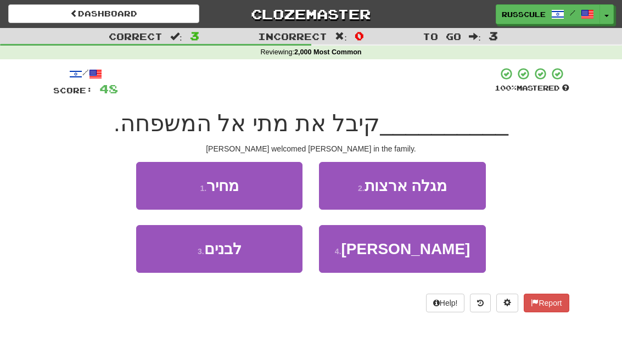
click at [427, 257] on button "4 . דן" at bounding box center [402, 249] width 166 height 48
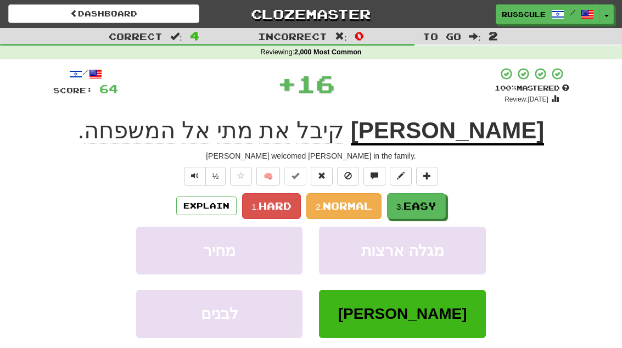
click at [441, 213] on button "3. Easy" at bounding box center [416, 206] width 59 height 26
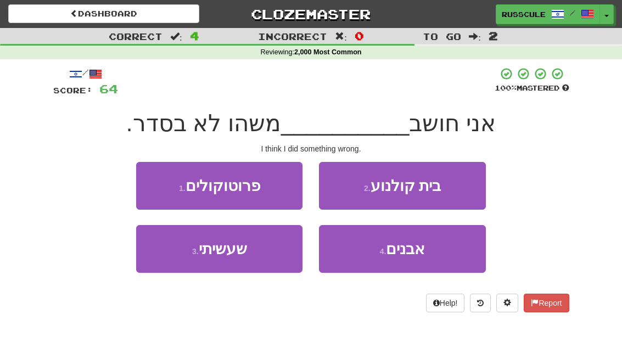
click at [177, 260] on button "3 . שעשיתי" at bounding box center [219, 249] width 166 height 48
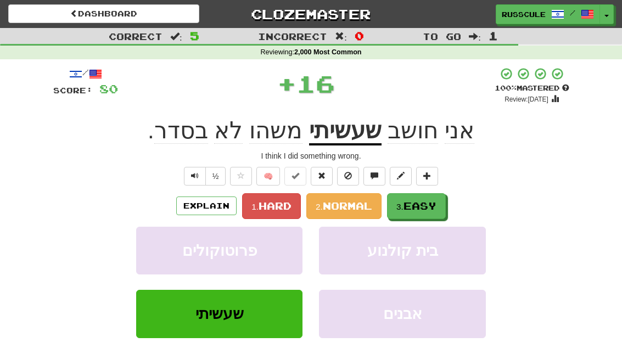
click at [437, 209] on span "Easy" at bounding box center [420, 206] width 33 height 12
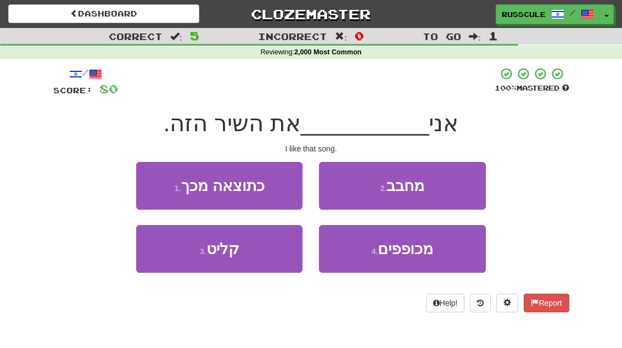
click at [452, 193] on button "2 . מחבב" at bounding box center [402, 186] width 166 height 48
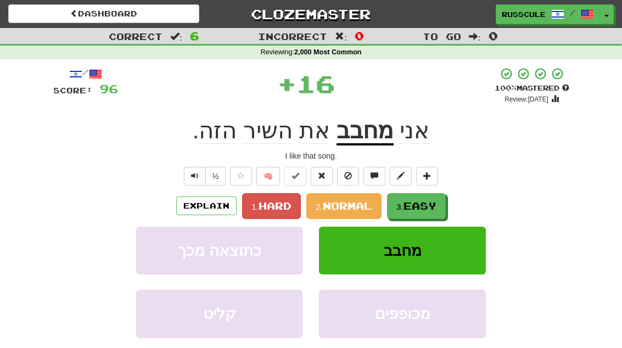
click at [432, 208] on span "Easy" at bounding box center [420, 206] width 33 height 12
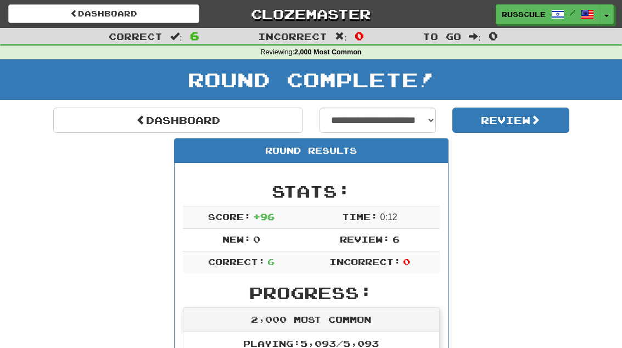
click at [82, 108] on link "Dashboard" at bounding box center [178, 120] width 250 height 25
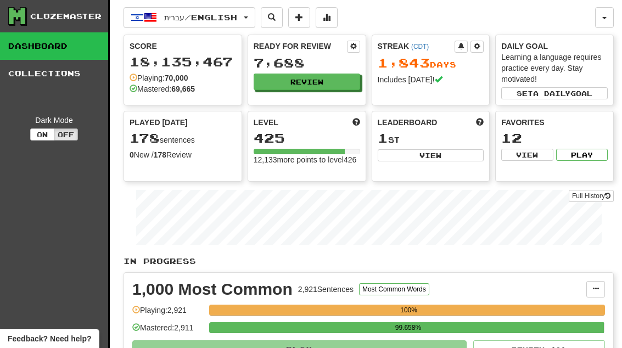
click at [332, 85] on button "Review" at bounding box center [307, 82] width 107 height 16
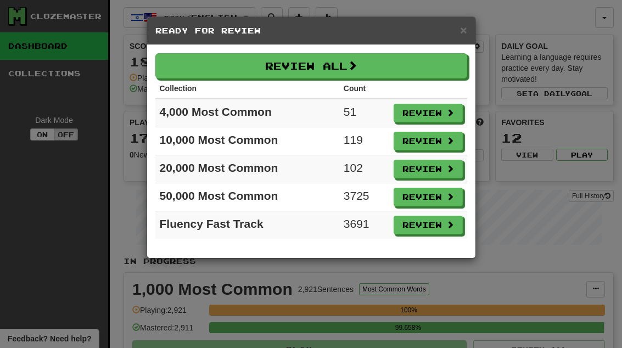
click at [443, 146] on button "Review" at bounding box center [428, 141] width 69 height 19
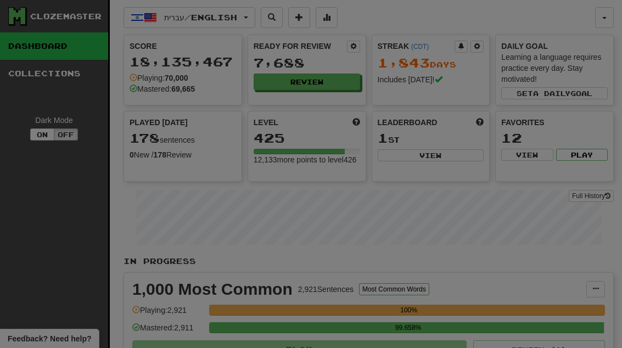
select select "**"
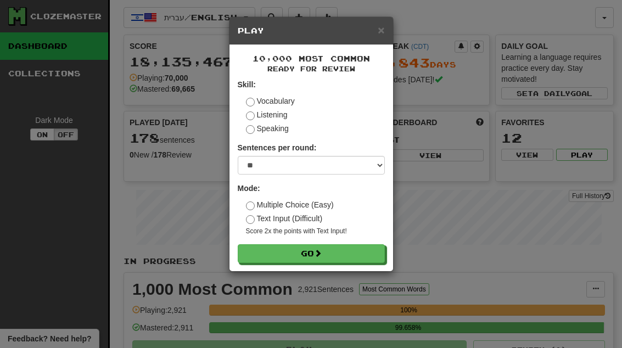
click at [359, 252] on button "Go" at bounding box center [311, 253] width 147 height 19
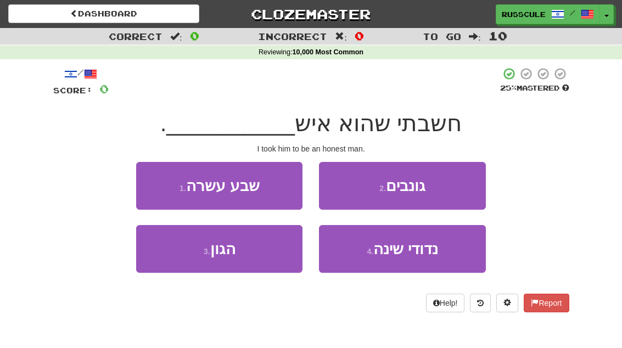
click at [177, 255] on button "3 . הגון" at bounding box center [219, 249] width 166 height 48
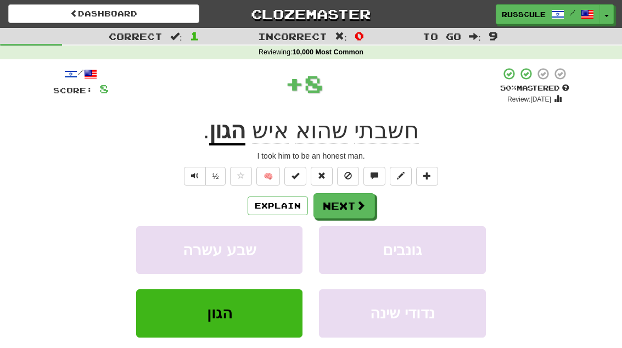
click at [353, 204] on button "Next" at bounding box center [345, 205] width 62 height 25
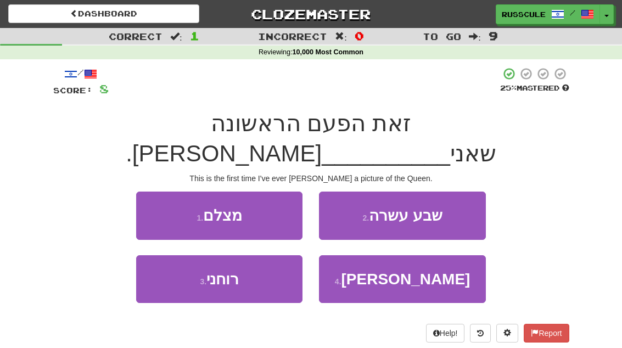
click at [151, 192] on button "1 . מצלם" at bounding box center [219, 216] width 166 height 48
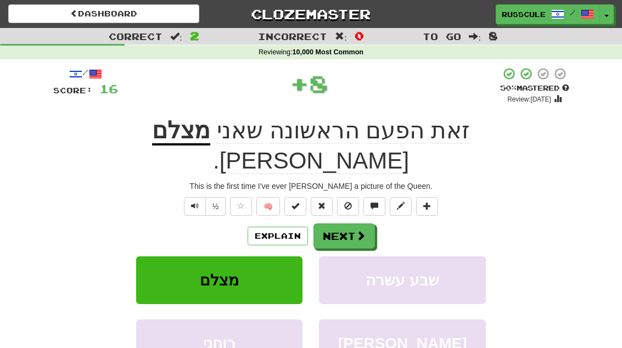
click at [349, 224] on button "Next" at bounding box center [345, 236] width 62 height 25
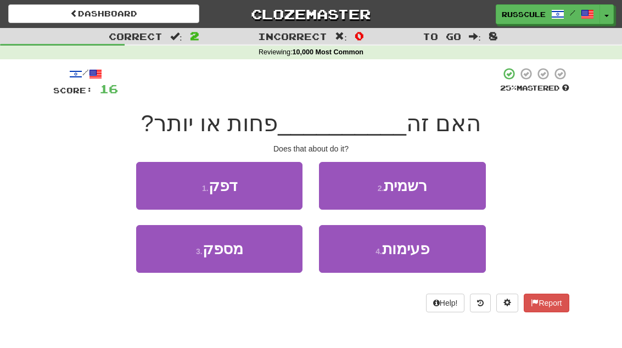
click at [179, 261] on button "3 . מספק" at bounding box center [219, 249] width 166 height 48
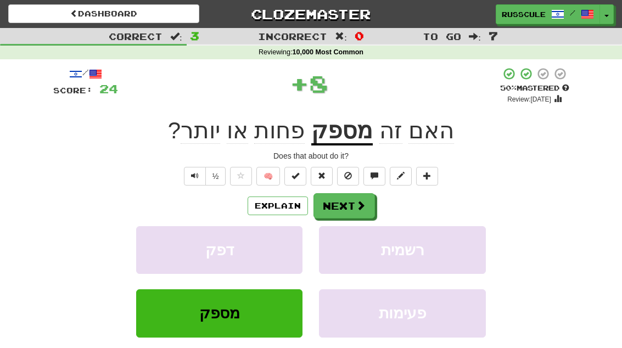
click at [351, 205] on button "Next" at bounding box center [345, 205] width 62 height 25
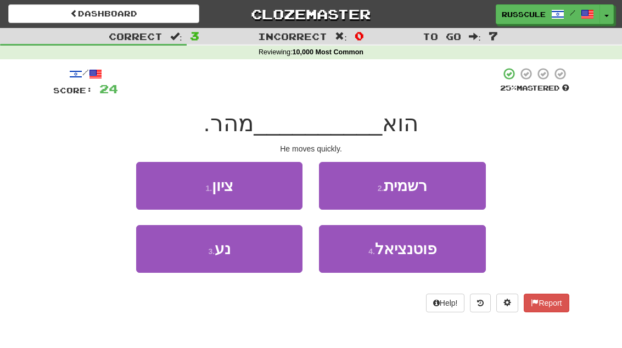
click at [180, 257] on button "3 . נע" at bounding box center [219, 249] width 166 height 48
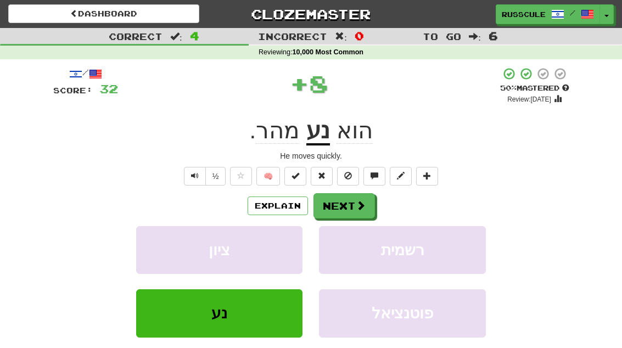
click at [362, 208] on span at bounding box center [361, 206] width 10 height 10
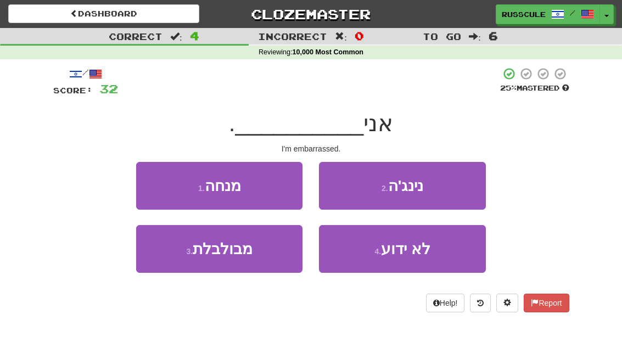
click at [182, 255] on button "3 . מבולבלת" at bounding box center [219, 249] width 166 height 48
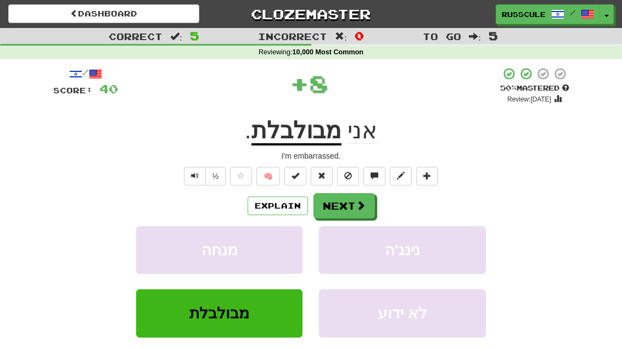
click at [356, 207] on span at bounding box center [361, 206] width 10 height 10
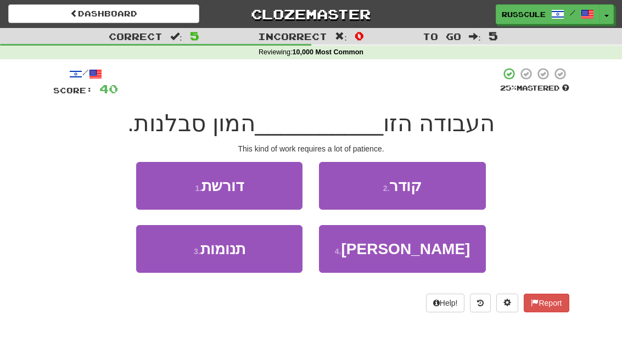
click at [160, 183] on button "1 . דורשת" at bounding box center [219, 186] width 166 height 48
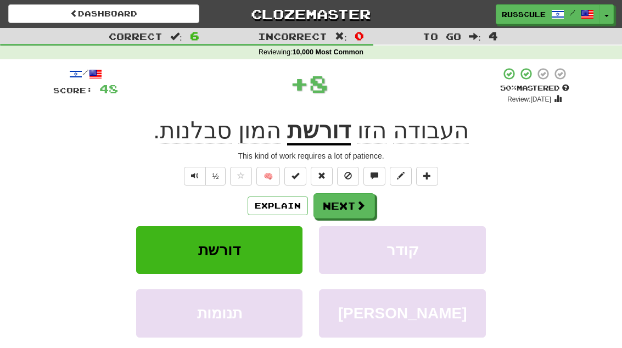
click at [353, 206] on button "Next" at bounding box center [345, 205] width 62 height 25
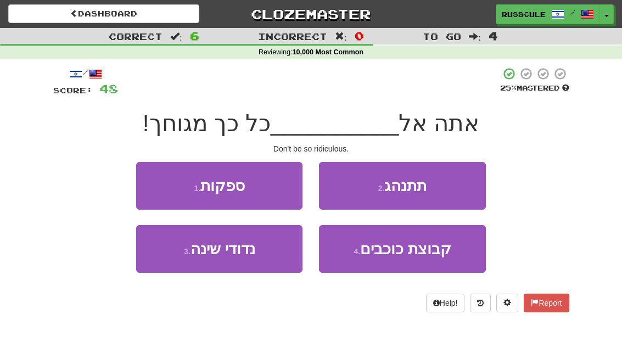
click at [449, 191] on button "2 . תתנהג" at bounding box center [402, 186] width 166 height 48
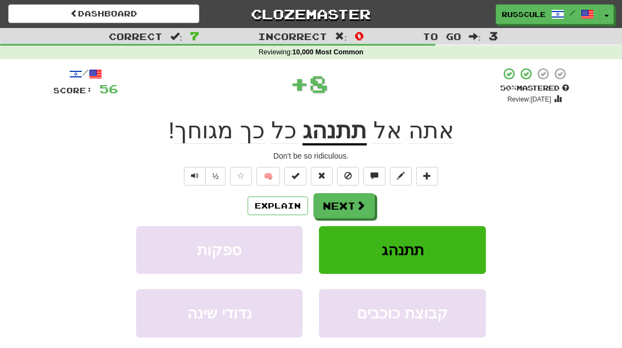
click at [352, 208] on button "Next" at bounding box center [345, 205] width 62 height 25
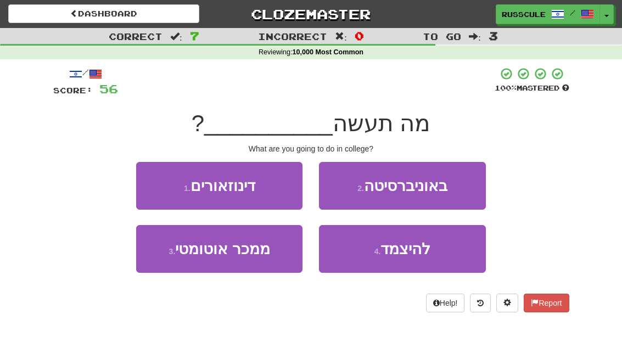
click at [453, 186] on button "2 . באוניברסיטה" at bounding box center [402, 186] width 166 height 48
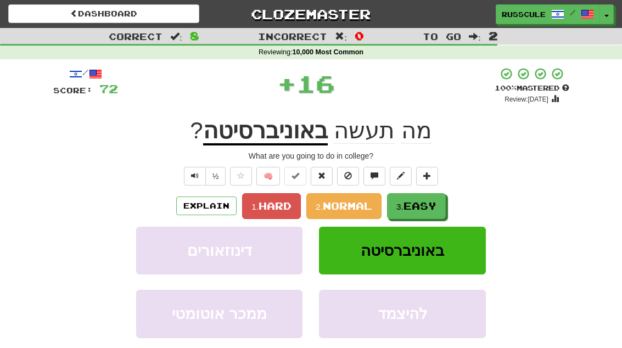
click at [432, 212] on button "3. Easy" at bounding box center [416, 206] width 59 height 26
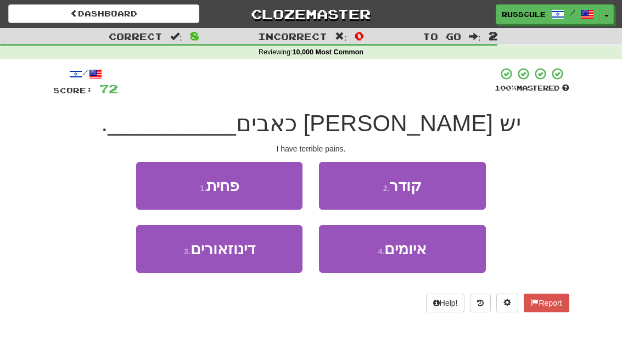
click at [416, 259] on button "4 . איומים" at bounding box center [402, 249] width 166 height 48
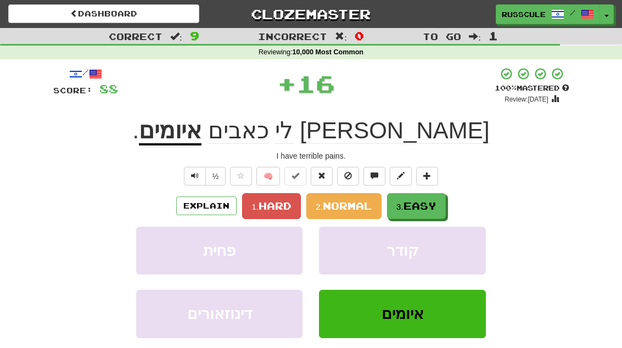
click at [433, 198] on button "3. Easy" at bounding box center [416, 206] width 59 height 26
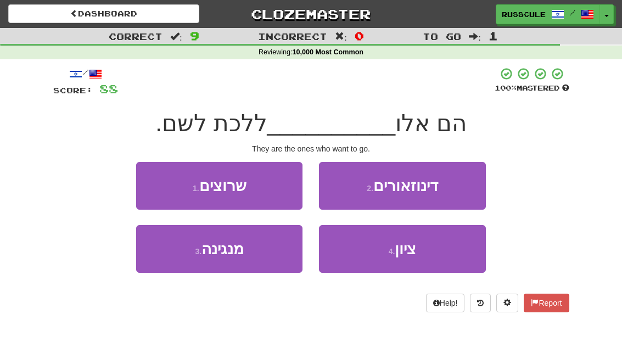
click at [155, 181] on button "1 . שרוצים" at bounding box center [219, 186] width 166 height 48
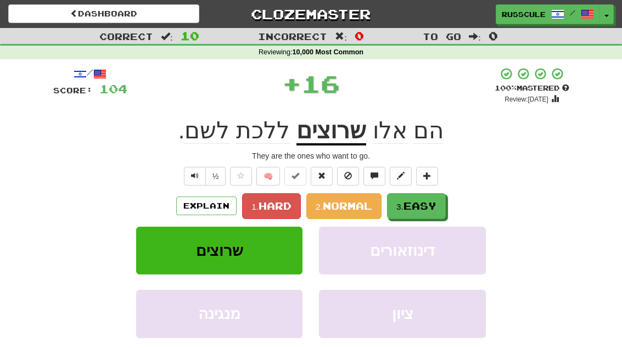
click at [422, 210] on span "Easy" at bounding box center [420, 206] width 33 height 12
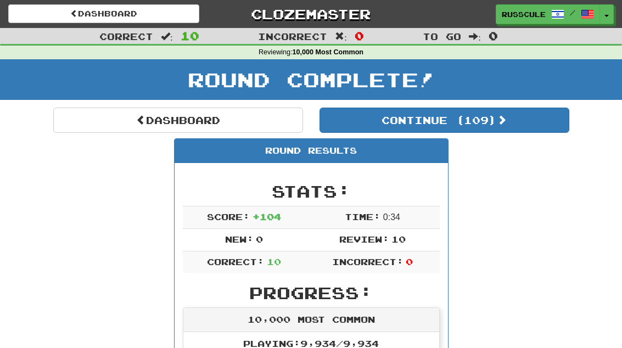
click at [526, 131] on button "Continue ( 109 )" at bounding box center [445, 120] width 250 height 25
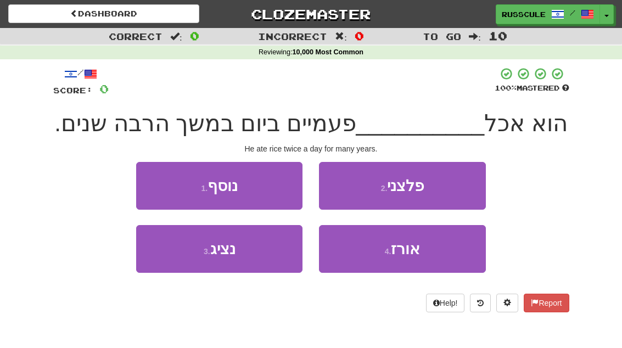
click at [420, 258] on button "4 . אורז" at bounding box center [402, 249] width 166 height 48
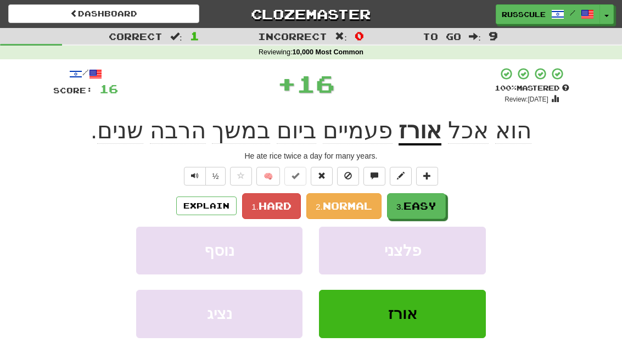
click at [432, 208] on span "Easy" at bounding box center [420, 206] width 33 height 12
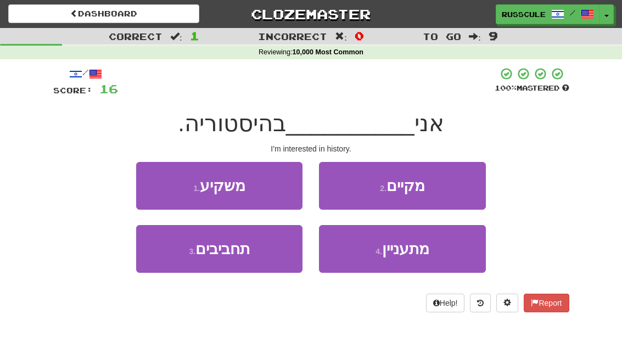
click at [418, 258] on button "4 . מתעניין" at bounding box center [402, 249] width 166 height 48
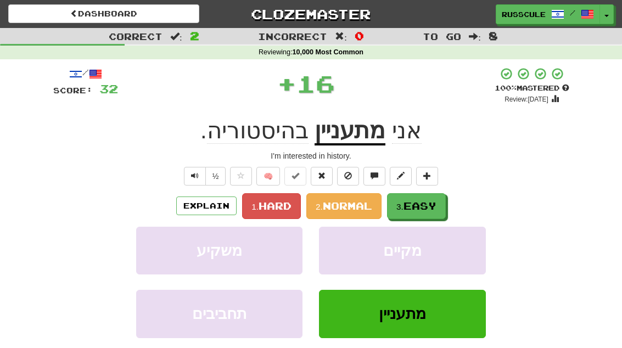
click at [437, 203] on span "Easy" at bounding box center [420, 206] width 33 height 12
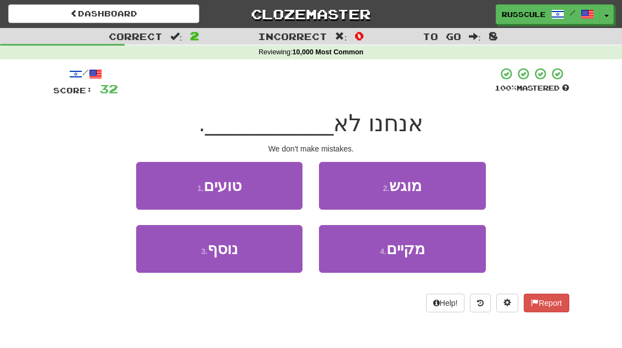
click at [154, 180] on button "1 . טועים" at bounding box center [219, 186] width 166 height 48
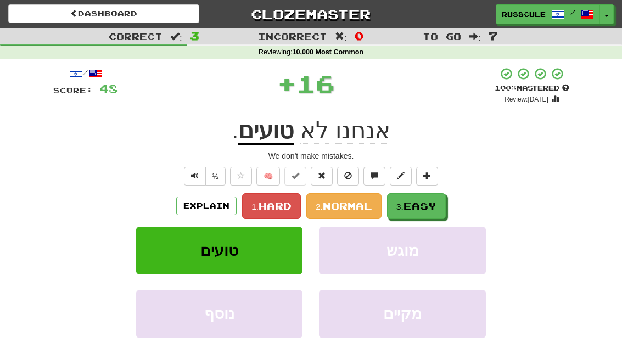
click at [425, 205] on span "Easy" at bounding box center [420, 206] width 33 height 12
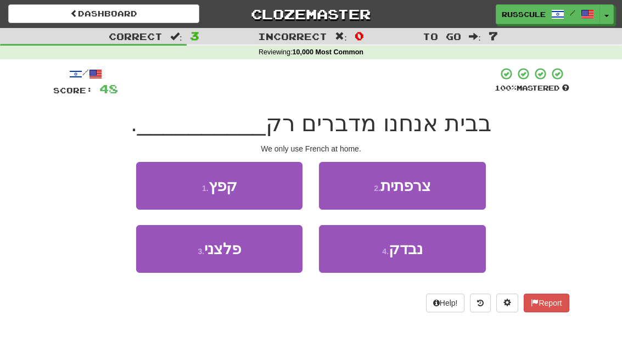
click at [464, 188] on button "2 . צרפתית" at bounding box center [402, 186] width 166 height 48
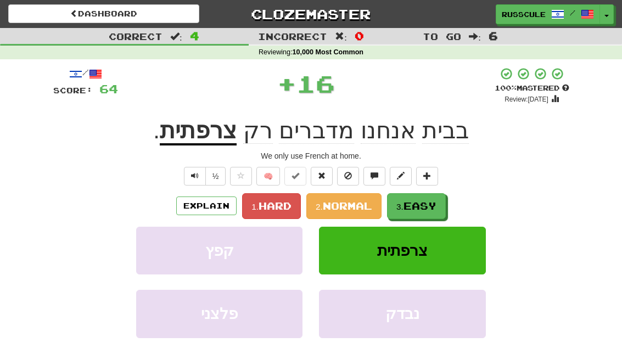
click at [430, 207] on span "Easy" at bounding box center [420, 206] width 33 height 12
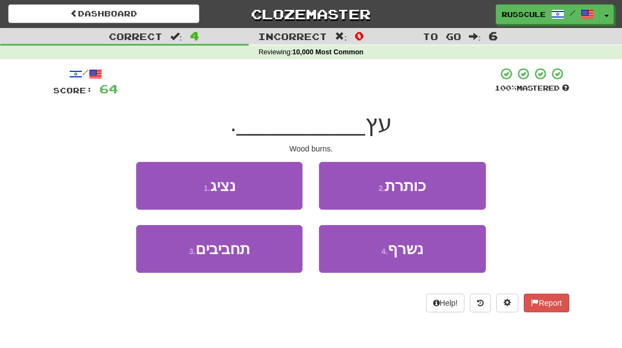
click at [420, 258] on button "4 . נשרף" at bounding box center [402, 249] width 166 height 48
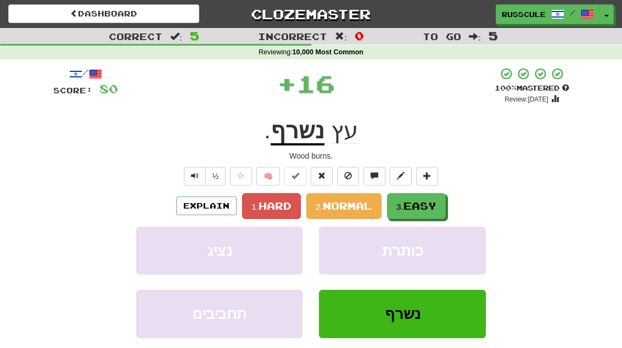
click at [444, 199] on button "3. Easy" at bounding box center [416, 206] width 59 height 26
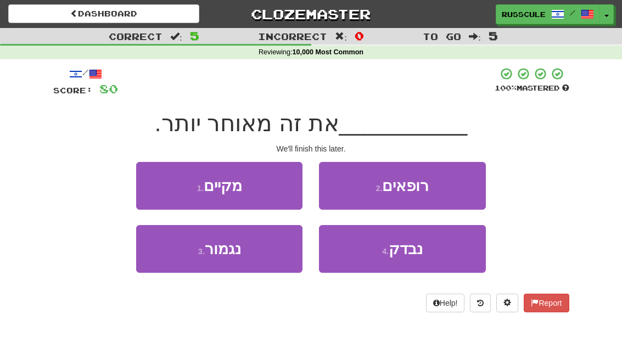
click at [180, 259] on button "3 . נגמור" at bounding box center [219, 249] width 166 height 48
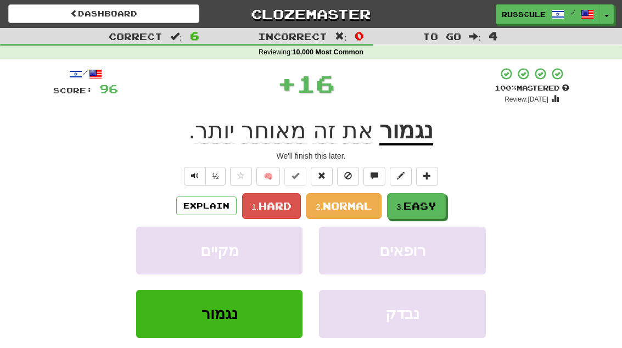
click at [436, 203] on span "Easy" at bounding box center [420, 206] width 33 height 12
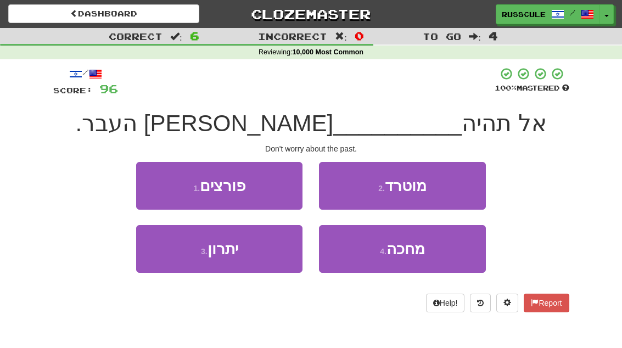
click at [456, 186] on button "2 . מוטרד" at bounding box center [402, 186] width 166 height 48
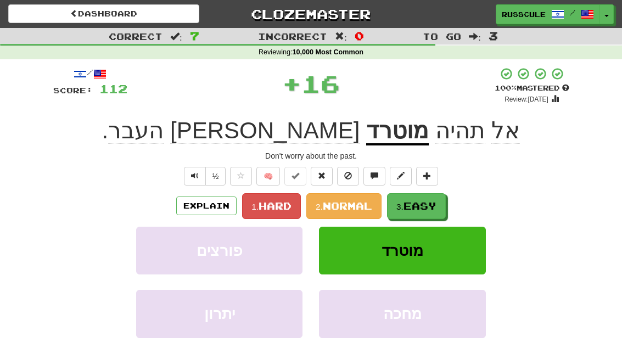
click at [427, 205] on span "Easy" at bounding box center [420, 206] width 33 height 12
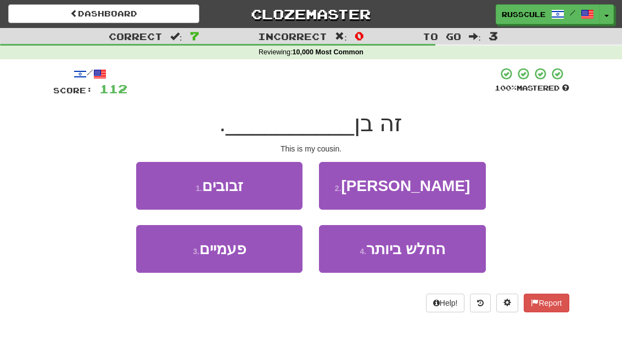
click at [457, 191] on button "2 . דודי" at bounding box center [402, 186] width 166 height 48
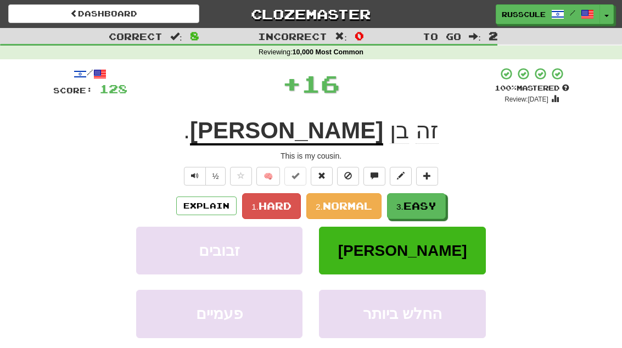
click at [422, 205] on span "Easy" at bounding box center [420, 206] width 33 height 12
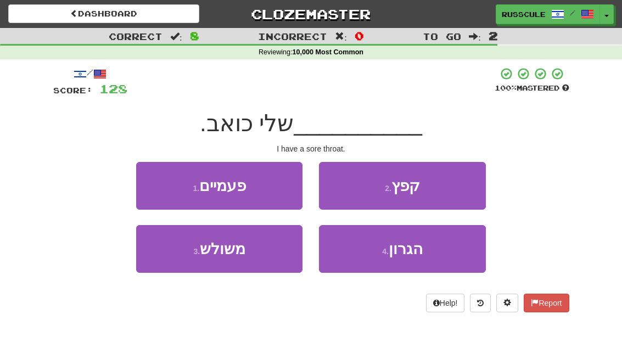
click at [422, 252] on span "הגרון" at bounding box center [406, 249] width 34 height 17
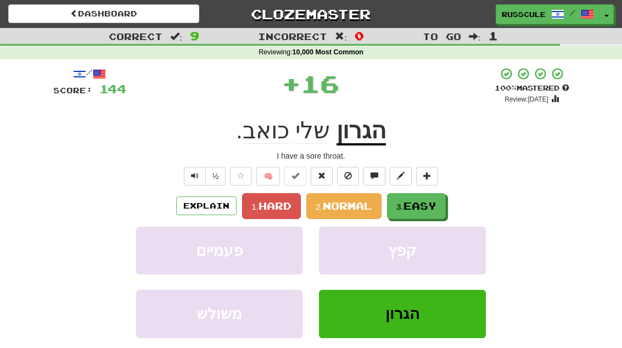
click at [444, 203] on button "3. Easy" at bounding box center [416, 206] width 59 height 26
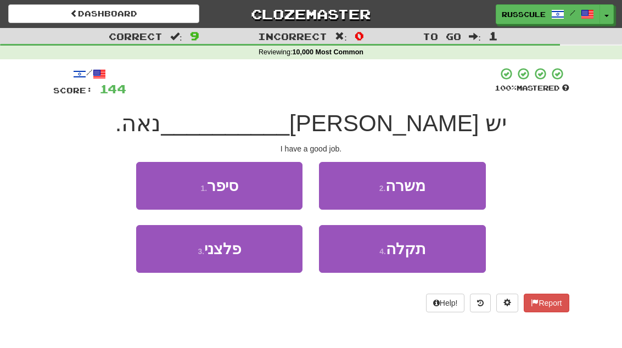
click at [459, 188] on button "2 . משרה" at bounding box center [402, 186] width 166 height 48
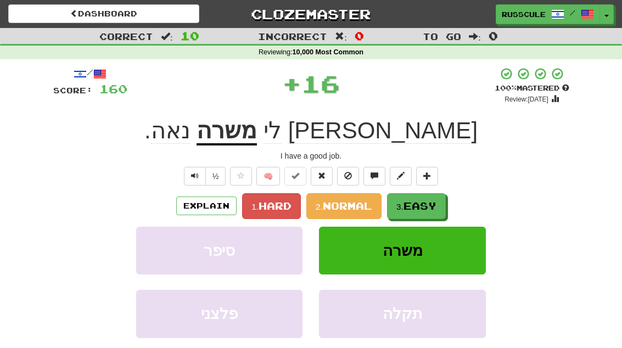
click at [426, 205] on span "Easy" at bounding box center [420, 206] width 33 height 12
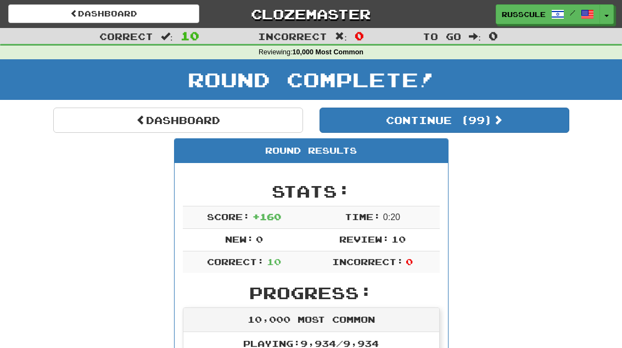
click at [542, 129] on button "Continue ( 99 )" at bounding box center [445, 120] width 250 height 25
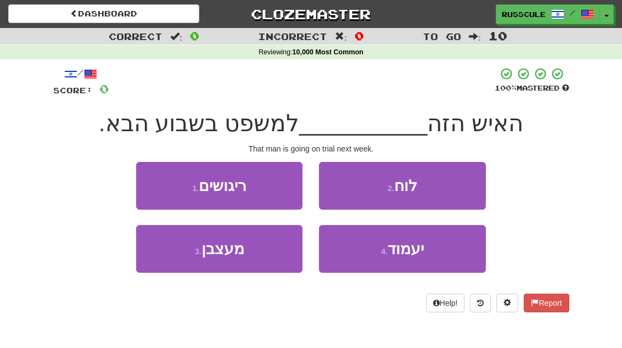
click at [427, 254] on button "4 . יעמוד" at bounding box center [402, 249] width 166 height 48
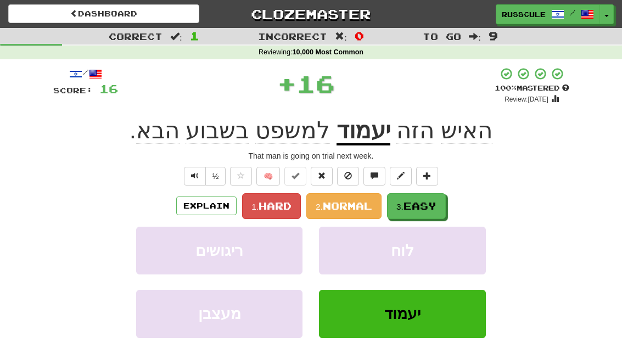
click at [446, 207] on button "3. Easy" at bounding box center [416, 206] width 59 height 26
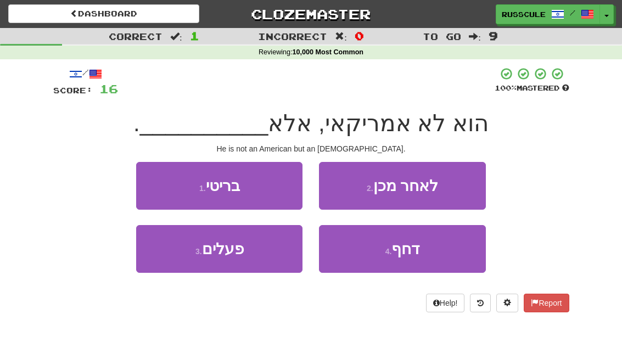
click at [149, 176] on button "1 . בריטי" at bounding box center [219, 186] width 166 height 48
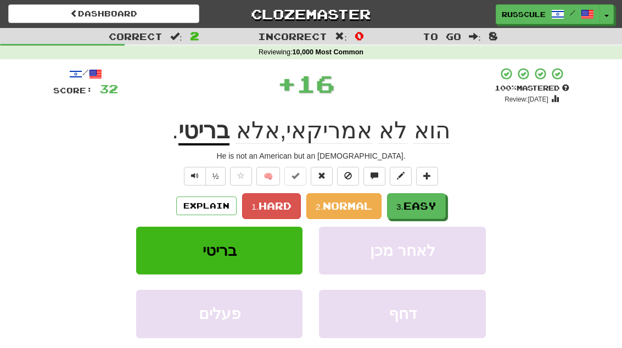
click at [442, 204] on button "3. Easy" at bounding box center [416, 206] width 59 height 26
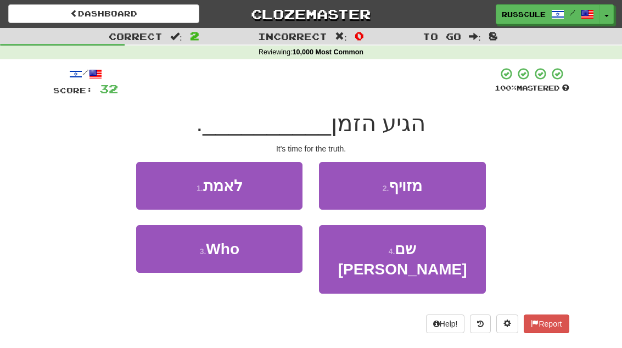
click at [152, 179] on button "1 . לאמת" at bounding box center [219, 186] width 166 height 48
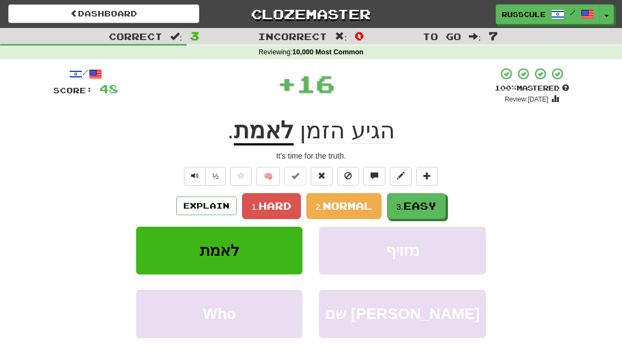
click at [433, 205] on span "Easy" at bounding box center [420, 206] width 33 height 12
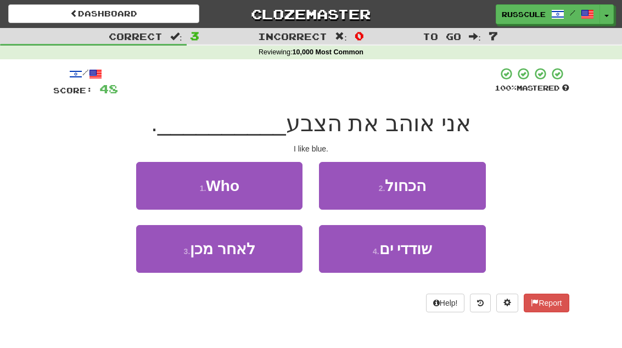
click at [462, 191] on button "2 . הכחול" at bounding box center [402, 186] width 166 height 48
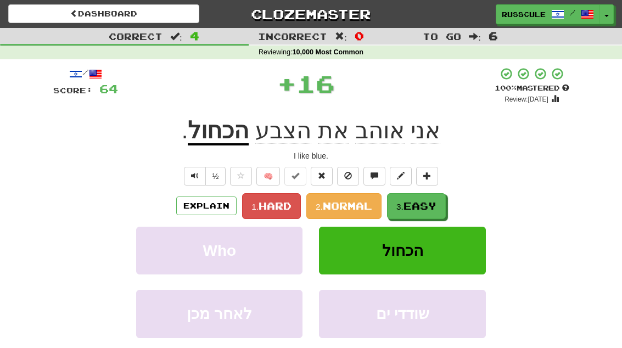
click at [431, 205] on span "Easy" at bounding box center [420, 206] width 33 height 12
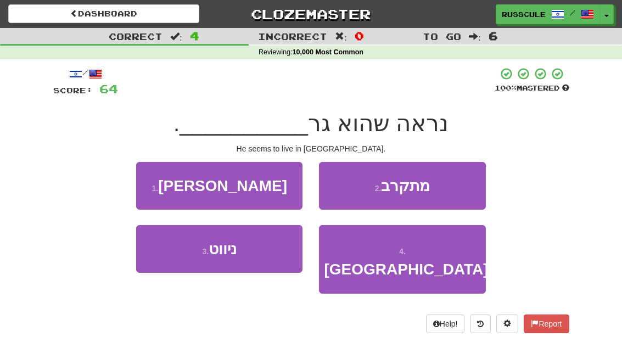
click at [421, 261] on span "באנגליה" at bounding box center [406, 269] width 164 height 17
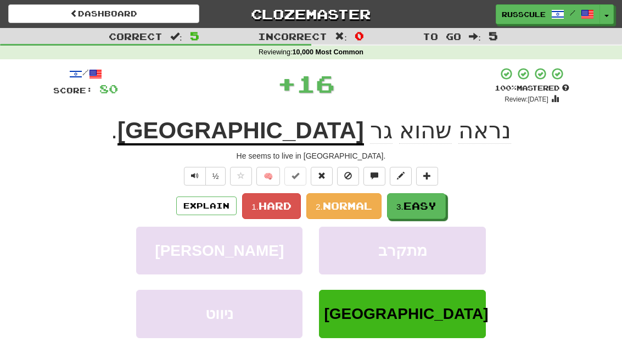
click at [437, 208] on span "Easy" at bounding box center [420, 206] width 33 height 12
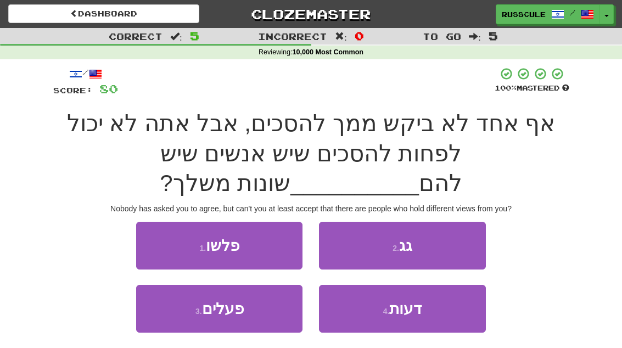
click at [420, 300] on span "דעות" at bounding box center [405, 308] width 32 height 17
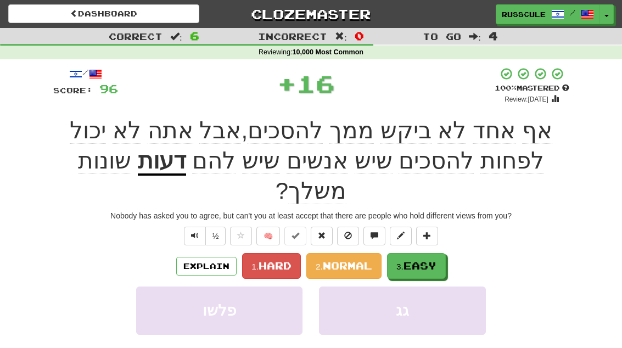
click at [435, 253] on button "3. Easy" at bounding box center [416, 266] width 59 height 26
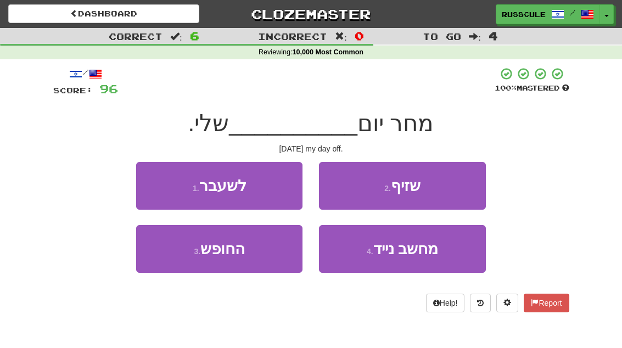
click at [180, 260] on button "3 . החופש" at bounding box center [219, 249] width 166 height 48
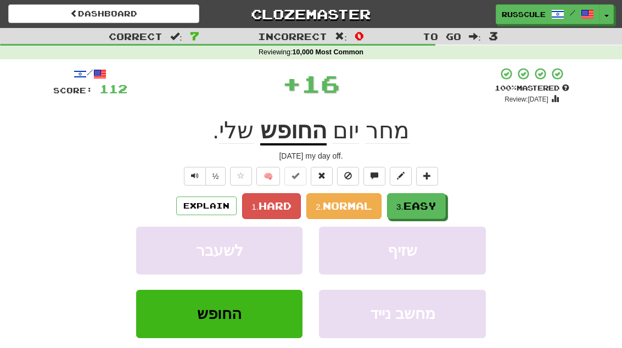
click at [434, 208] on span "Easy" at bounding box center [420, 206] width 33 height 12
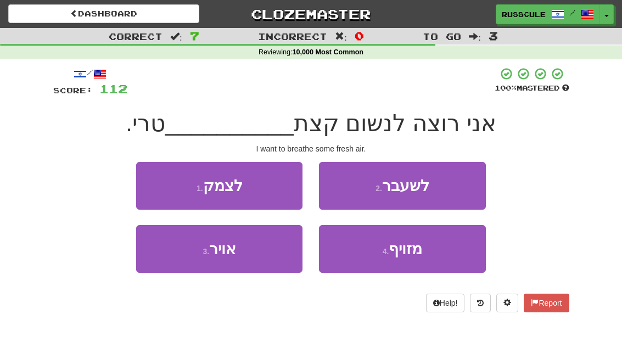
click at [179, 262] on button "3 . אויר" at bounding box center [219, 249] width 166 height 48
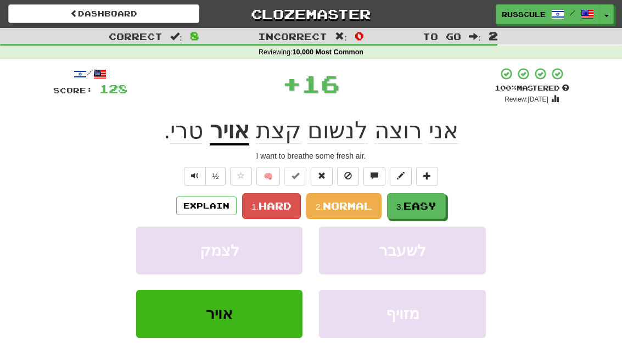
click at [433, 204] on span "Easy" at bounding box center [420, 206] width 33 height 12
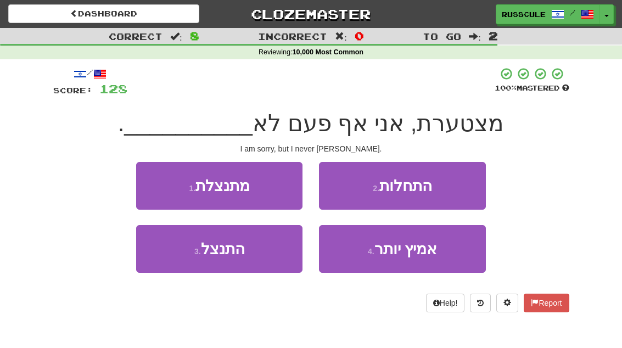
click at [182, 264] on button "3 . התנצל" at bounding box center [219, 249] width 166 height 48
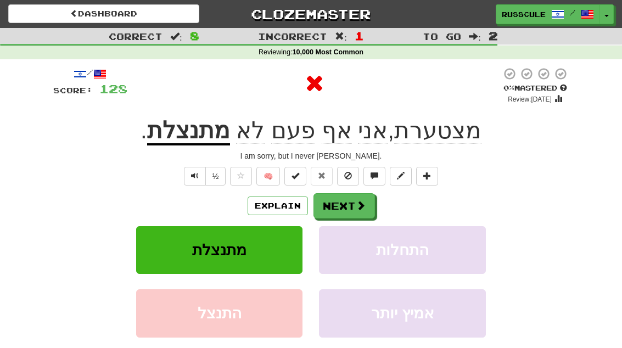
click at [350, 211] on button "Next" at bounding box center [345, 205] width 62 height 25
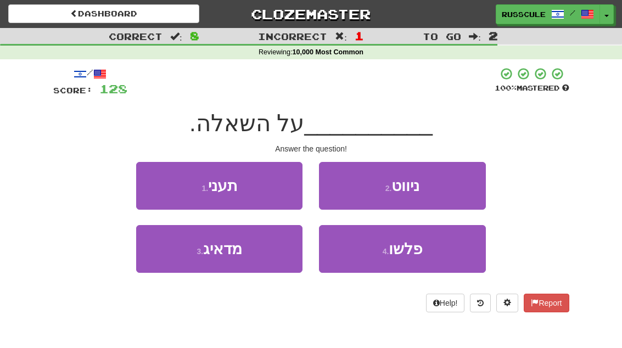
click at [155, 184] on button "1 . תעני" at bounding box center [219, 186] width 166 height 48
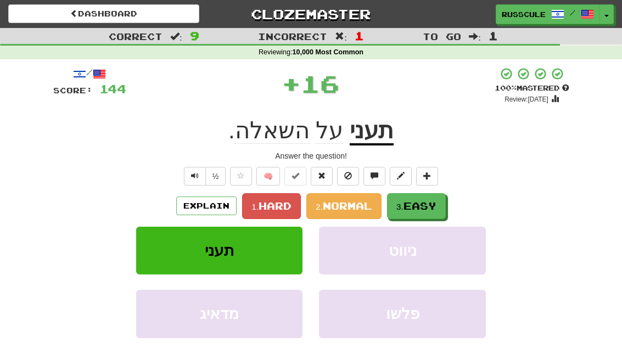
click at [417, 207] on span "Easy" at bounding box center [420, 206] width 33 height 12
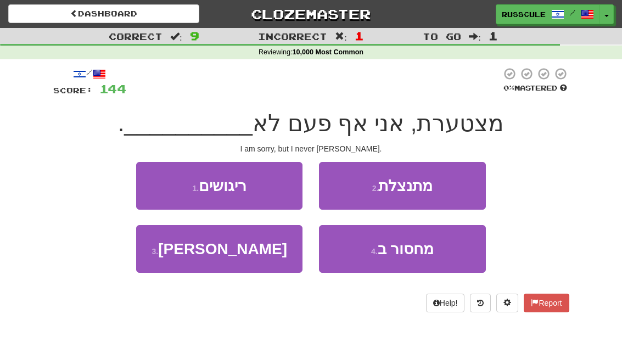
click at [451, 193] on button "2 . מתנצלת" at bounding box center [402, 186] width 166 height 48
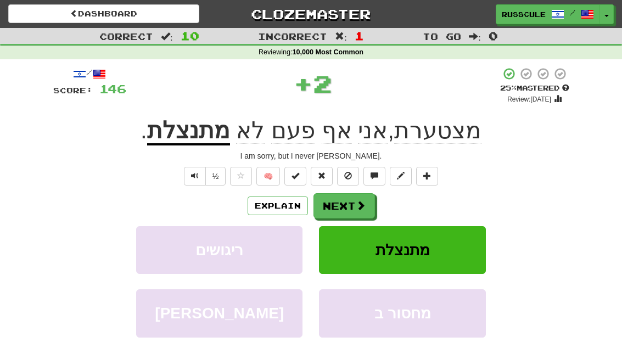
click at [355, 211] on button "Next" at bounding box center [345, 205] width 62 height 25
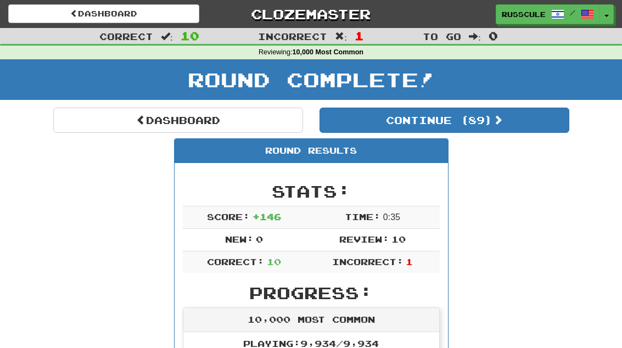
click at [120, 119] on link "Dashboard" at bounding box center [178, 120] width 250 height 25
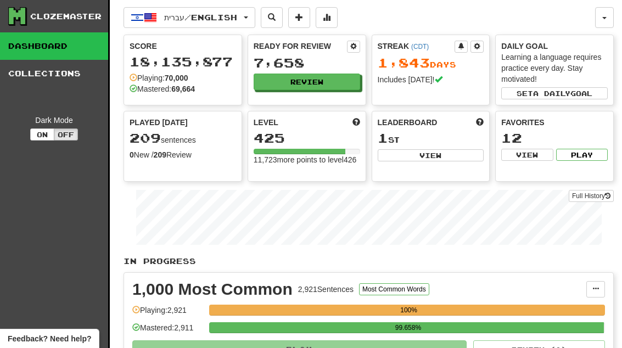
click at [438, 159] on button "View" at bounding box center [431, 155] width 107 height 12
select select "**********"
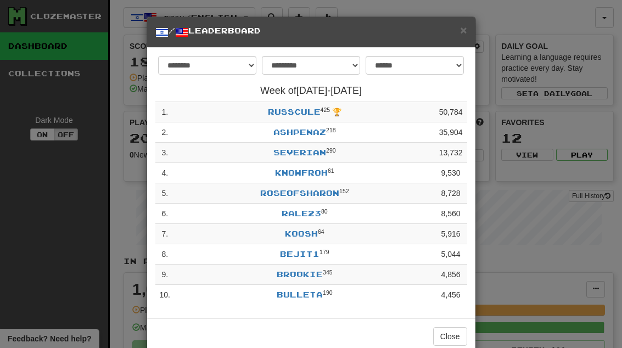
click at [464, 335] on button "Close" at bounding box center [450, 336] width 34 height 19
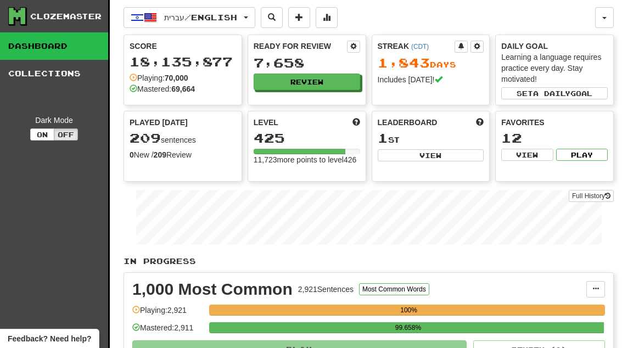
click at [331, 16] on span at bounding box center [327, 17] width 8 height 8
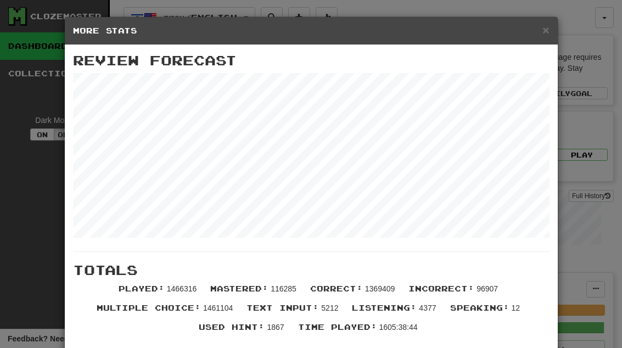
click at [543, 36] on span "×" at bounding box center [546, 30] width 7 height 13
